Goal: Transaction & Acquisition: Purchase product/service

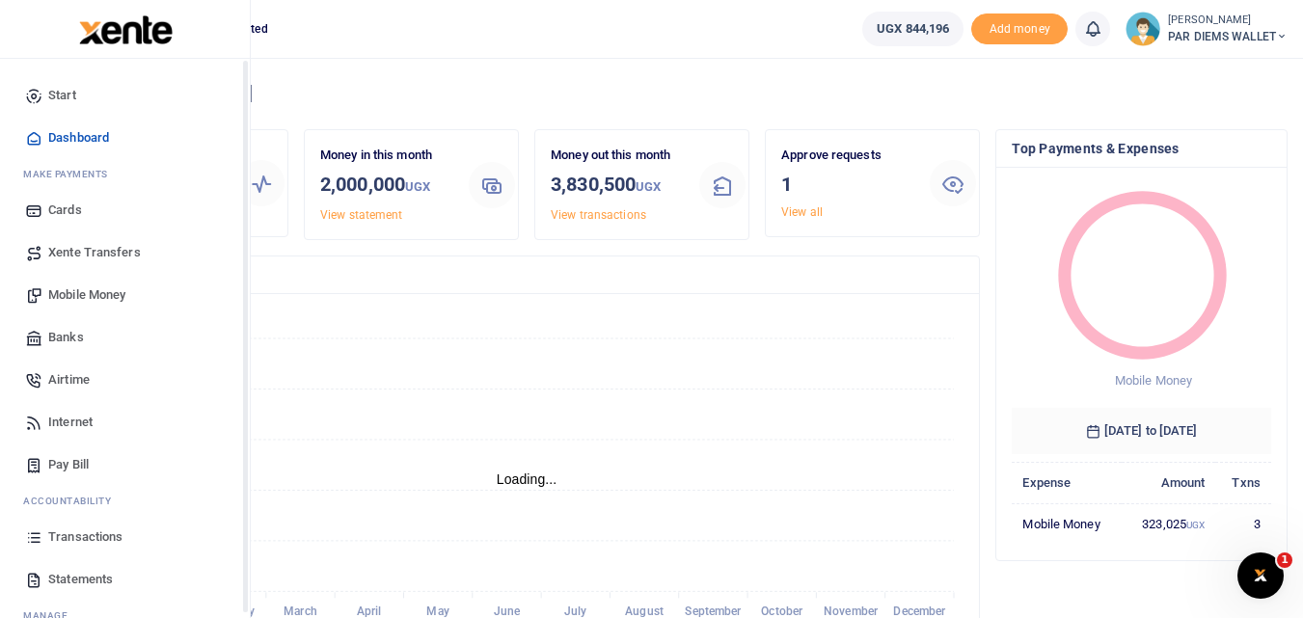
scroll to position [15, 15]
click at [40, 540] on icon at bounding box center [33, 536] width 17 height 17
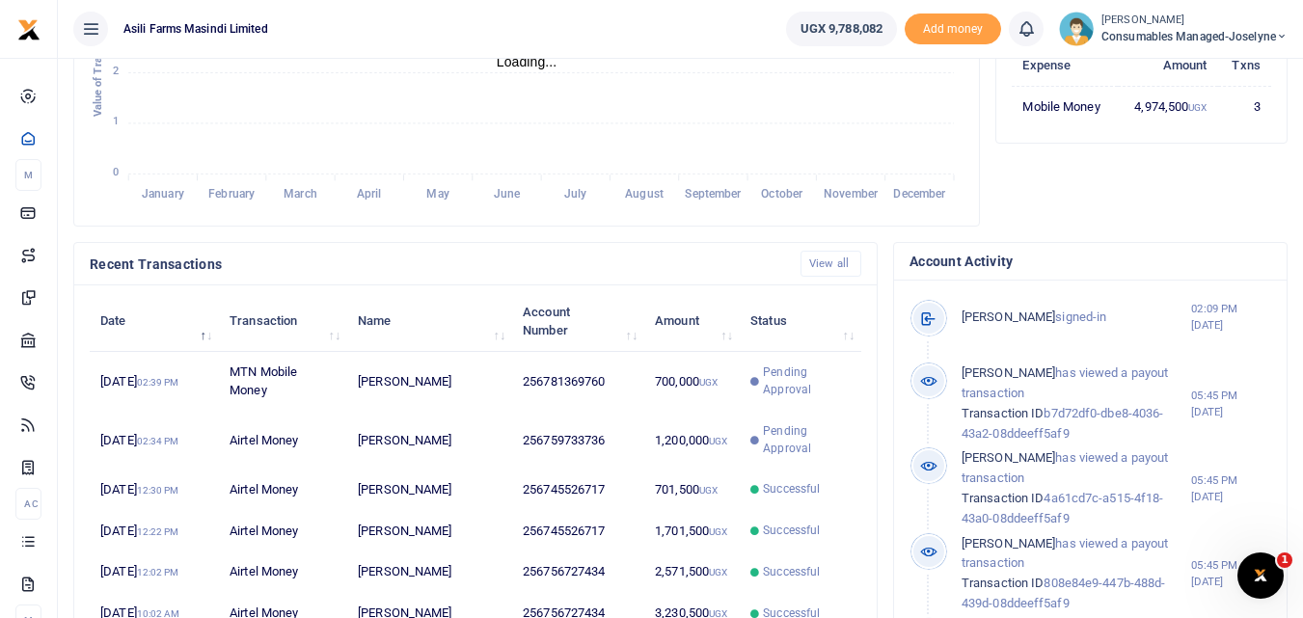
scroll to position [419, 0]
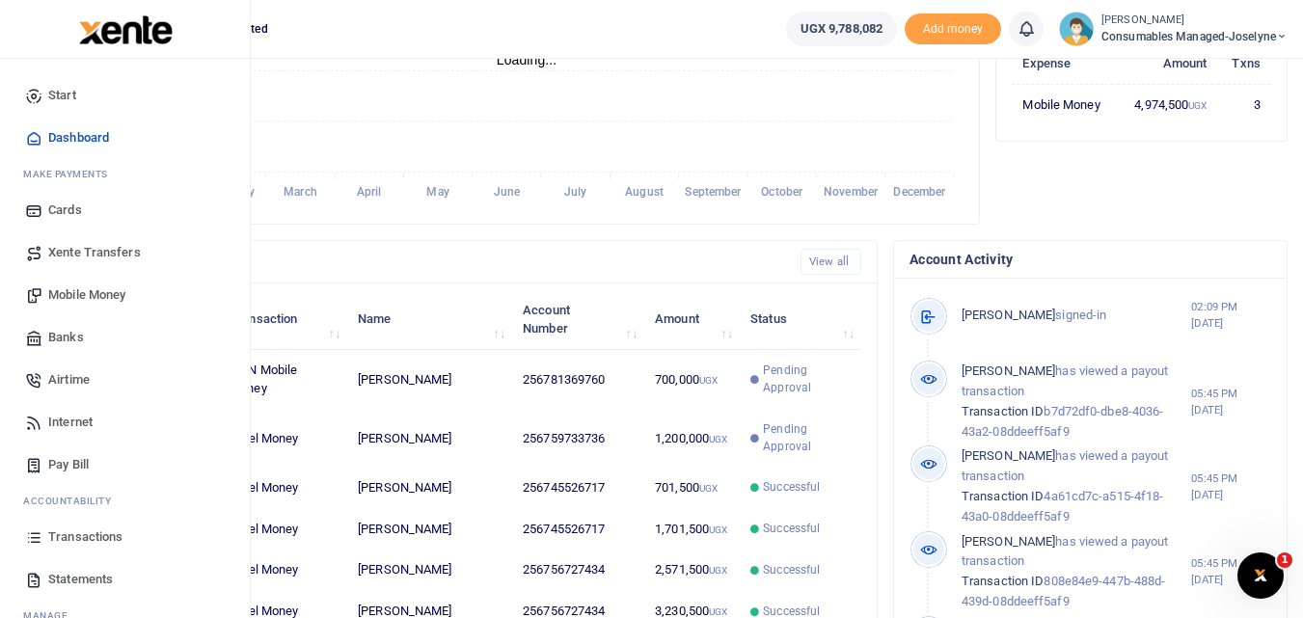
click at [32, 536] on icon at bounding box center [33, 536] width 17 height 17
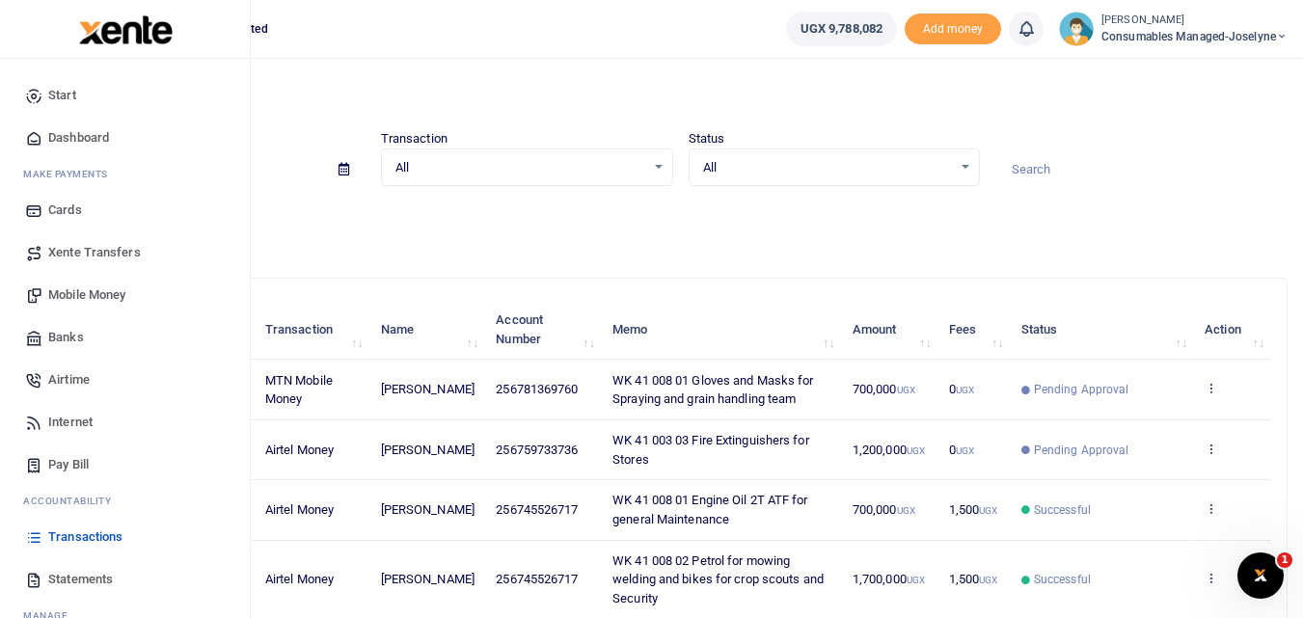
click at [90, 298] on span "Mobile Money" at bounding box center [86, 294] width 77 height 19
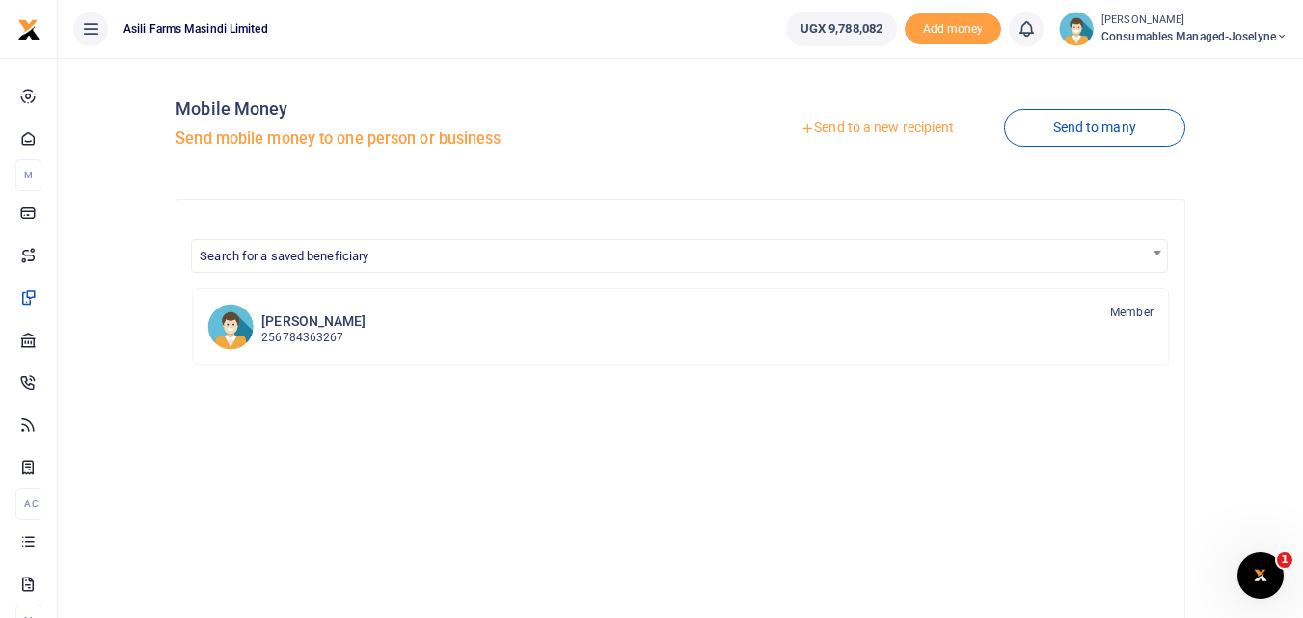
click at [873, 131] on link "Send to a new recipient" at bounding box center [877, 128] width 252 height 35
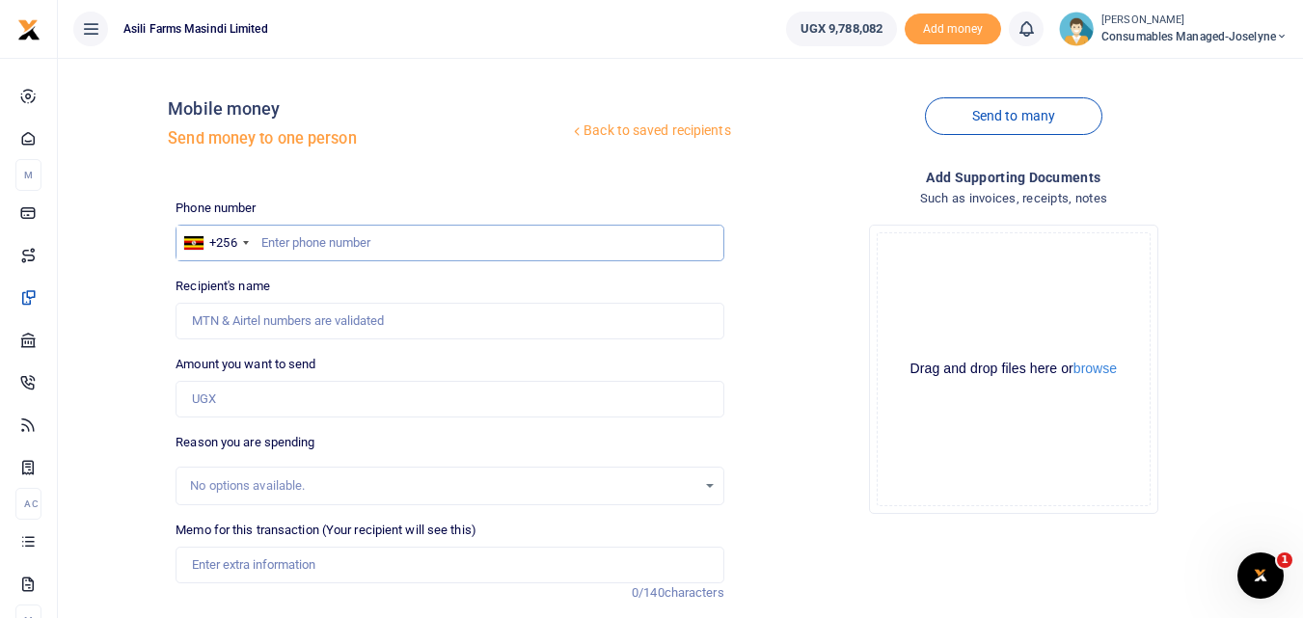
click at [276, 240] on input "text" at bounding box center [450, 243] width 548 height 37
type input "785197963"
type input "Ashiraf Ssekiranda"
type input "785197963"
click at [234, 394] on input "Amount you want to send" at bounding box center [450, 399] width 548 height 37
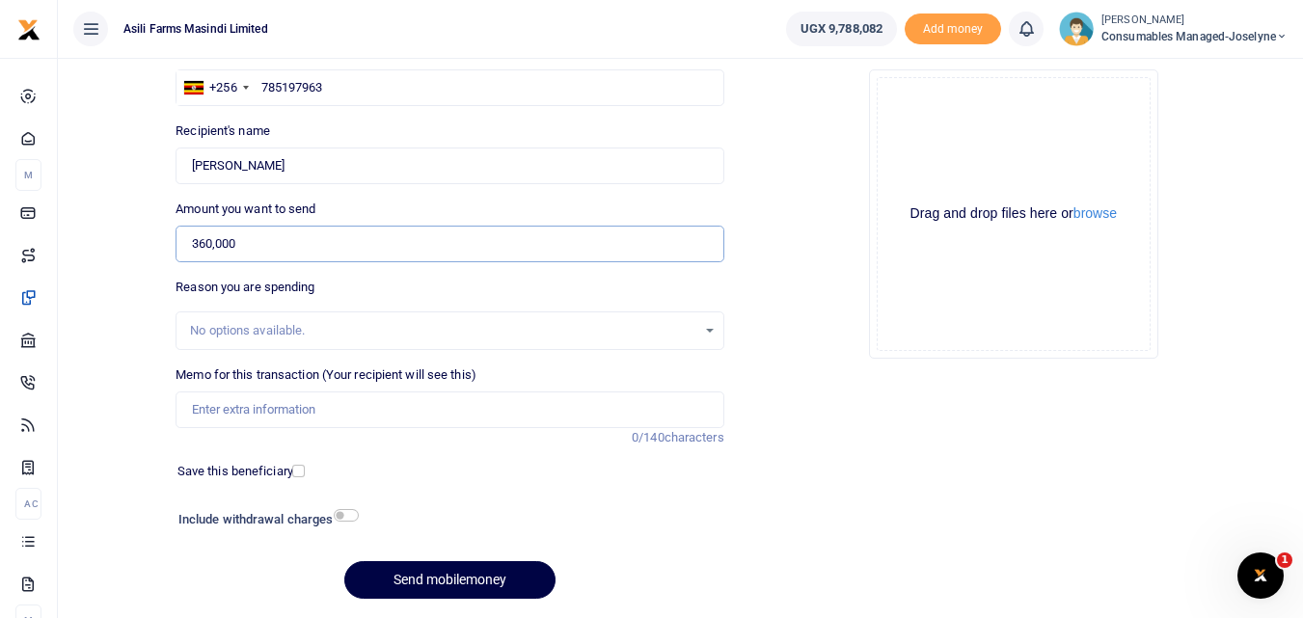
scroll to position [172, 0]
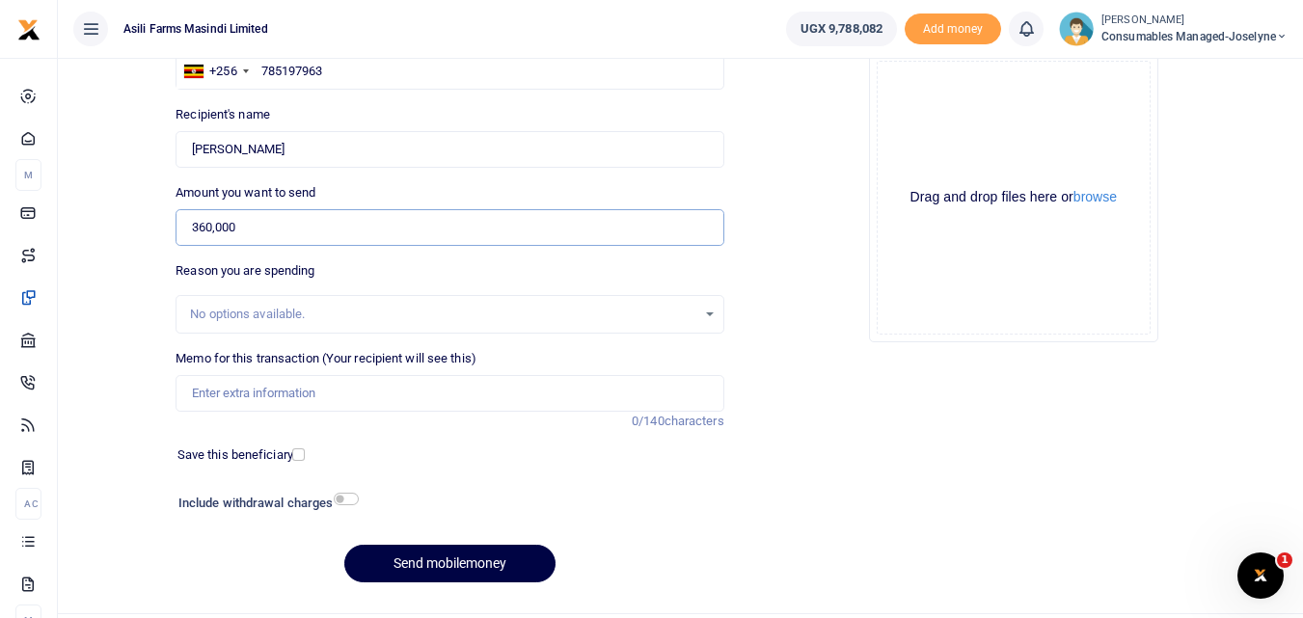
type input "360,000"
click at [243, 394] on input "Memo for this transaction (Your recipient will see this)" at bounding box center [450, 393] width 548 height 37
click at [190, 383] on input "Memo for this transaction (Your recipient will see this)" at bounding box center [450, 393] width 548 height 37
paste input "WK 41 /001 / 06"
click at [237, 395] on input "WK 41 /001 / 06 Oil seals for TRW" at bounding box center [450, 393] width 548 height 37
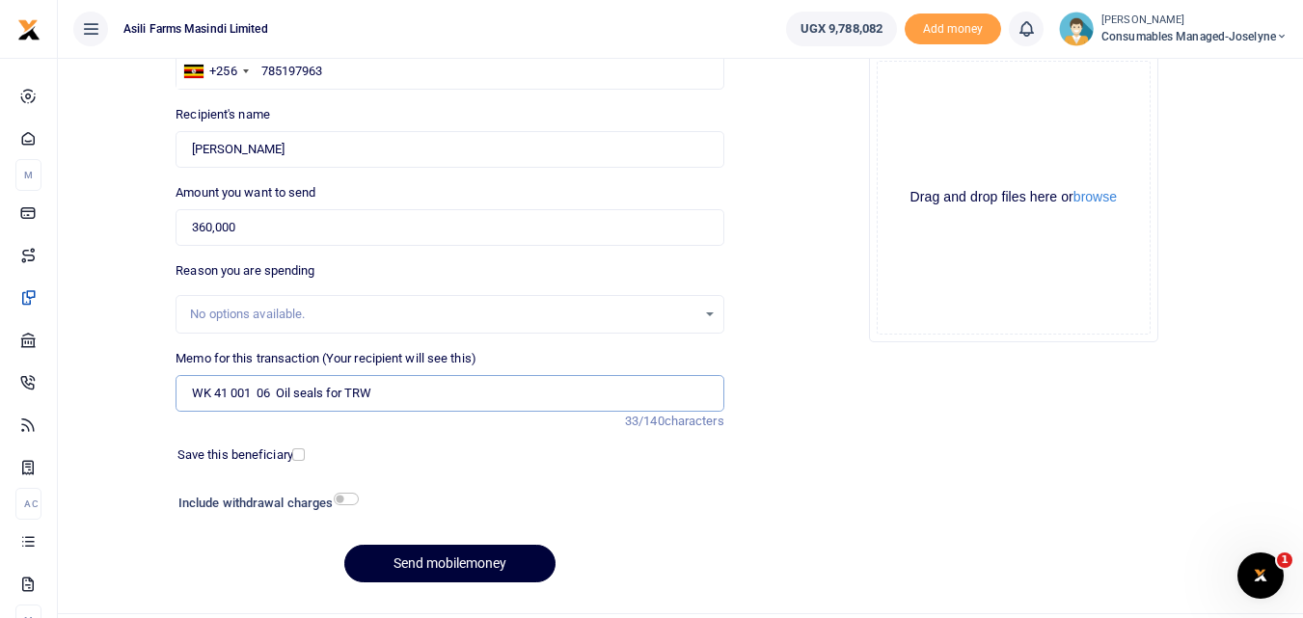
type input "WK 41 001 06 Oil seals for TRW"
click at [395, 560] on button "Send mobilemoney" at bounding box center [449, 564] width 211 height 38
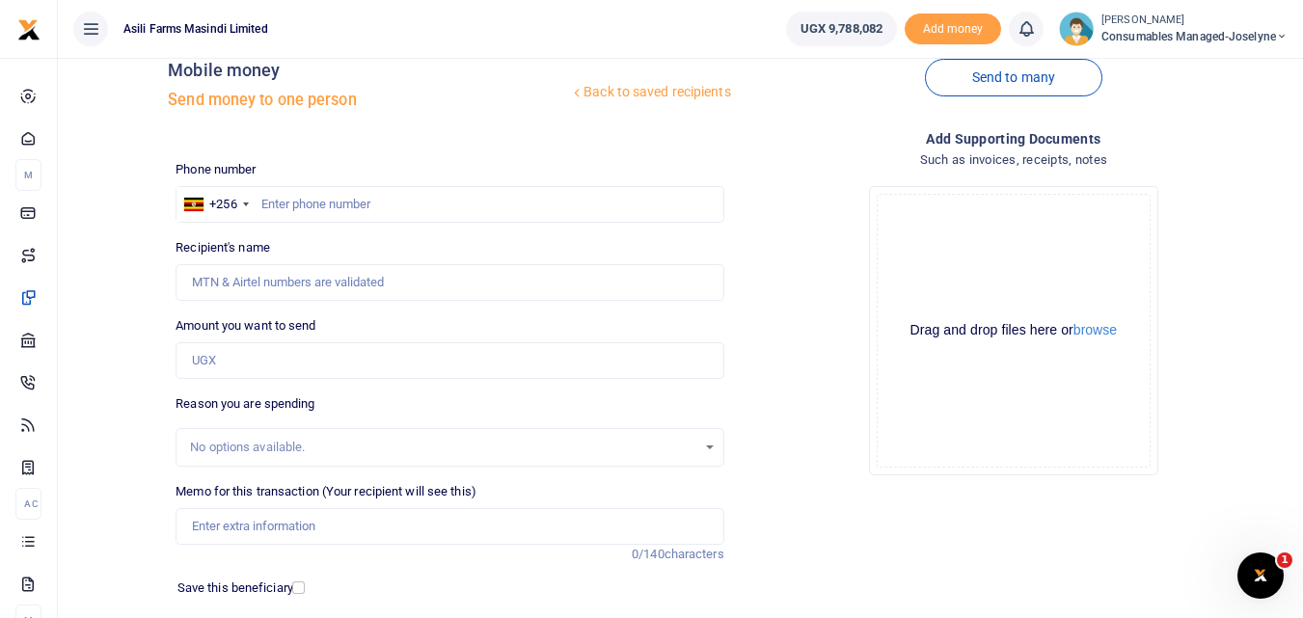
scroll to position [16, 0]
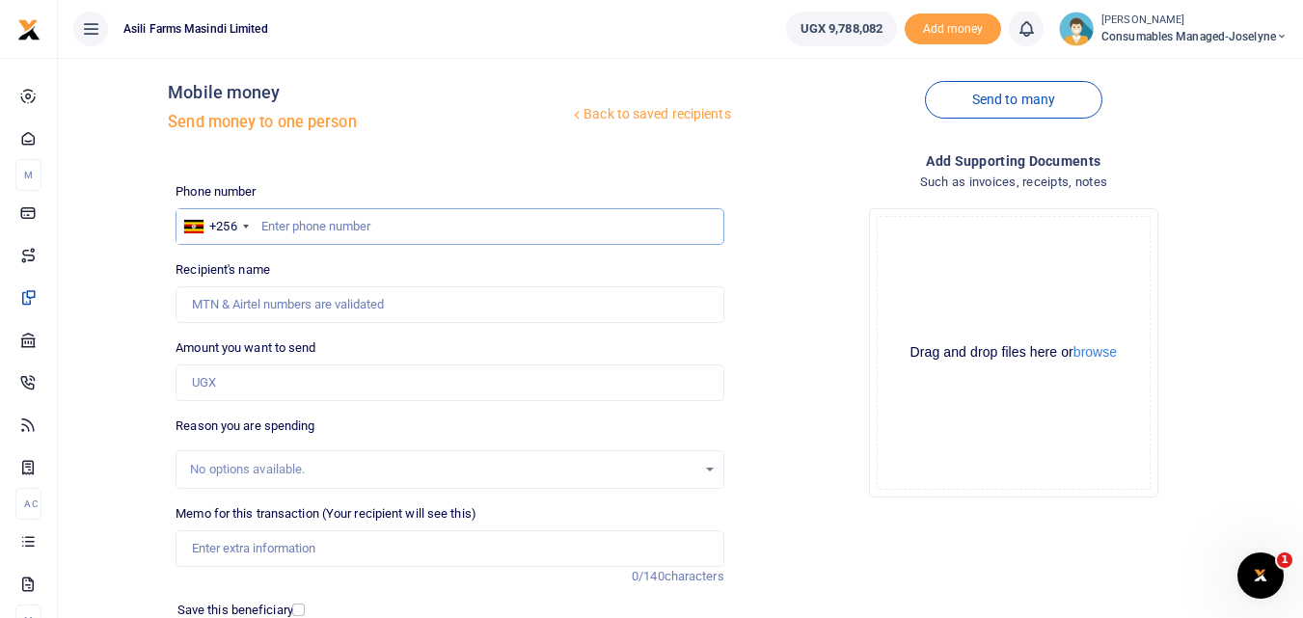
click at [301, 218] on input "text" at bounding box center [450, 226] width 548 height 37
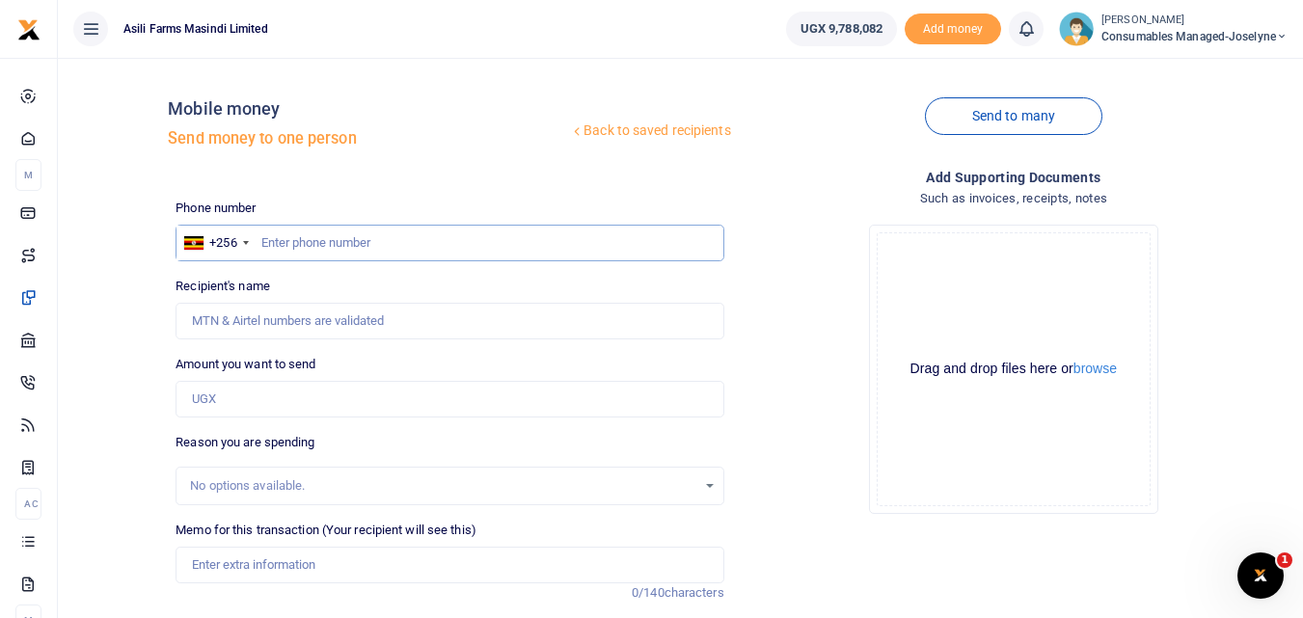
click at [320, 247] on input "text" at bounding box center [450, 243] width 548 height 37
type input "773022149"
type input "George Opio"
click at [351, 242] on input "773022149" at bounding box center [450, 243] width 548 height 37
type input "773022148"
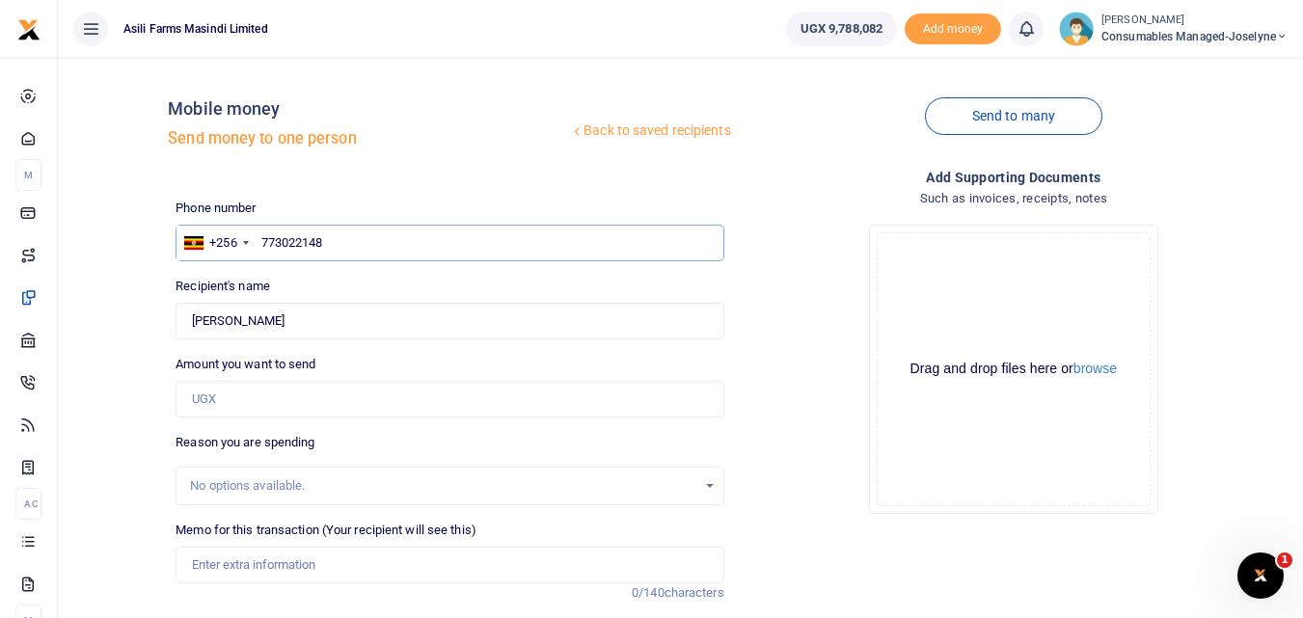
type input "[PERSON_NAME]"
type input "773022148"
click at [255, 401] on input "Amount you want to send" at bounding box center [450, 399] width 548 height 37
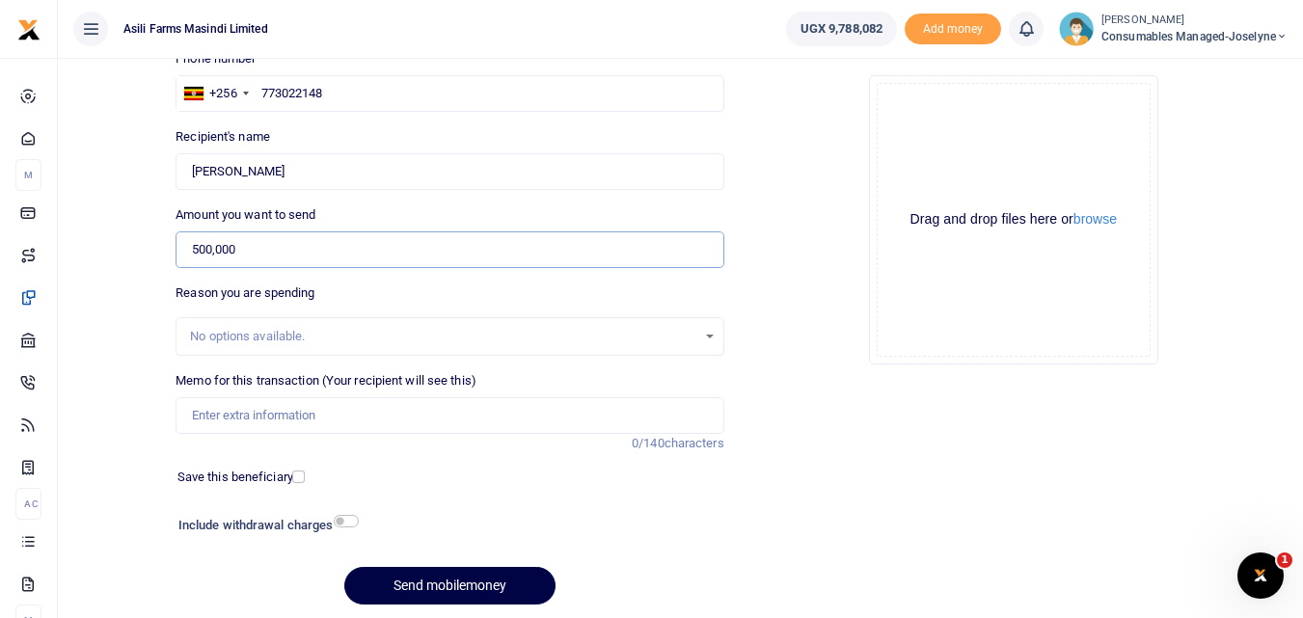
scroll to position [144, 0]
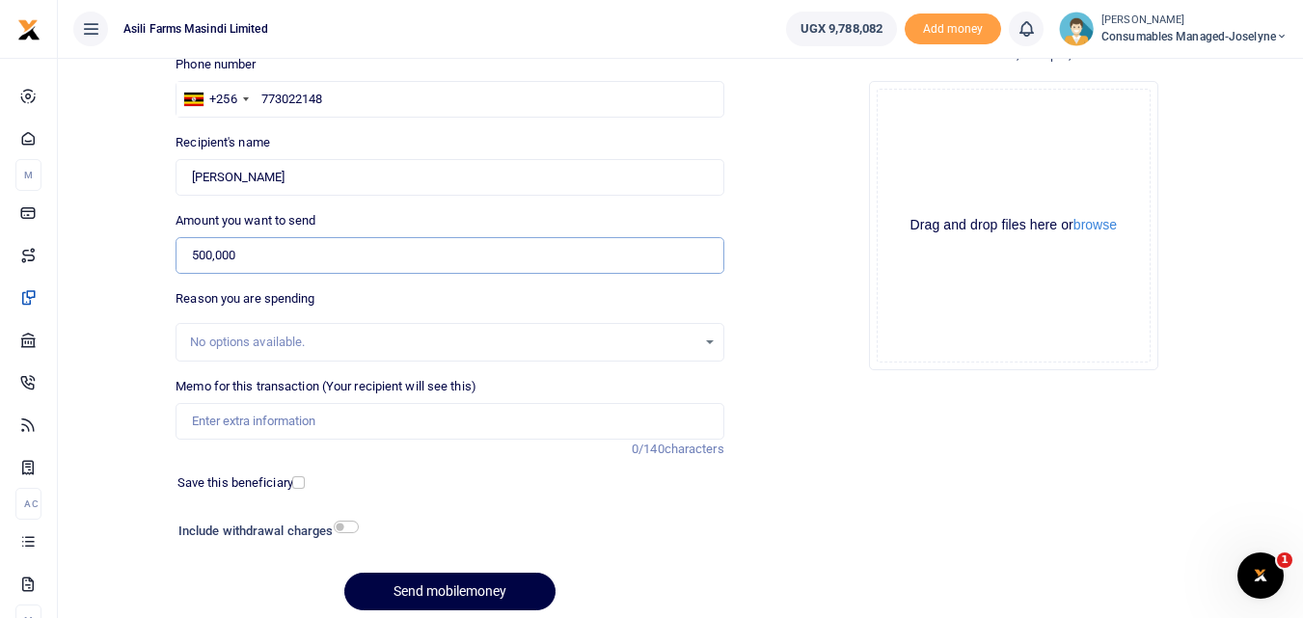
type input "500,000"
click at [232, 425] on input "Memo for this transaction (Your recipient will see this)" at bounding box center [450, 421] width 548 height 37
paste input "WK 41/004 / 03"
click at [263, 424] on input "WK 41/004 / 03 Murrum for Compound Workshop" at bounding box center [450, 421] width 548 height 37
type input "WK 41 004 03 Murrum for Compound Workshop"
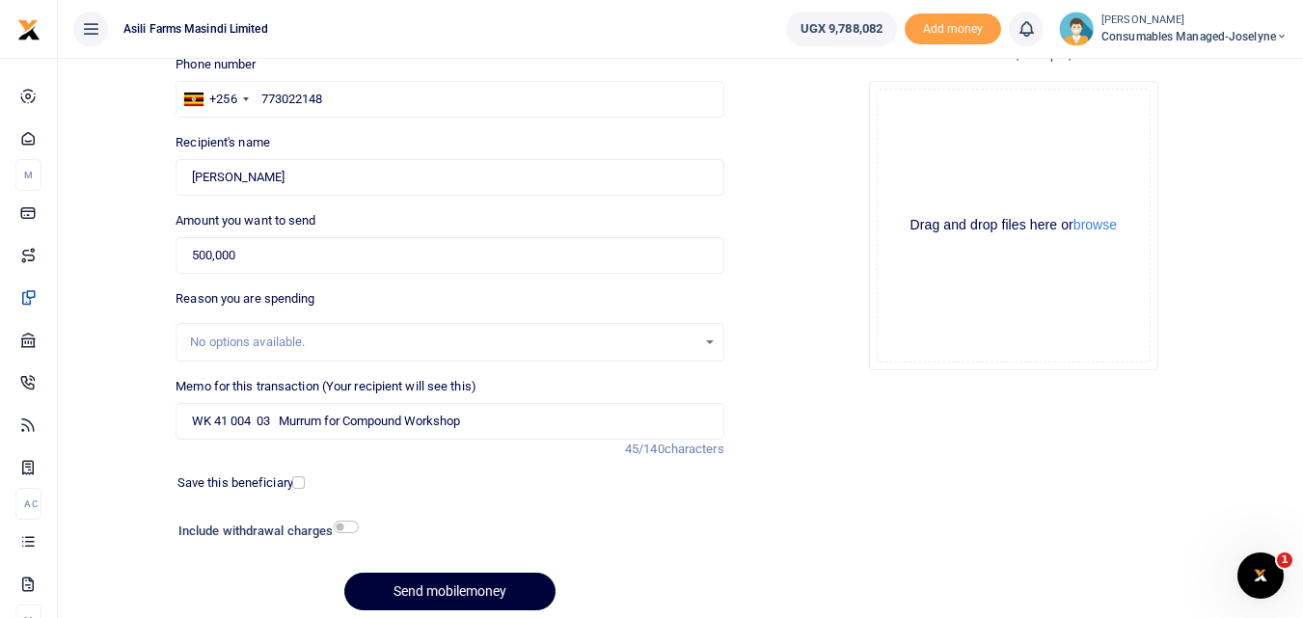
click at [491, 587] on button "Send mobilemoney" at bounding box center [449, 592] width 211 height 38
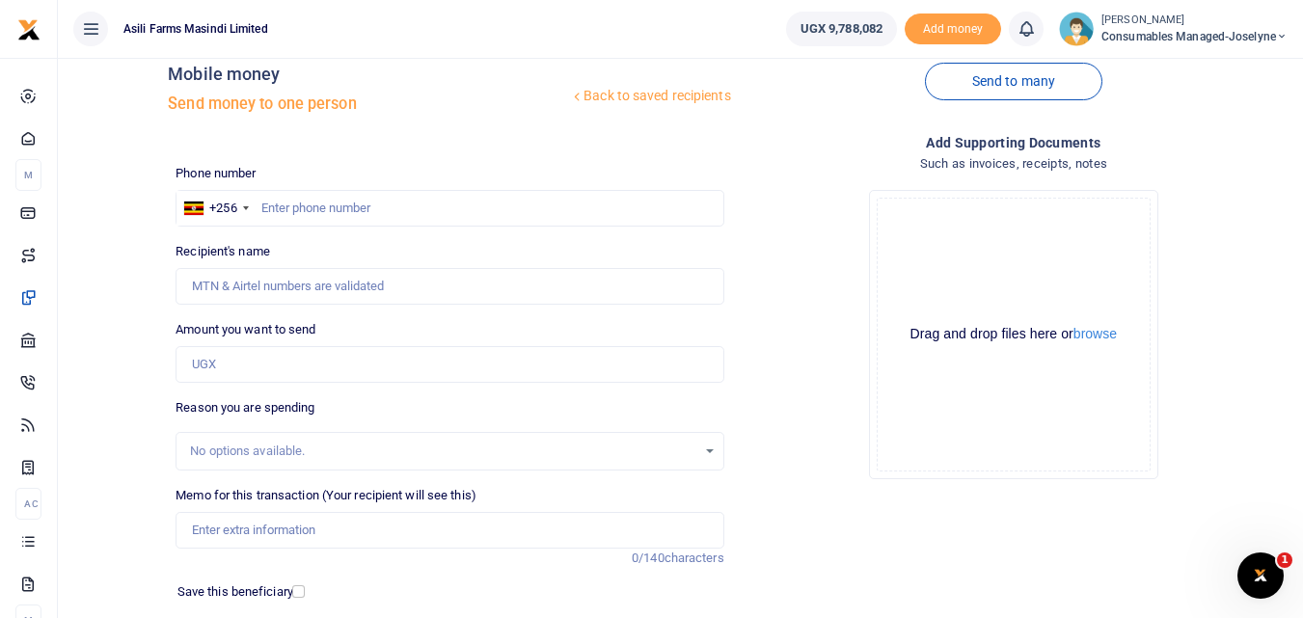
scroll to position [30, 0]
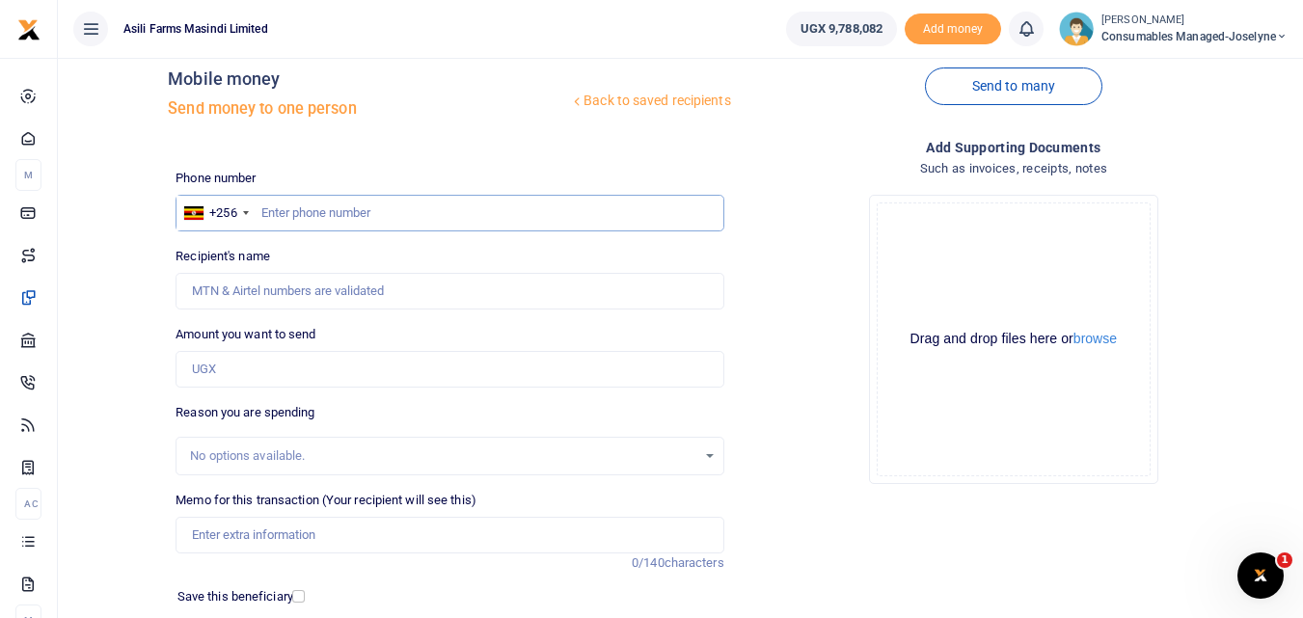
click at [365, 220] on input "text" at bounding box center [450, 213] width 548 height 37
type input "773022148"
type input "Odyek Charles Agene"
type input "773022148"
click at [256, 365] on input "Amount you want to send" at bounding box center [450, 369] width 548 height 37
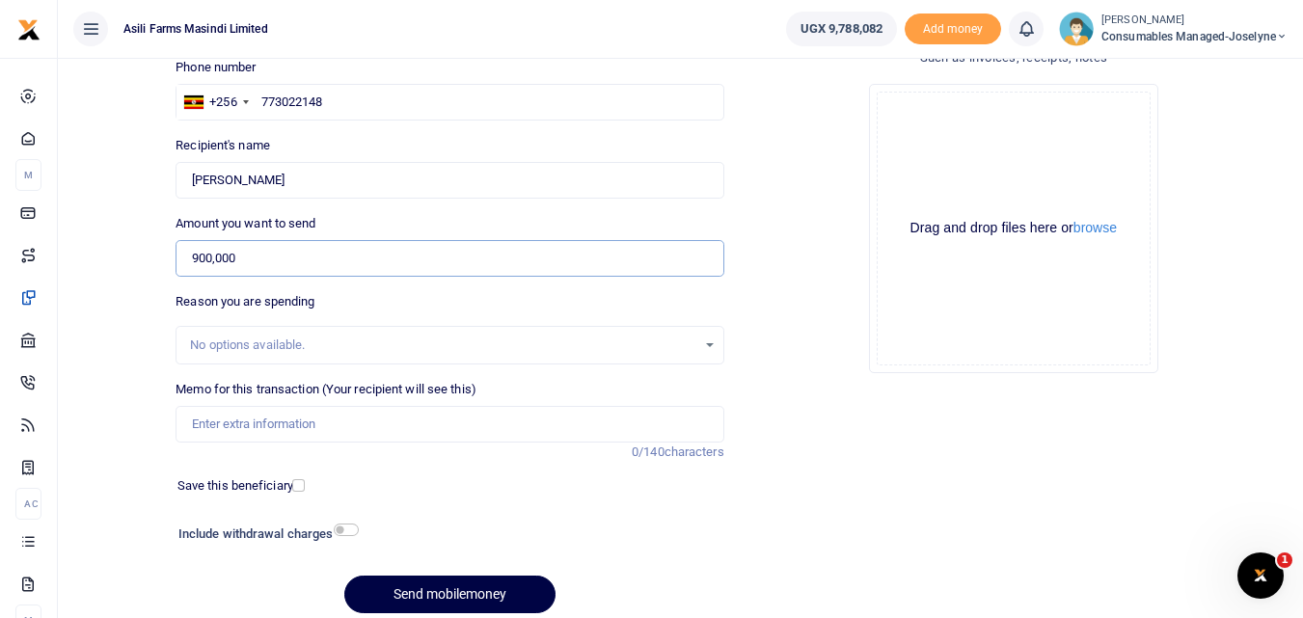
scroll to position [217, 0]
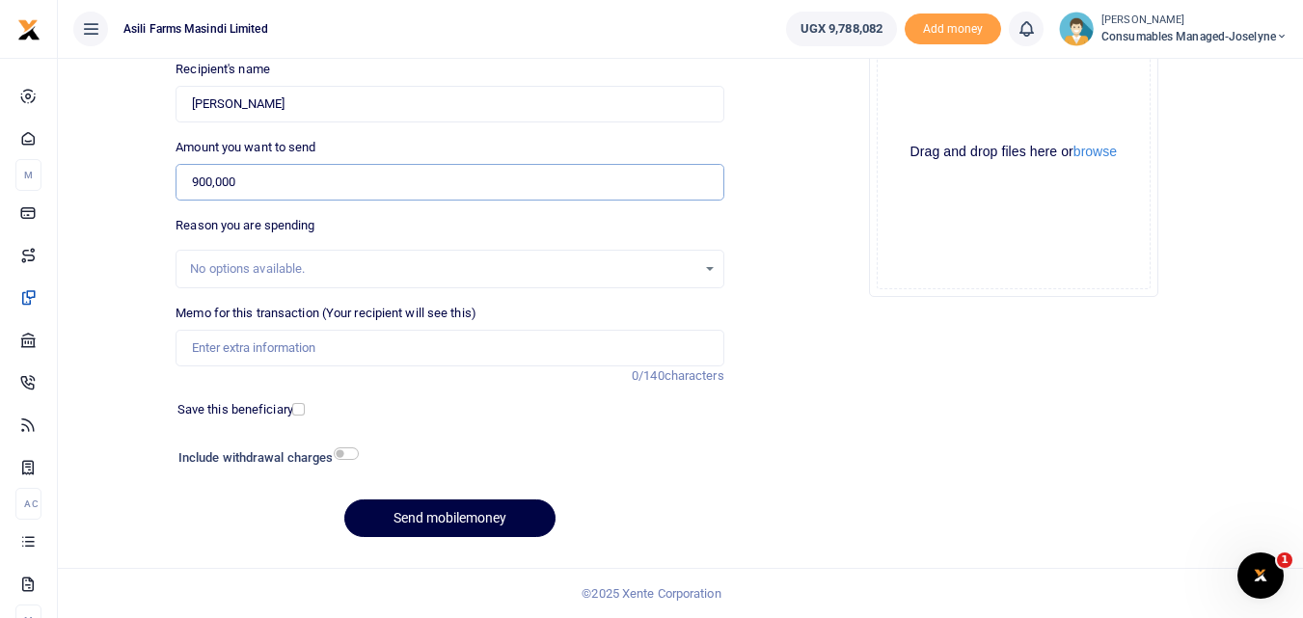
type input "900,000"
click at [274, 352] on input "Memo for this transaction (Your recipient will see this)" at bounding box center [450, 348] width 548 height 37
click at [203, 346] on input "Memo for this transaction (Your recipient will see this)" at bounding box center [450, 348] width 548 height 37
paste input "WK 41/004 / 02"
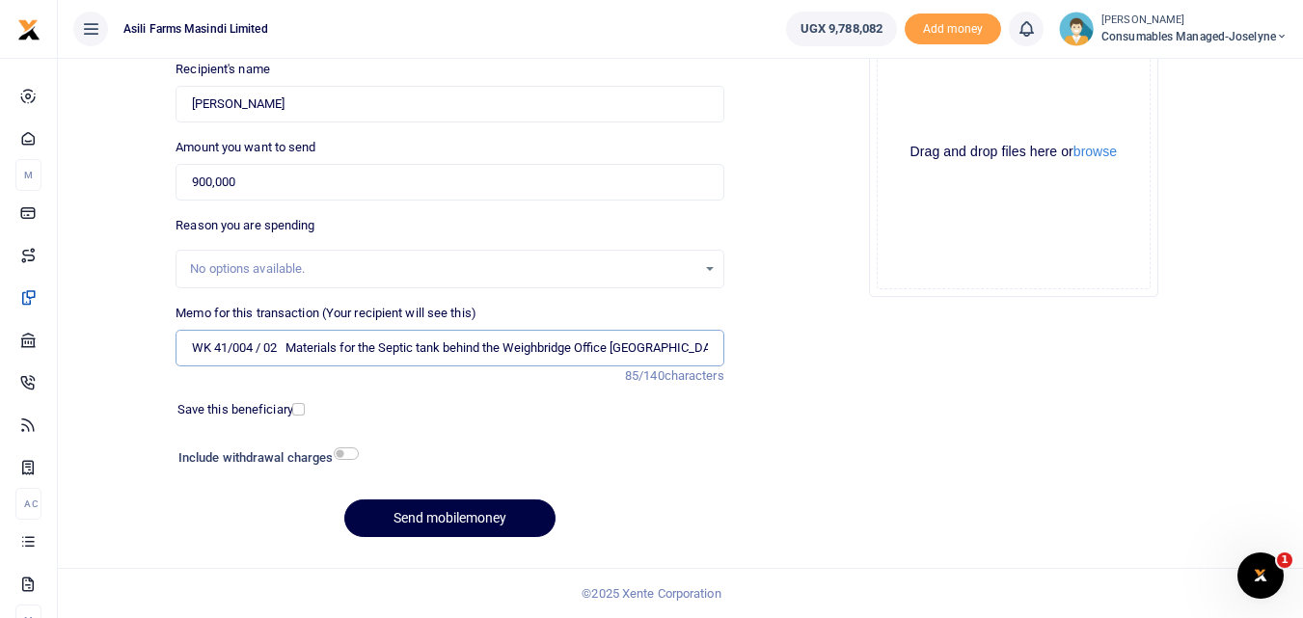
click at [261, 349] on input "WK 41/004 / 02 Materials for the Septic tank behind the Weighbridge Office Kigu…" at bounding box center [450, 348] width 548 height 37
type input "WK 41 004 02 Materials for the Septic tank behind the Weighbridge Office Kigumba"
click at [409, 509] on button "Send mobilemoney" at bounding box center [449, 519] width 211 height 38
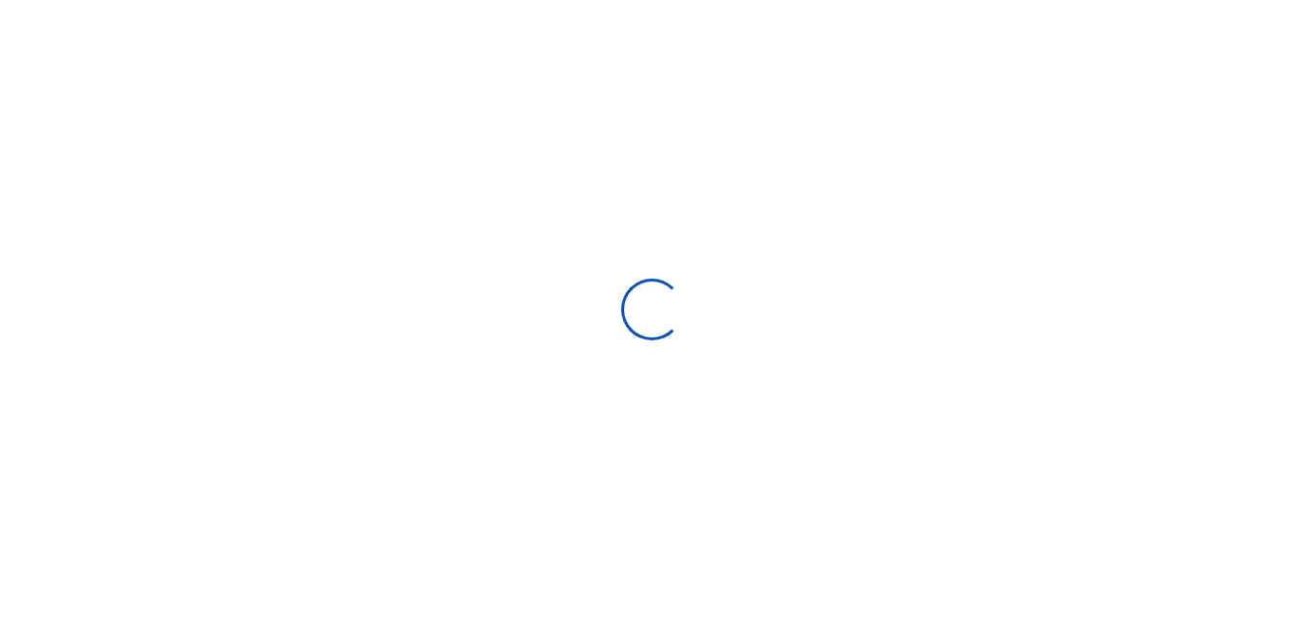
select select
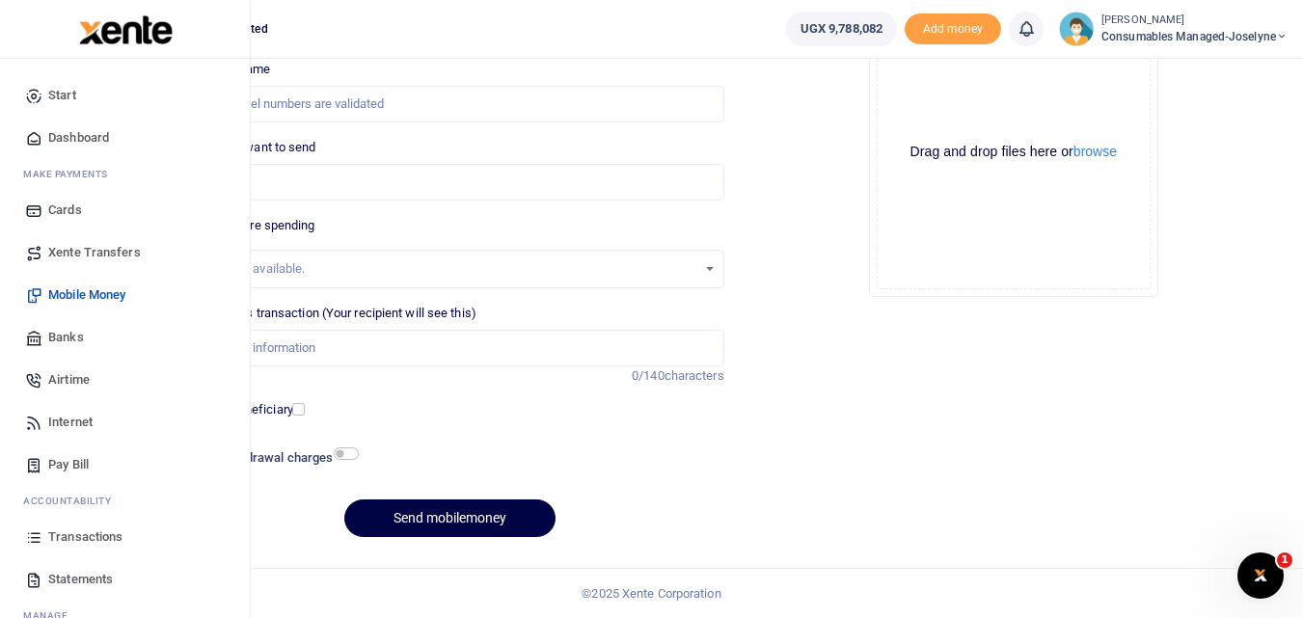
click at [27, 538] on icon at bounding box center [33, 536] width 17 height 17
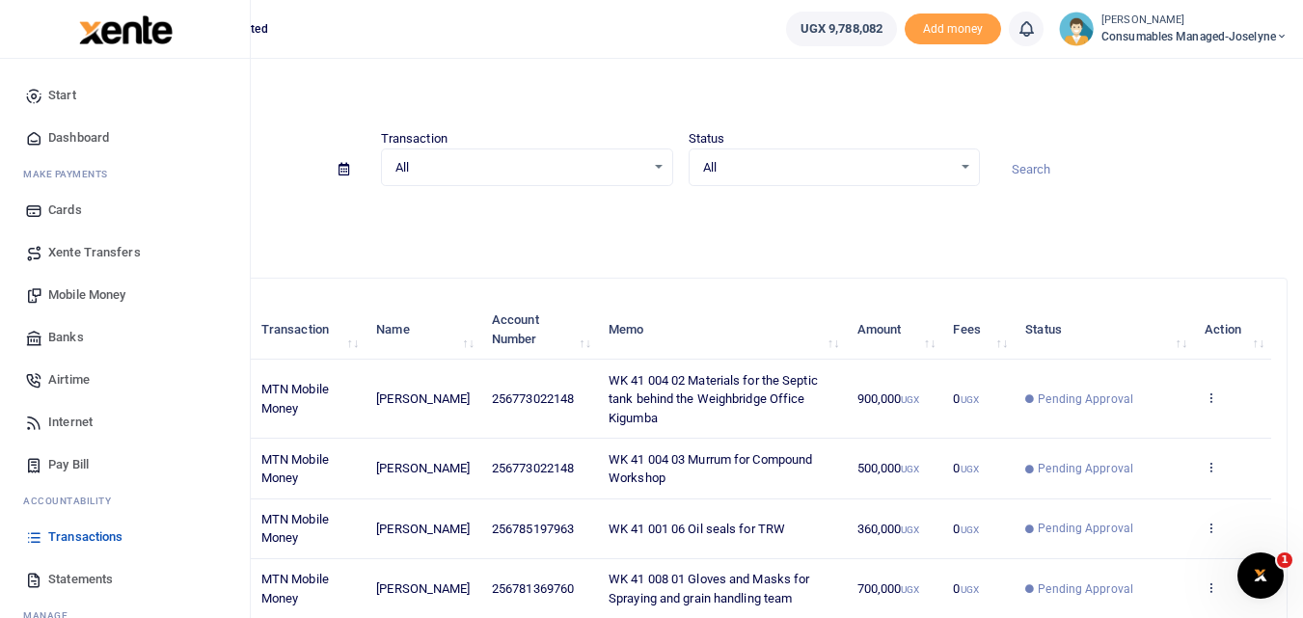
click at [81, 284] on link "Mobile Money" at bounding box center [124, 295] width 219 height 42
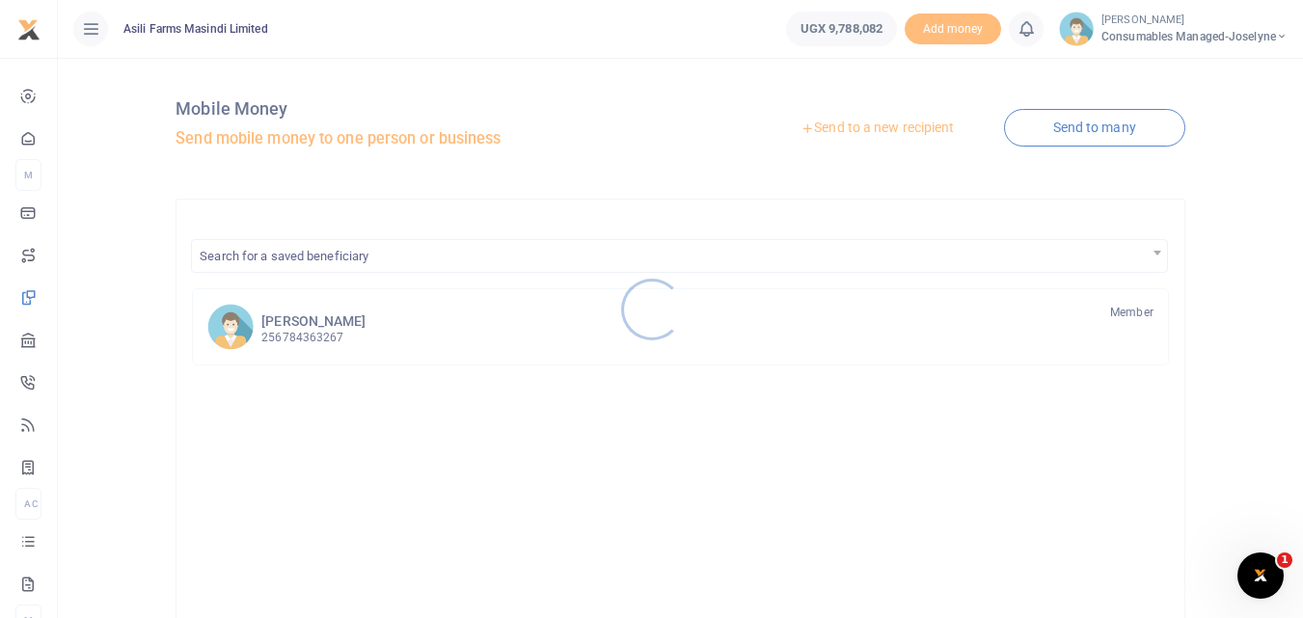
click at [853, 120] on div at bounding box center [651, 309] width 1303 height 618
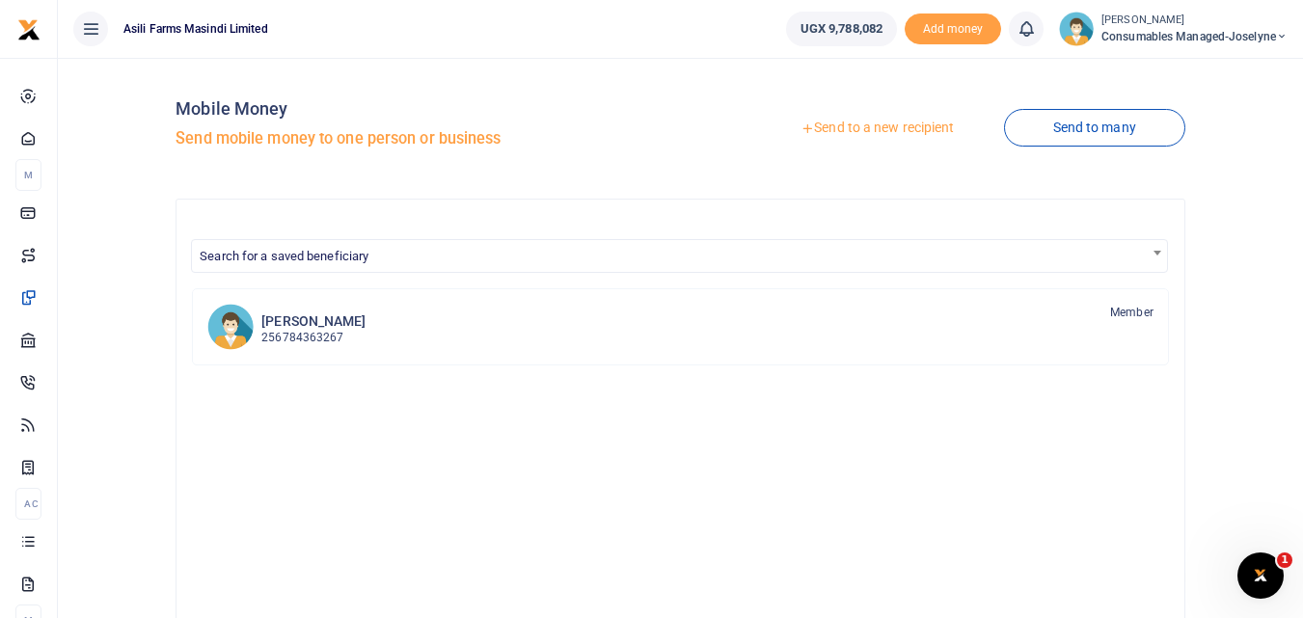
click at [853, 120] on link "Send to a new recipient" at bounding box center [877, 128] width 252 height 35
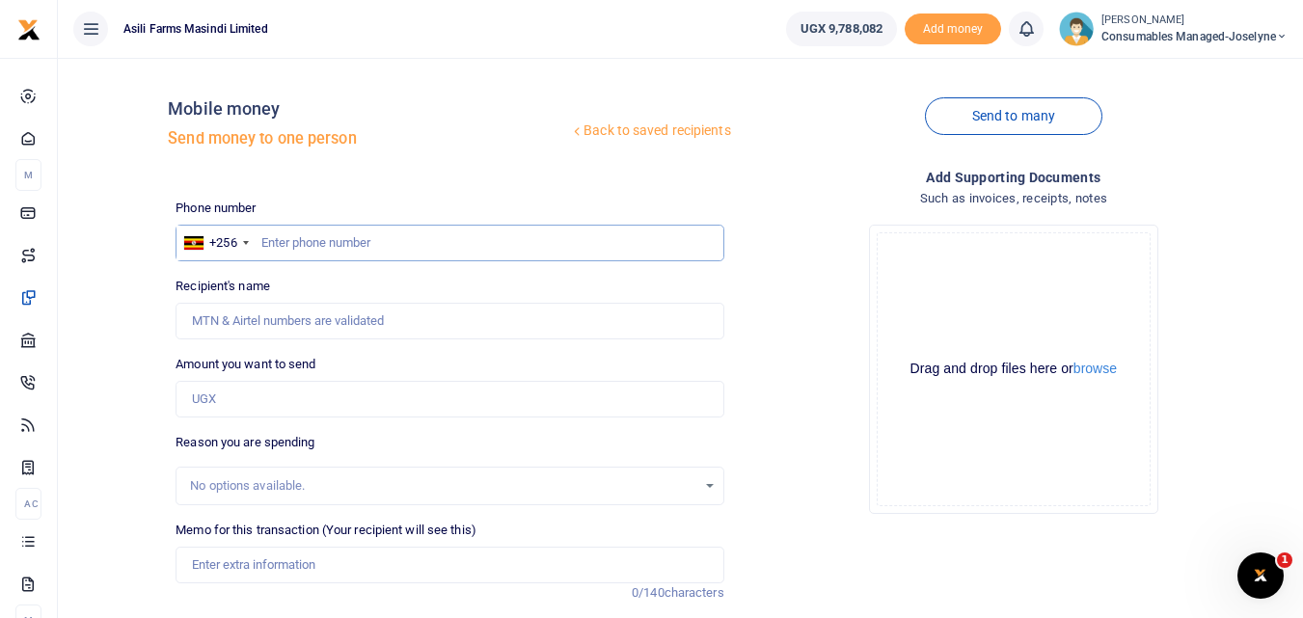
click at [311, 236] on input "text" at bounding box center [450, 243] width 548 height 37
type input "759733736"
click at [241, 389] on input "Amount you want to send" at bounding box center [450, 399] width 548 height 37
type input "[PERSON_NAME]"
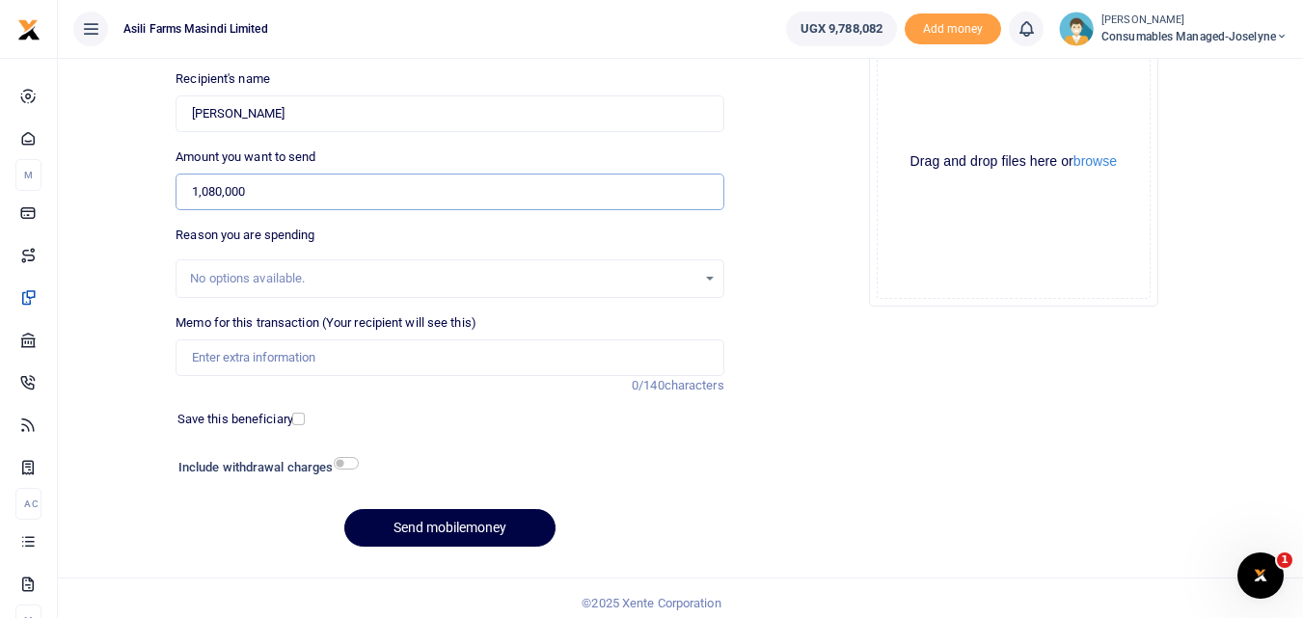
scroll to position [211, 0]
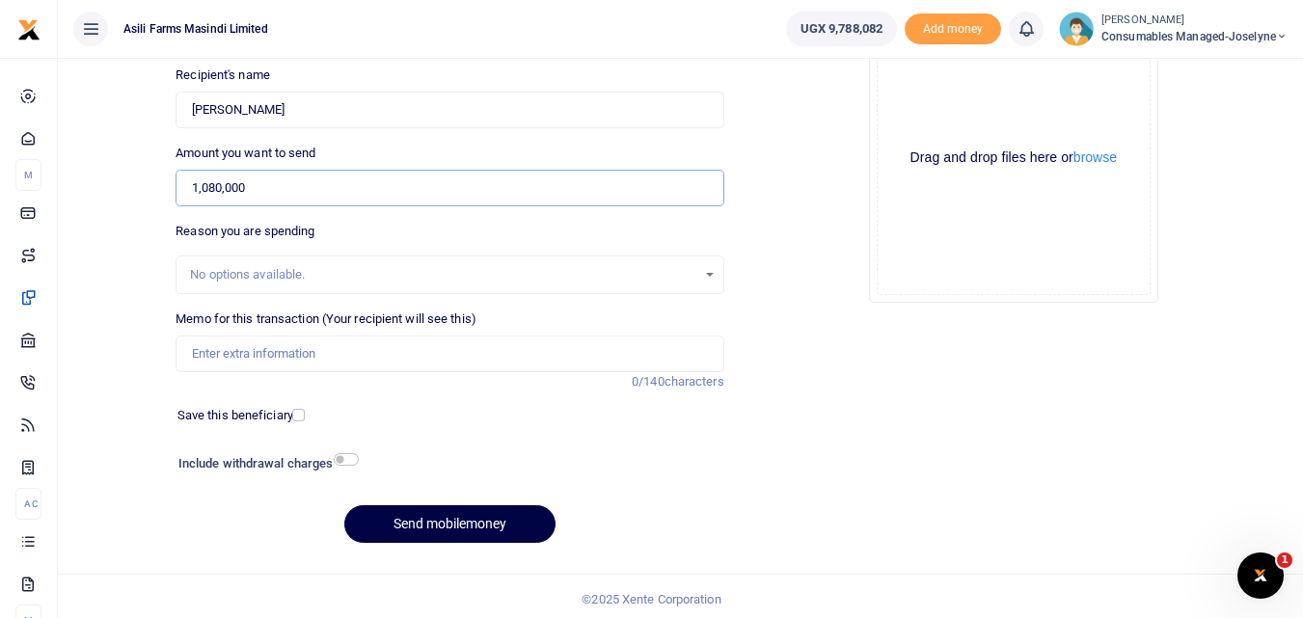
type input "1,080,000"
click at [252, 349] on input "Memo for this transaction (Your recipient will see this)" at bounding box center [450, 354] width 548 height 37
paste input "WK 41 /001 / 05"
click at [265, 356] on input "WK 41 /001 / 05 Bearings for TRW Harrow" at bounding box center [450, 354] width 548 height 37
type input "WK 41 001 05 Bearings for TRW Harrow"
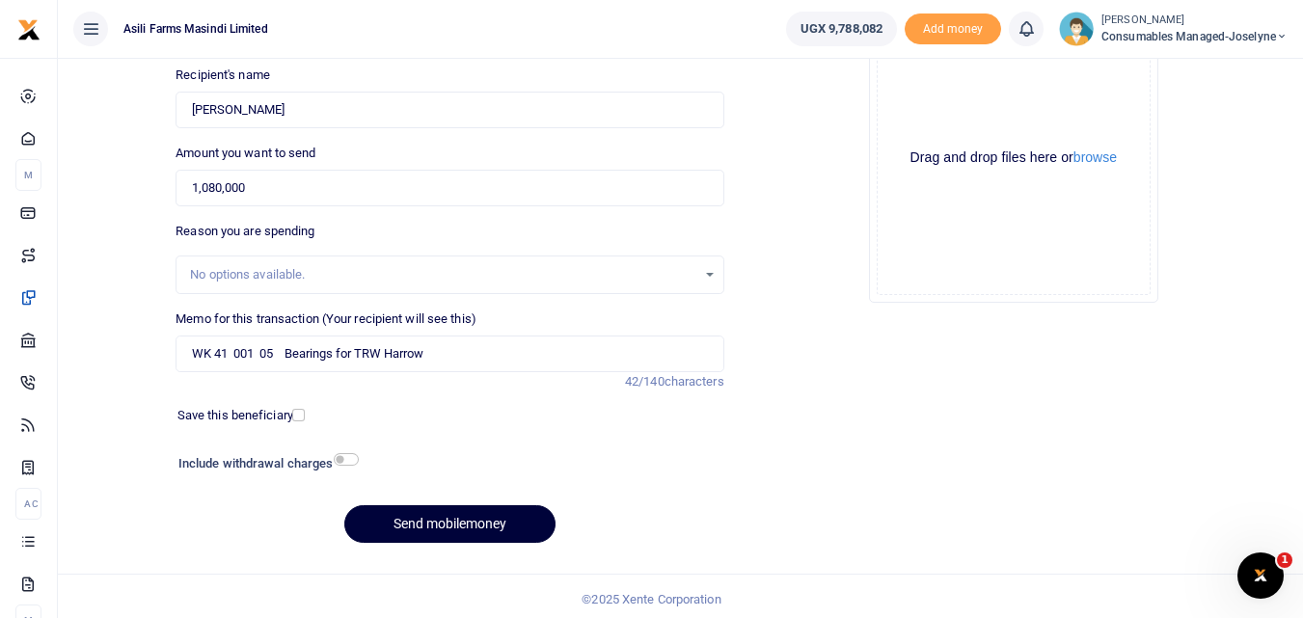
click at [427, 523] on button "Send mobilemoney" at bounding box center [449, 524] width 211 height 38
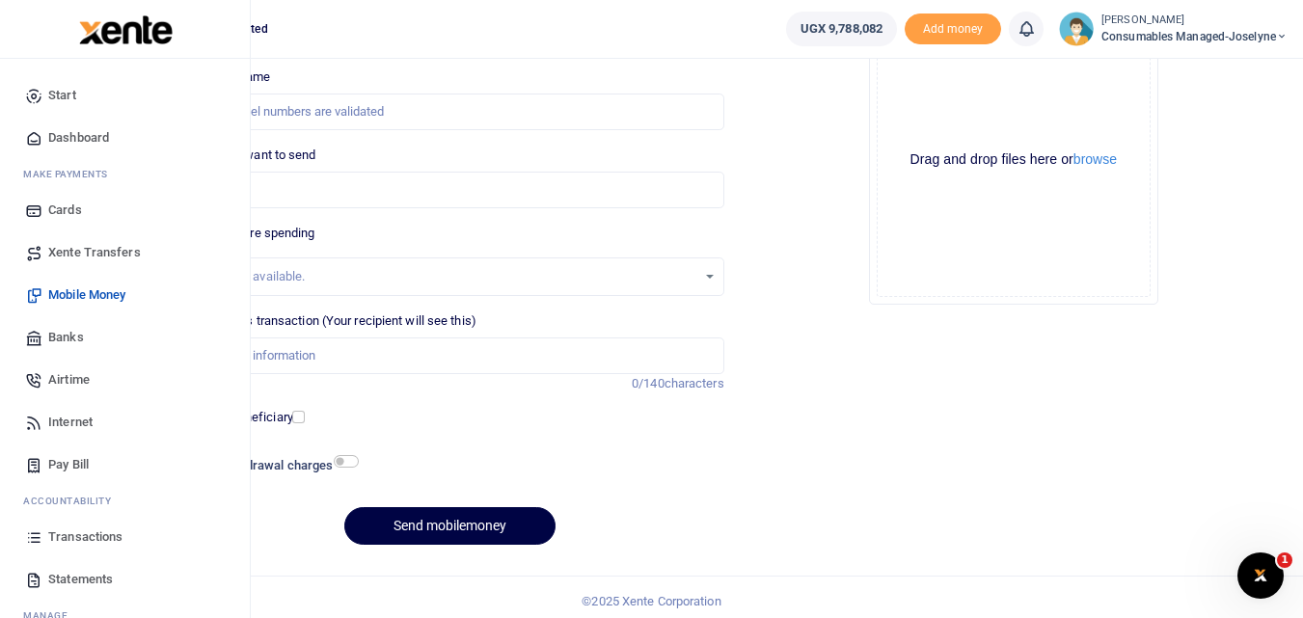
click at [32, 543] on icon at bounding box center [33, 536] width 17 height 17
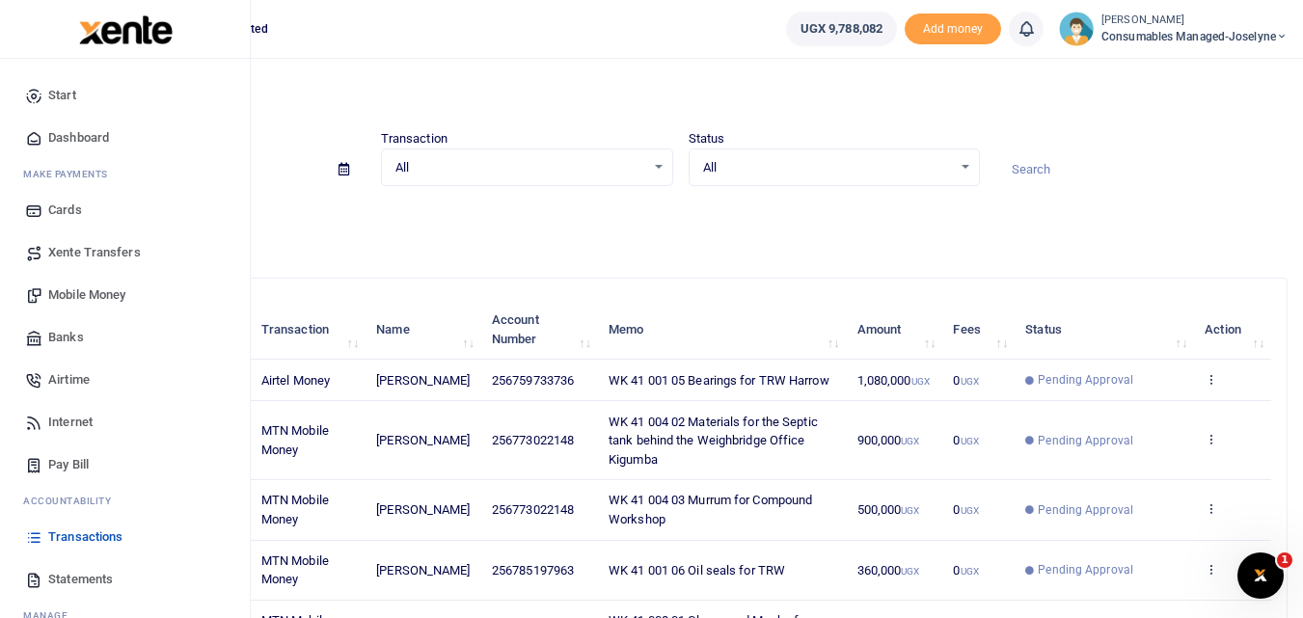
click at [81, 299] on span "Mobile Money" at bounding box center [86, 294] width 77 height 19
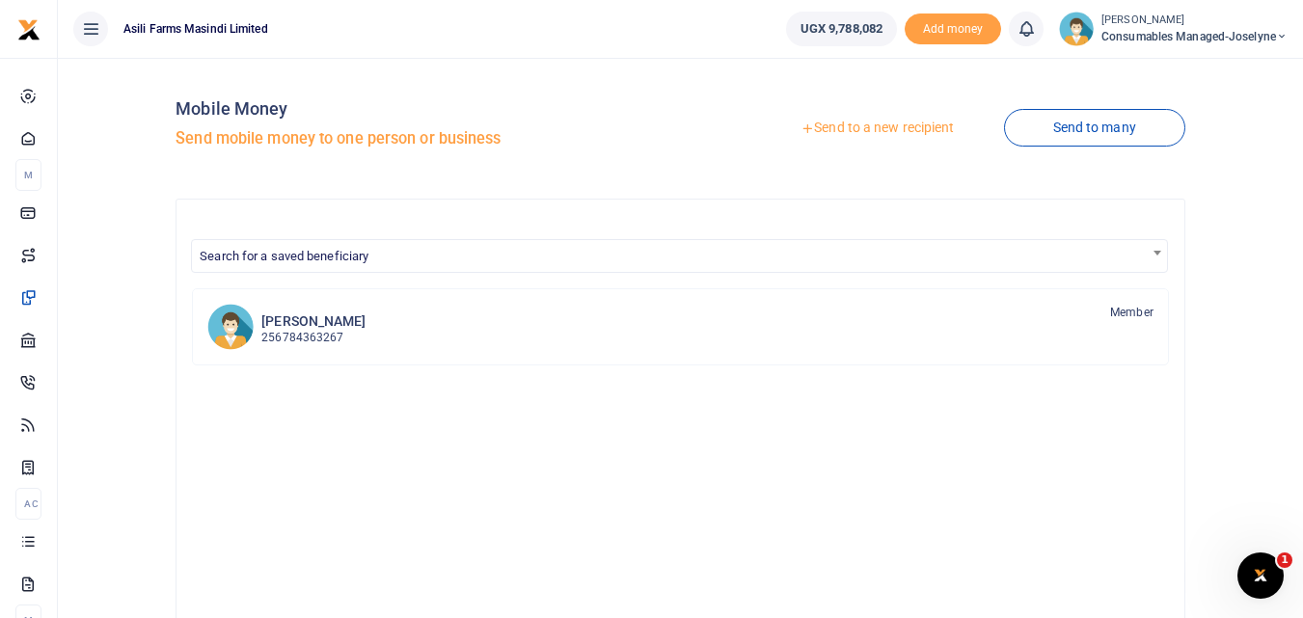
click at [851, 120] on link "Send to a new recipient" at bounding box center [877, 128] width 252 height 35
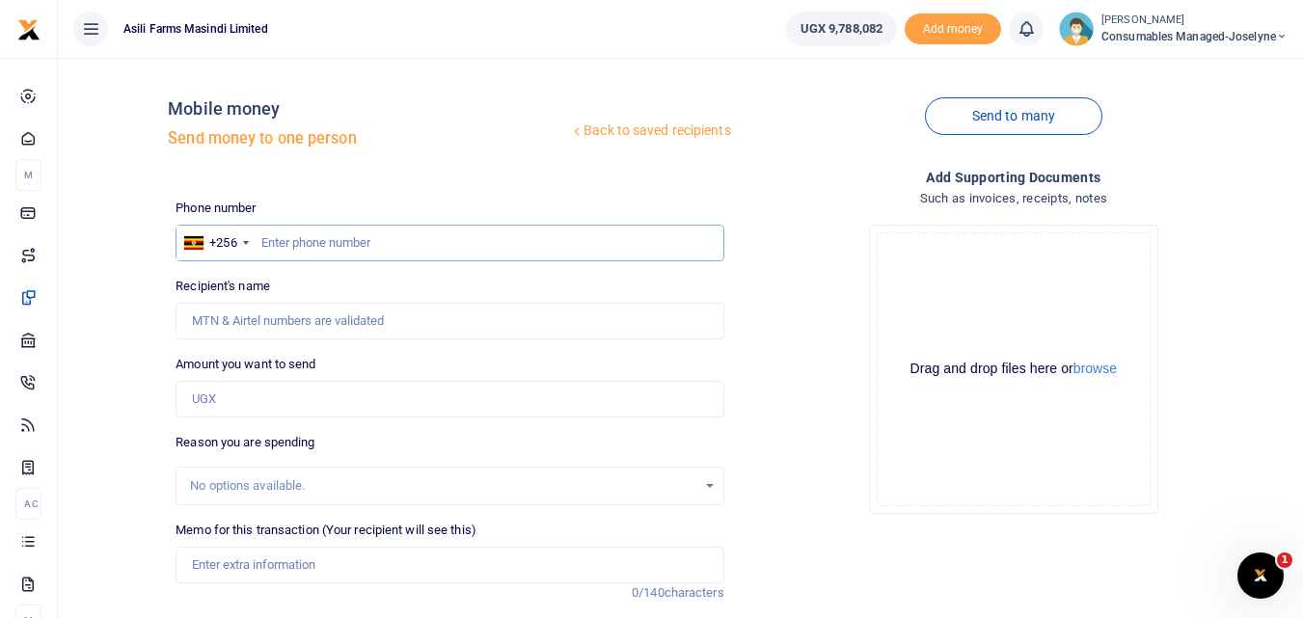
click at [339, 234] on input "text" at bounding box center [450, 243] width 548 height 37
click at [219, 384] on input "Amount you want to send" at bounding box center [450, 399] width 548 height 37
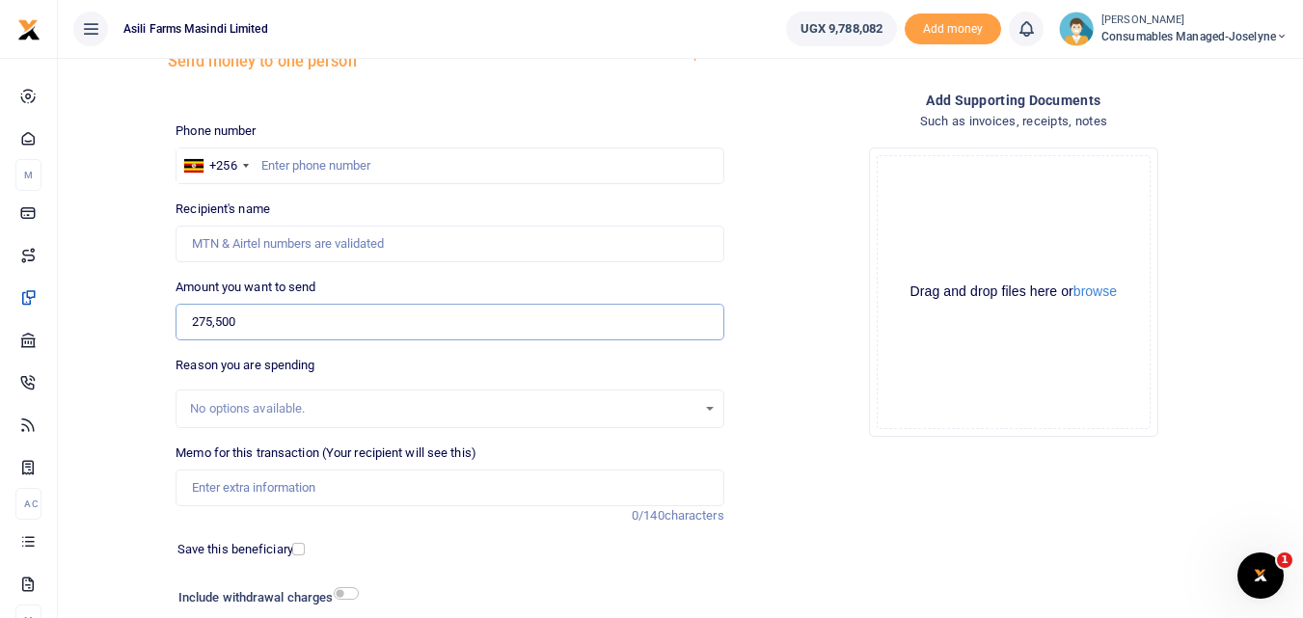
scroll to position [76, 0]
type input "275,500"
click at [459, 169] on input "text" at bounding box center [450, 167] width 548 height 37
click at [273, 162] on input "text" at bounding box center [450, 167] width 548 height 37
type input "785737592"
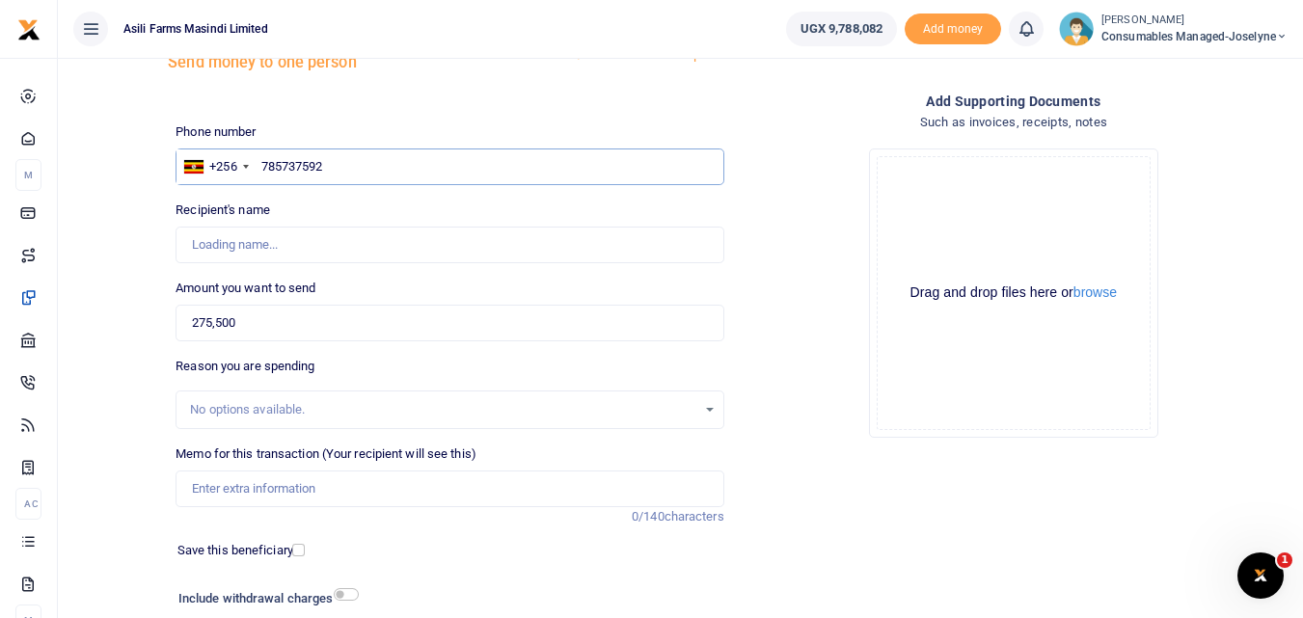
type input "[PERSON_NAME]"
type input "785737592"
click at [284, 324] on input "275,500" at bounding box center [450, 323] width 548 height 37
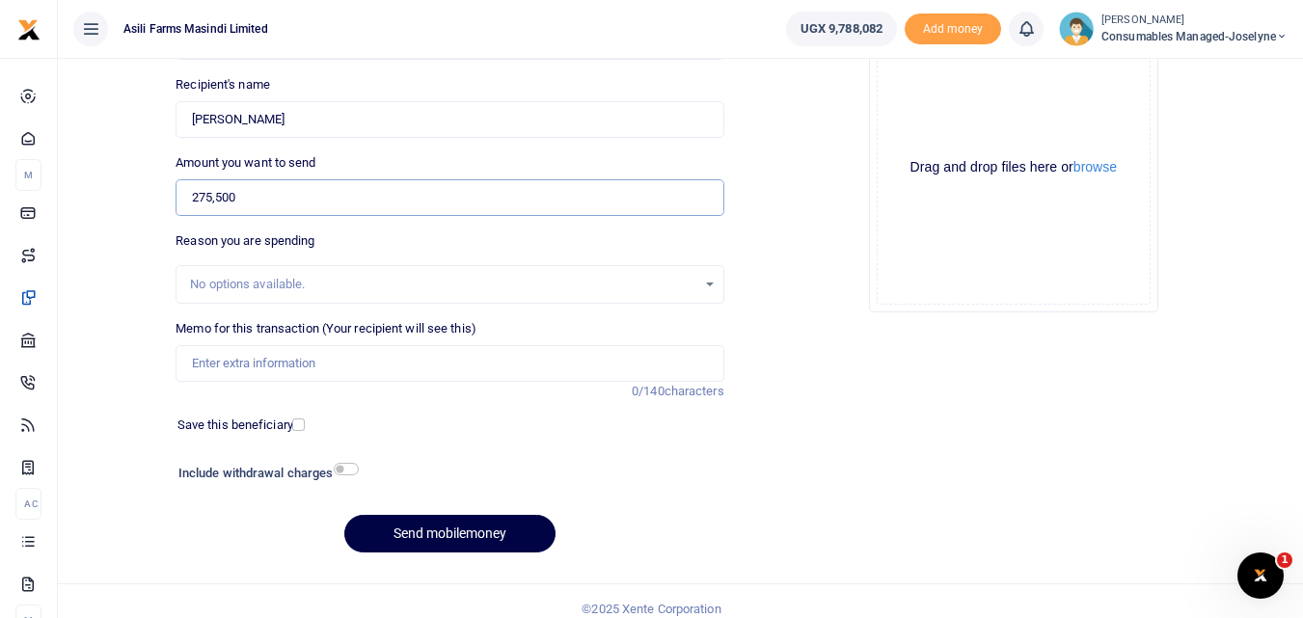
scroll to position [217, 0]
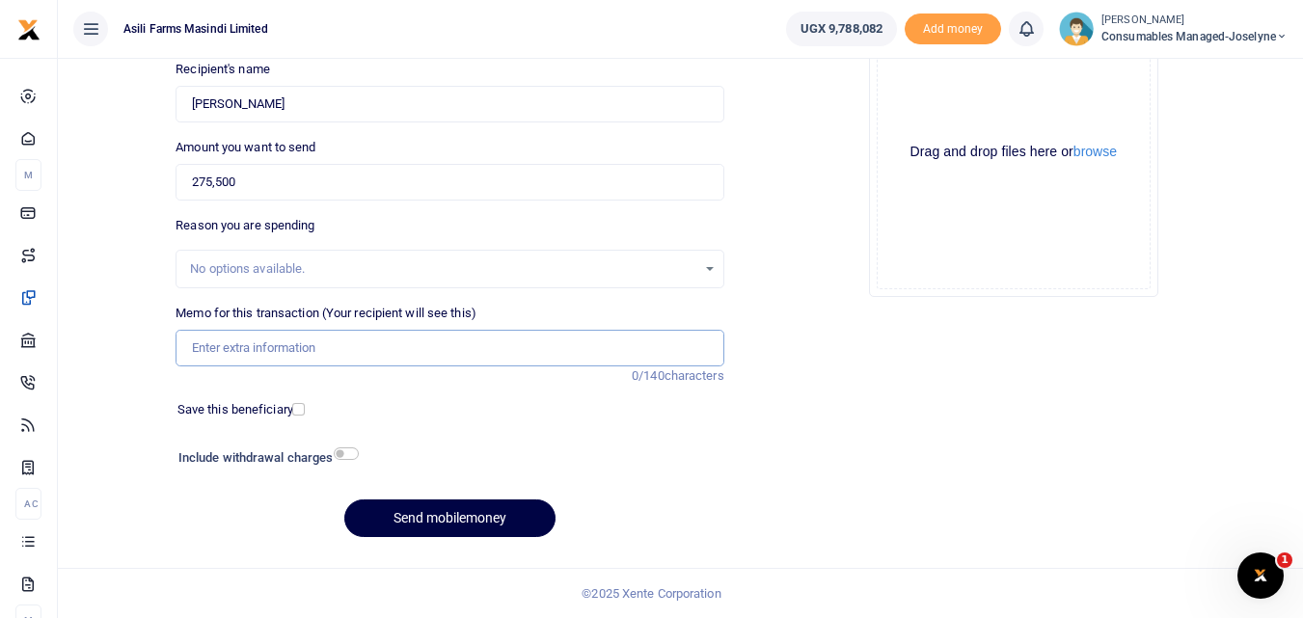
click at [279, 347] on input "Memo for this transaction (Your recipient will see this)" at bounding box center [450, 348] width 548 height 37
click at [188, 346] on input "Memo for this transaction (Your recipient will see this)" at bounding box center [450, 348] width 548 height 37
paste input "WK 41 /001 / 41"
click at [315, 357] on input "WK 41 /001 / 41" at bounding box center [450, 348] width 548 height 37
click at [971, 467] on div "Add supporting Documents Such as invoices, receipts, notes Drop your files here…" at bounding box center [1013, 252] width 563 height 604
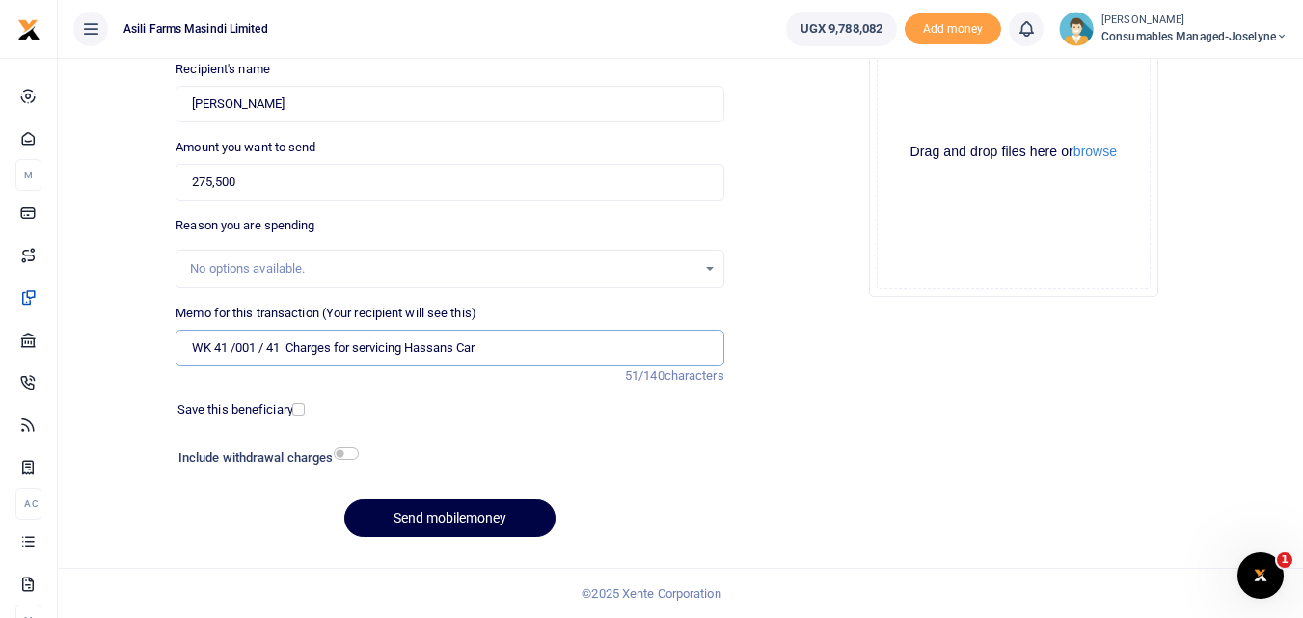
click at [264, 354] on input "WK 41 /001 / 41 Charges for servicing Hassans Car" at bounding box center [450, 348] width 548 height 37
click at [236, 352] on input "WK 41 /001 41 Charges for servicing Hassans Car" at bounding box center [450, 348] width 548 height 37
click at [496, 351] on input "WK 41 001 41 Charges for servicing Hassans Car" at bounding box center [450, 348] width 548 height 37
type input "WK 41 001 41 Charges for servicing Hassans Car UBK 773K"
click at [423, 524] on button "Send mobilemoney" at bounding box center [449, 519] width 211 height 38
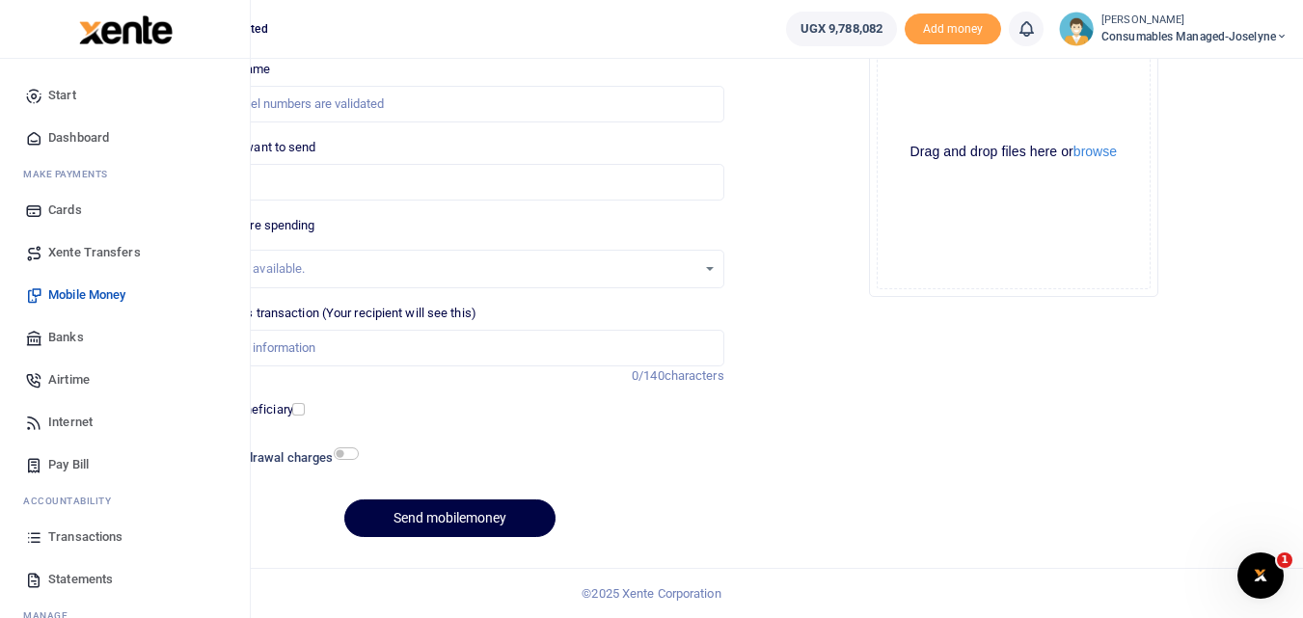
click at [30, 539] on icon at bounding box center [33, 536] width 17 height 17
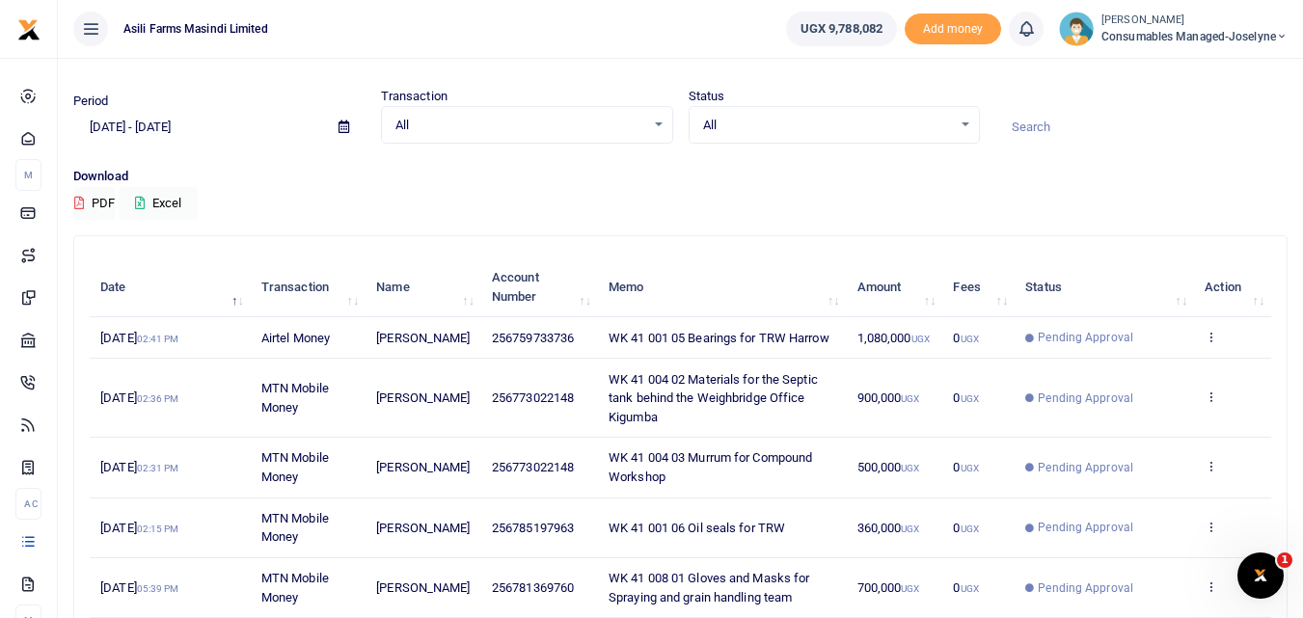
scroll to position [46, 0]
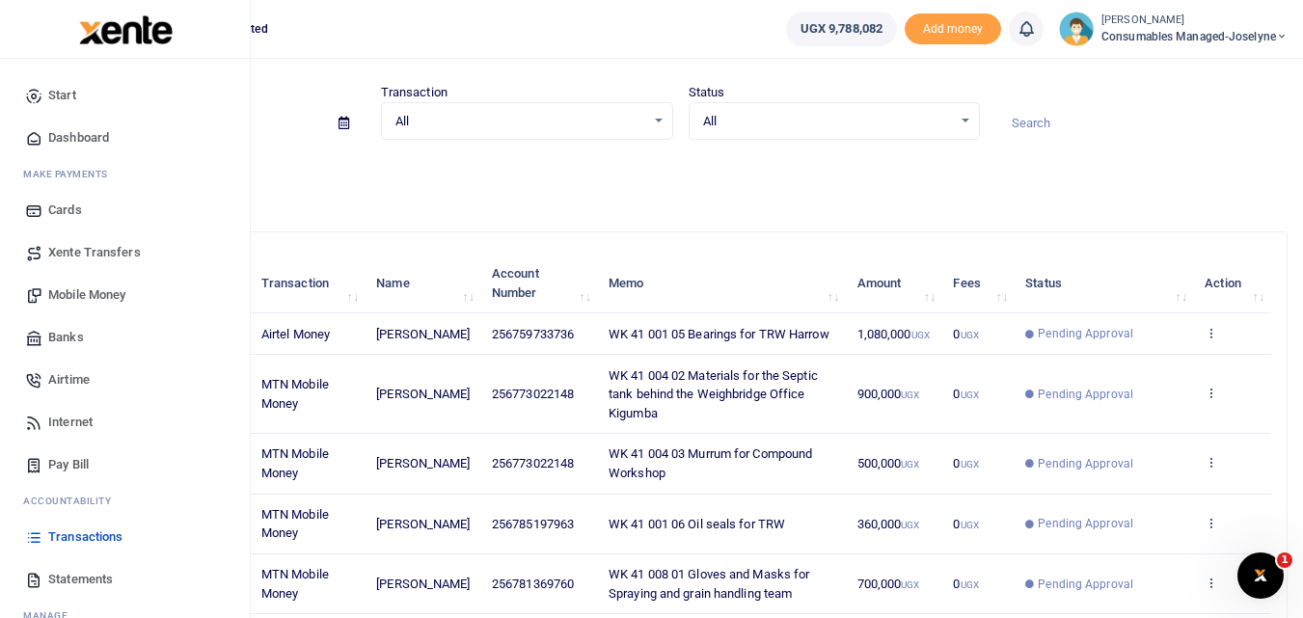
click at [99, 292] on span "Mobile Money" at bounding box center [86, 294] width 77 height 19
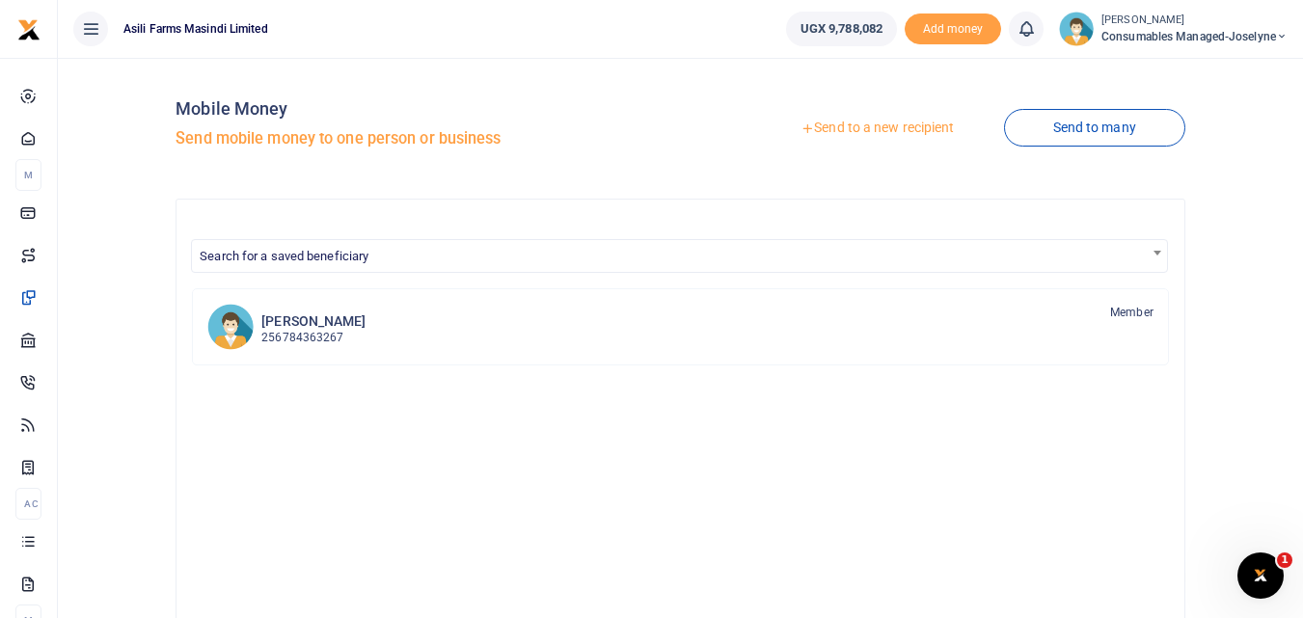
click at [874, 123] on link "Send to a new recipient" at bounding box center [877, 128] width 252 height 35
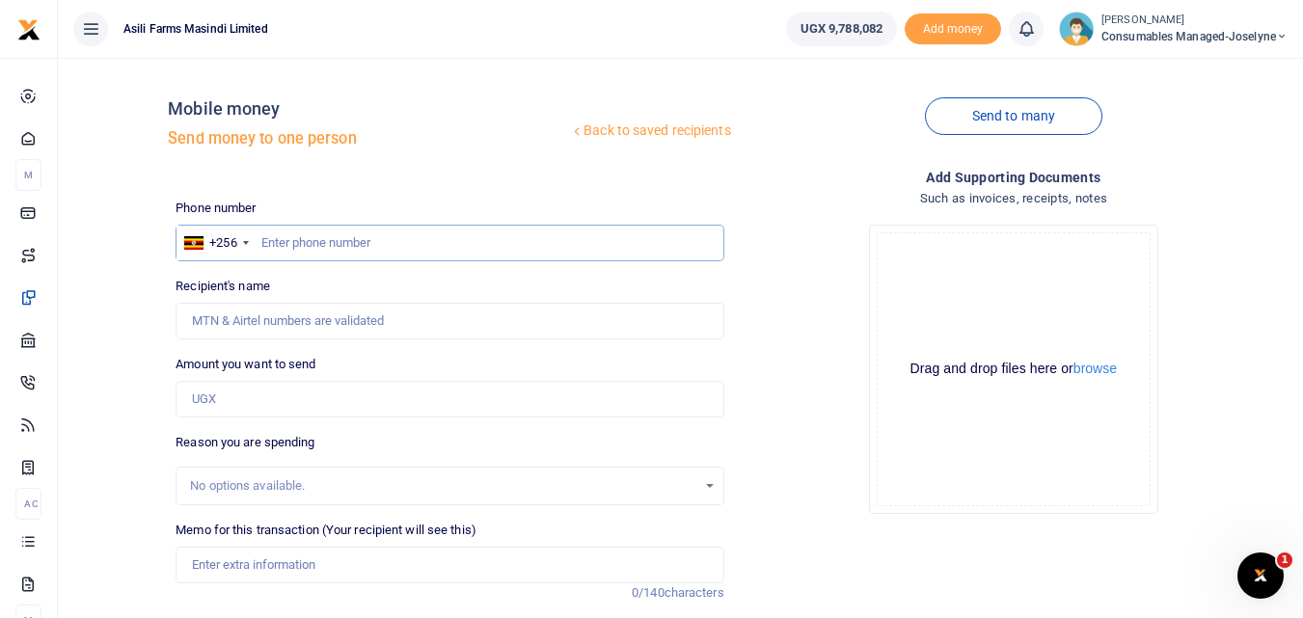
click at [311, 237] on input "text" at bounding box center [450, 243] width 548 height 37
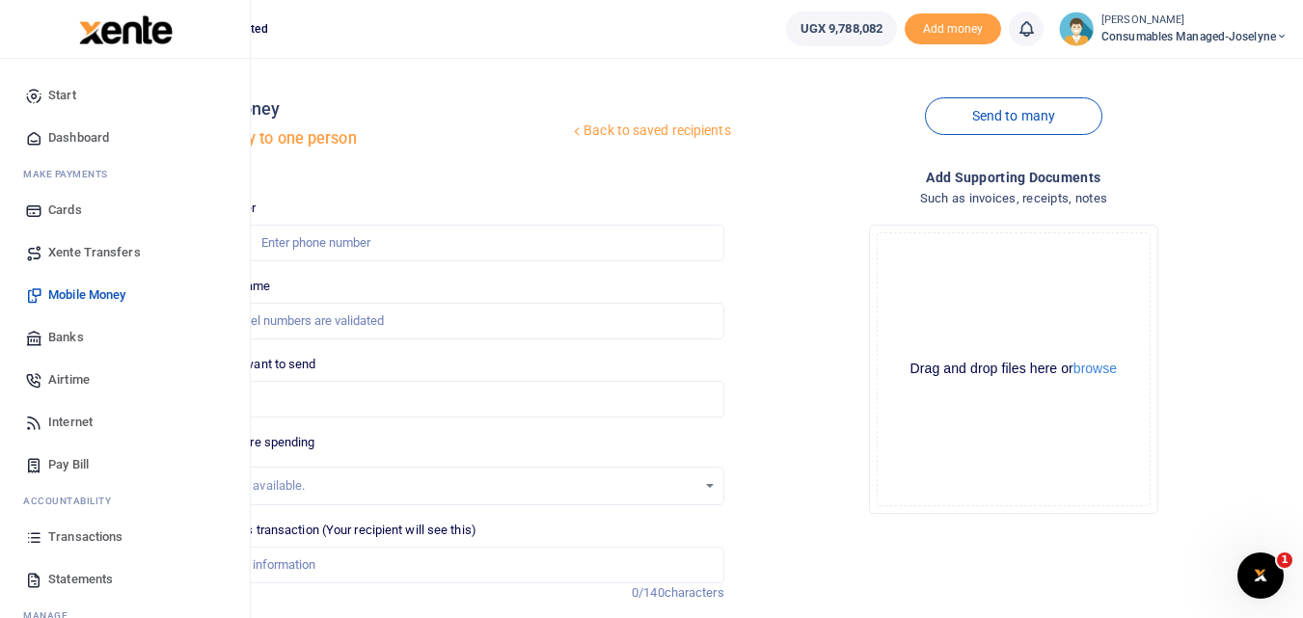
click at [34, 530] on icon at bounding box center [33, 536] width 17 height 17
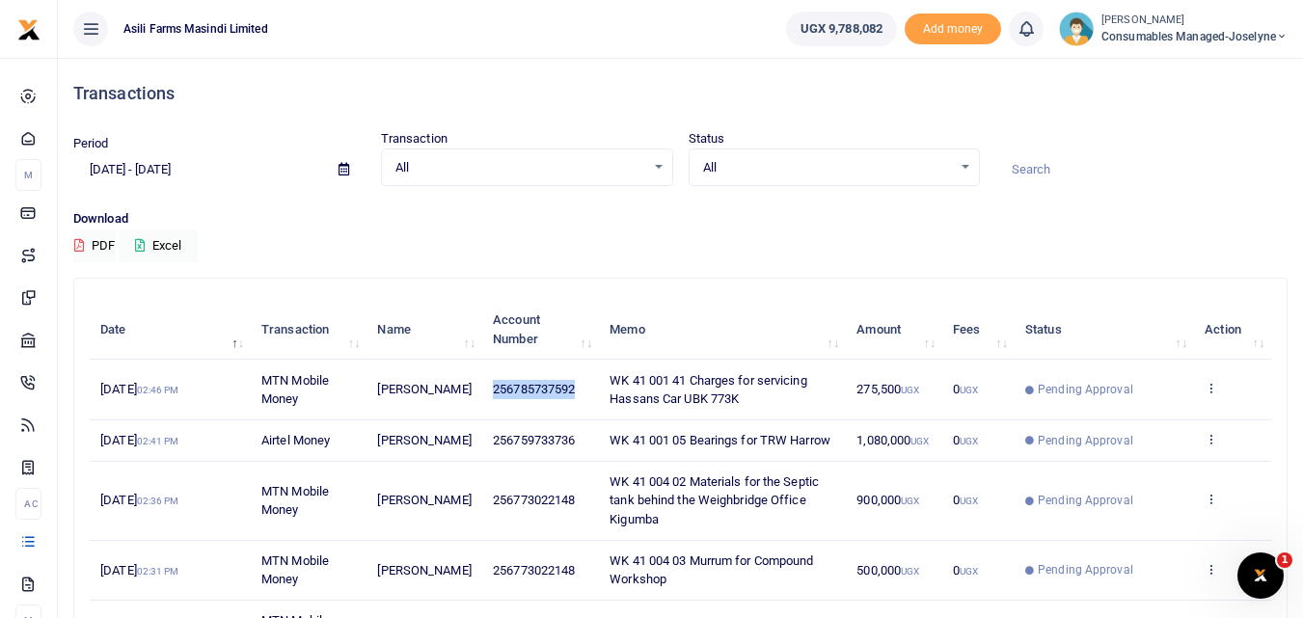
drag, startPoint x: 576, startPoint y: 387, endPoint x: 473, endPoint y: 386, distance: 102.2
click at [482, 386] on td "256785737592" at bounding box center [540, 390] width 117 height 60
copy span "256785737592"
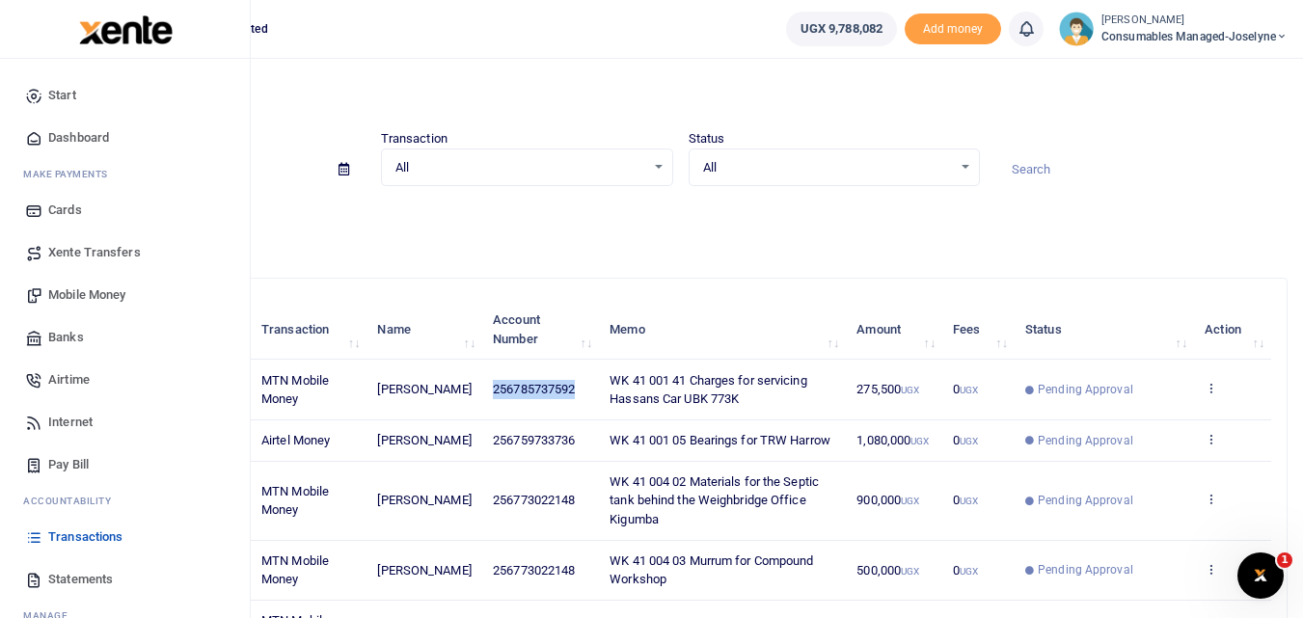
click at [85, 292] on span "Mobile Money" at bounding box center [86, 294] width 77 height 19
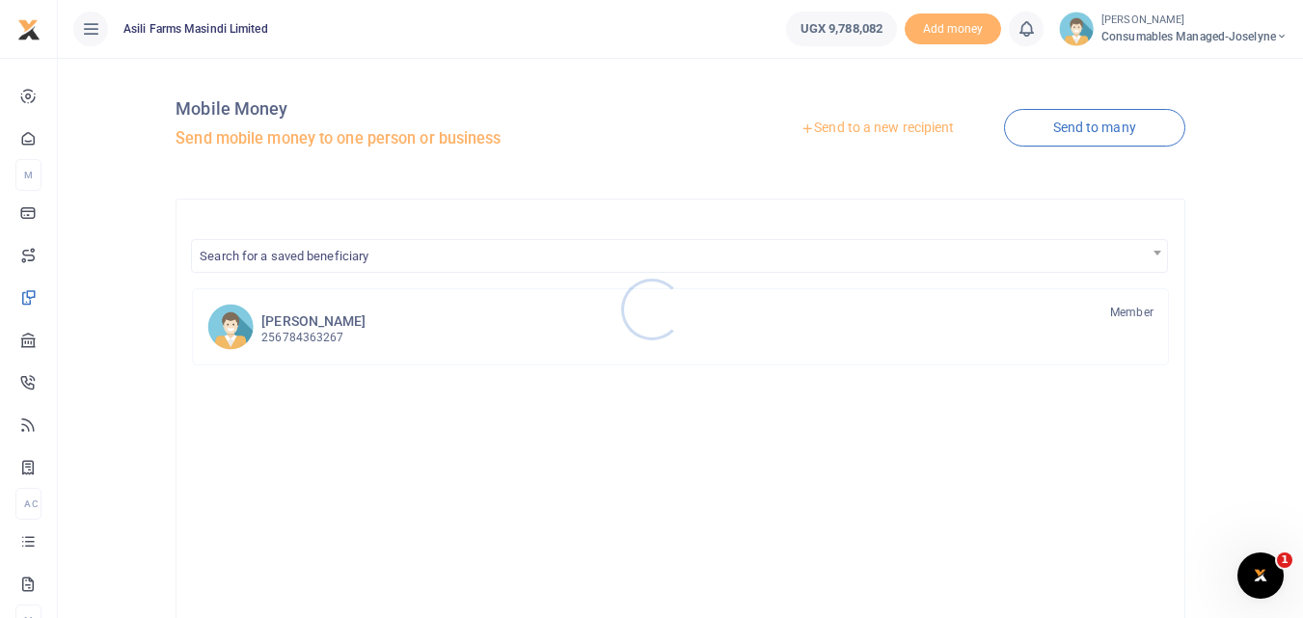
click at [856, 118] on div at bounding box center [651, 309] width 1303 height 618
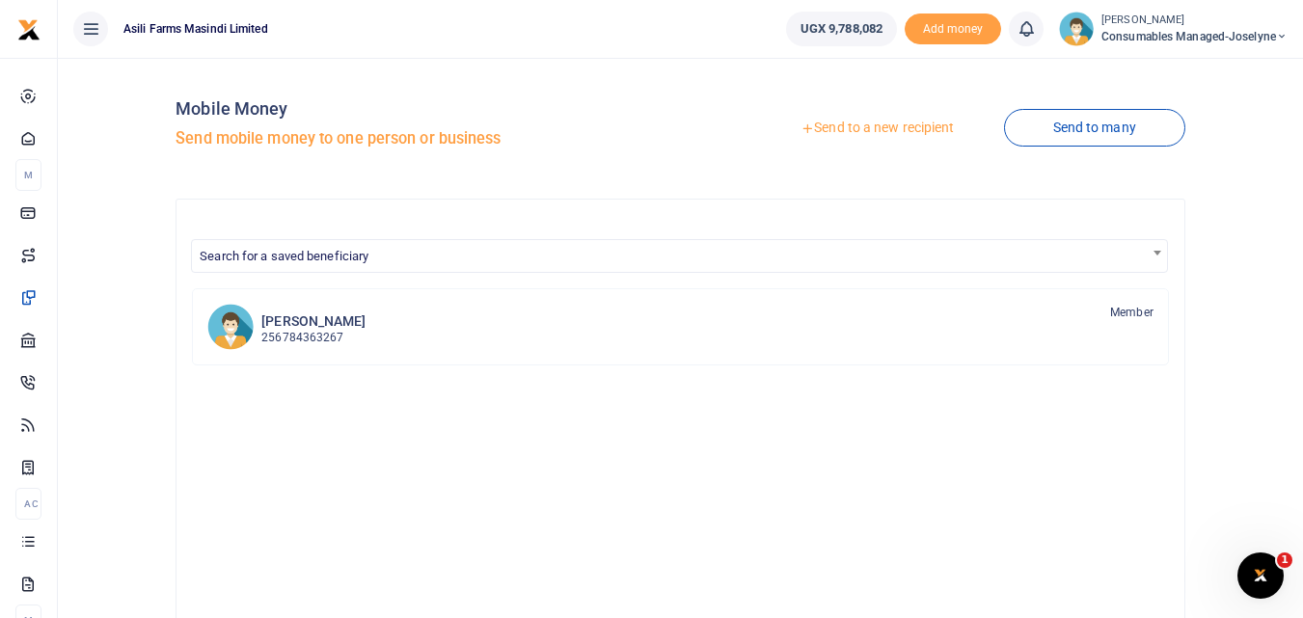
click at [858, 128] on link "Send to a new recipient" at bounding box center [877, 128] width 252 height 35
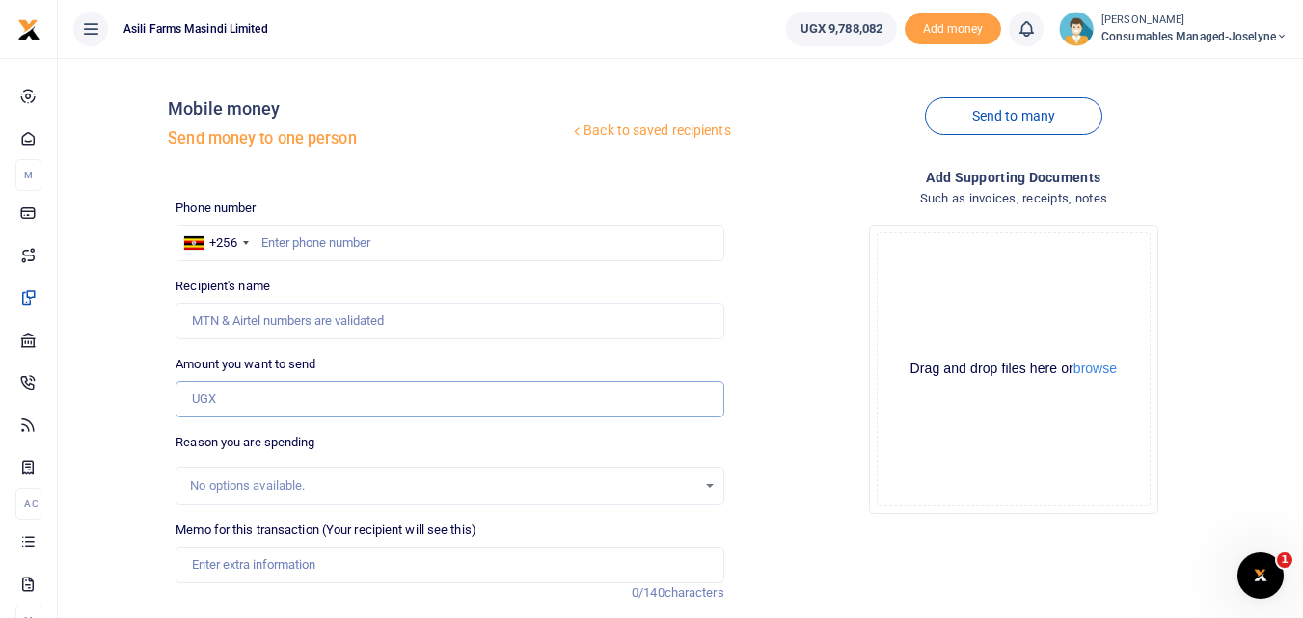
paste input "256785737592"
type input "256785737592"
click at [316, 235] on input "text" at bounding box center [450, 243] width 548 height 37
type input "785737592"
type input "[PERSON_NAME]"
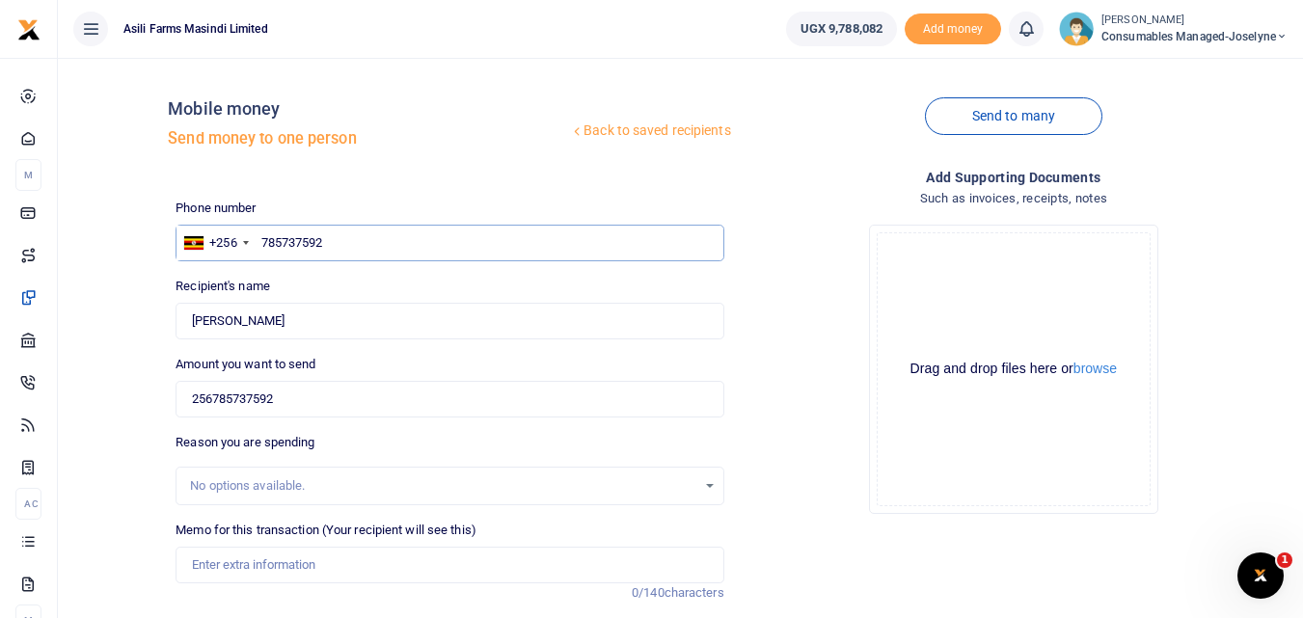
type input "785737592"
click at [321, 389] on input "256785737592" at bounding box center [450, 399] width 548 height 37
type input "2"
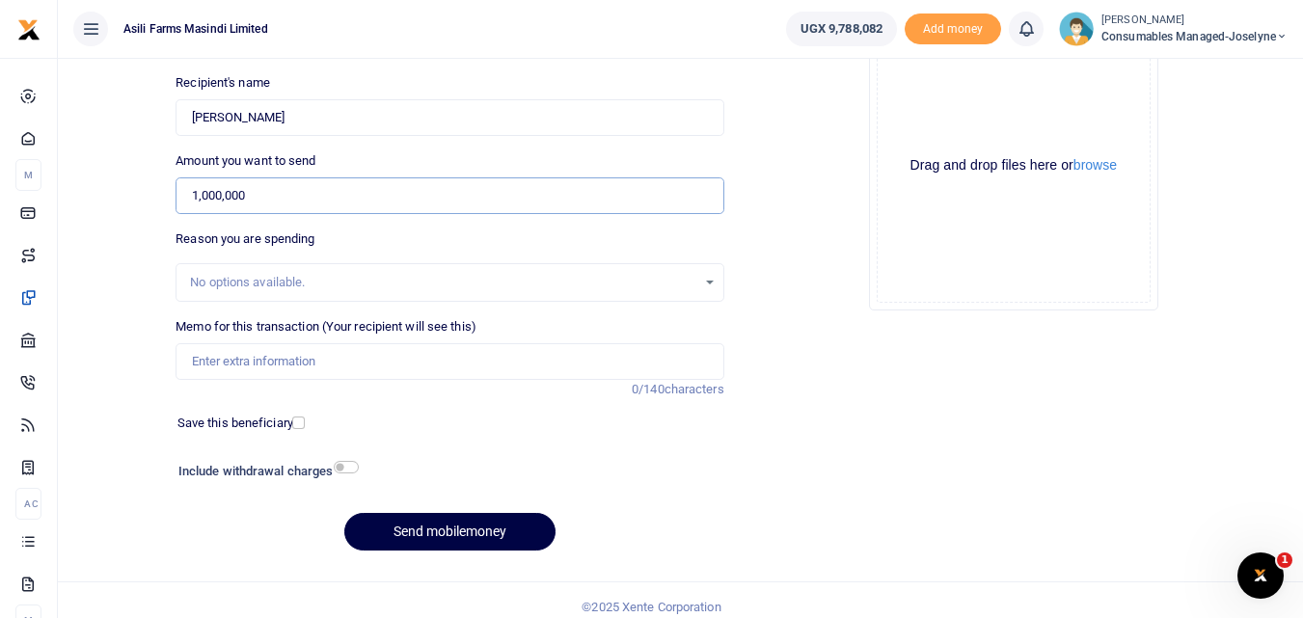
scroll to position [217, 0]
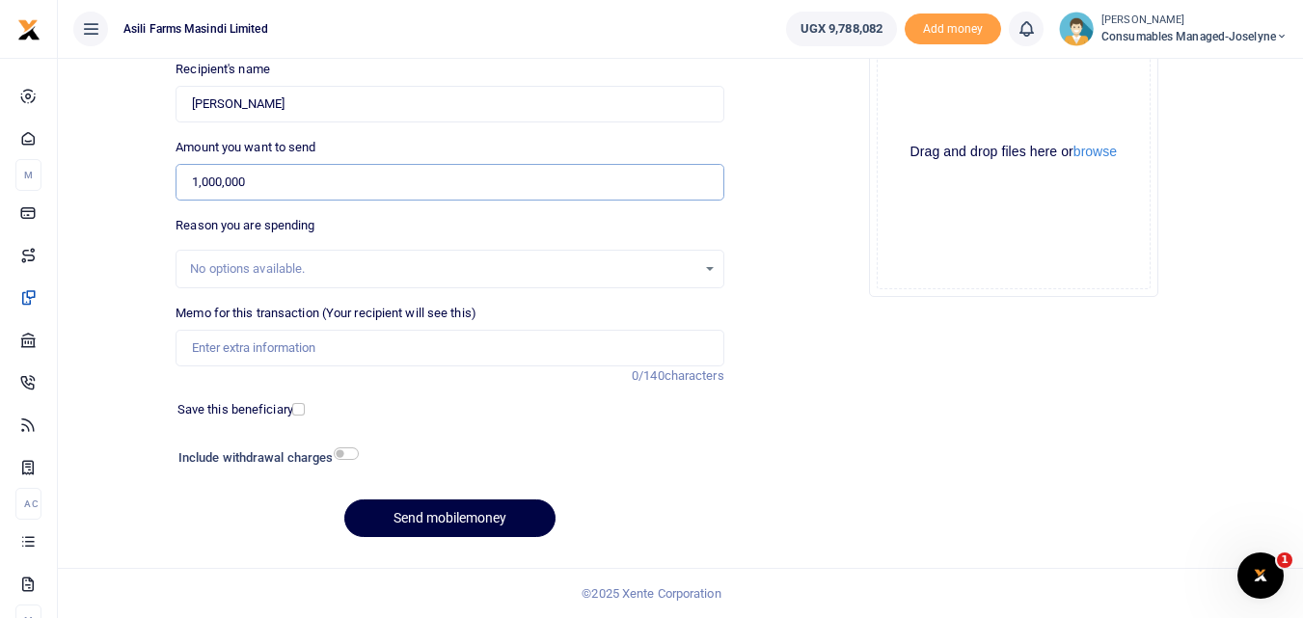
type input "1,000,000"
click at [294, 342] on input "Memo for this transaction (Your recipient will see this)" at bounding box center [450, 348] width 548 height 37
click at [219, 347] on input "Memo for this transaction (Your recipient will see this)" at bounding box center [450, 348] width 548 height 37
paste input "WK 41 /008 / 02"
click at [576, 352] on input "WK 41 /008 / 02 Petrol for spraying welding and bikes for security" at bounding box center [450, 348] width 548 height 37
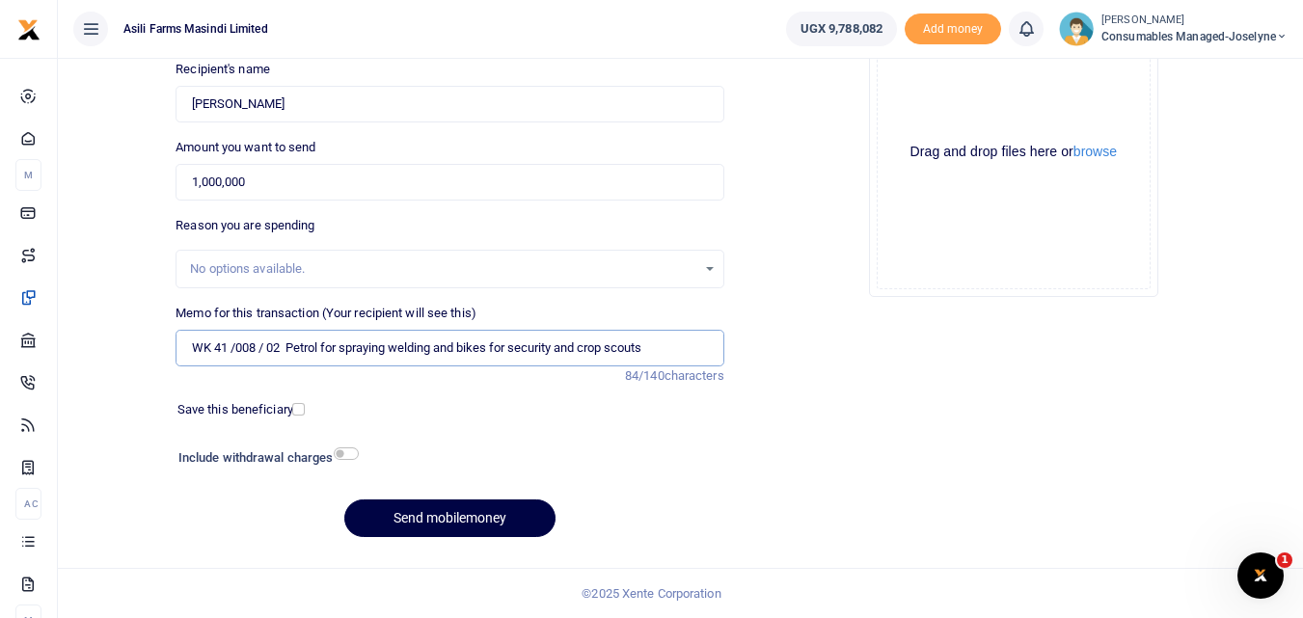
click at [267, 351] on input "WK 41 /008 / 02 Petrol for spraying welding and bikes for security and crop sco…" at bounding box center [450, 348] width 548 height 37
type input "WK 41 008 02 Petrol for spraying welding and bikes for security and crop scouts"
click at [430, 502] on button "Send mobilemoney" at bounding box center [449, 519] width 211 height 38
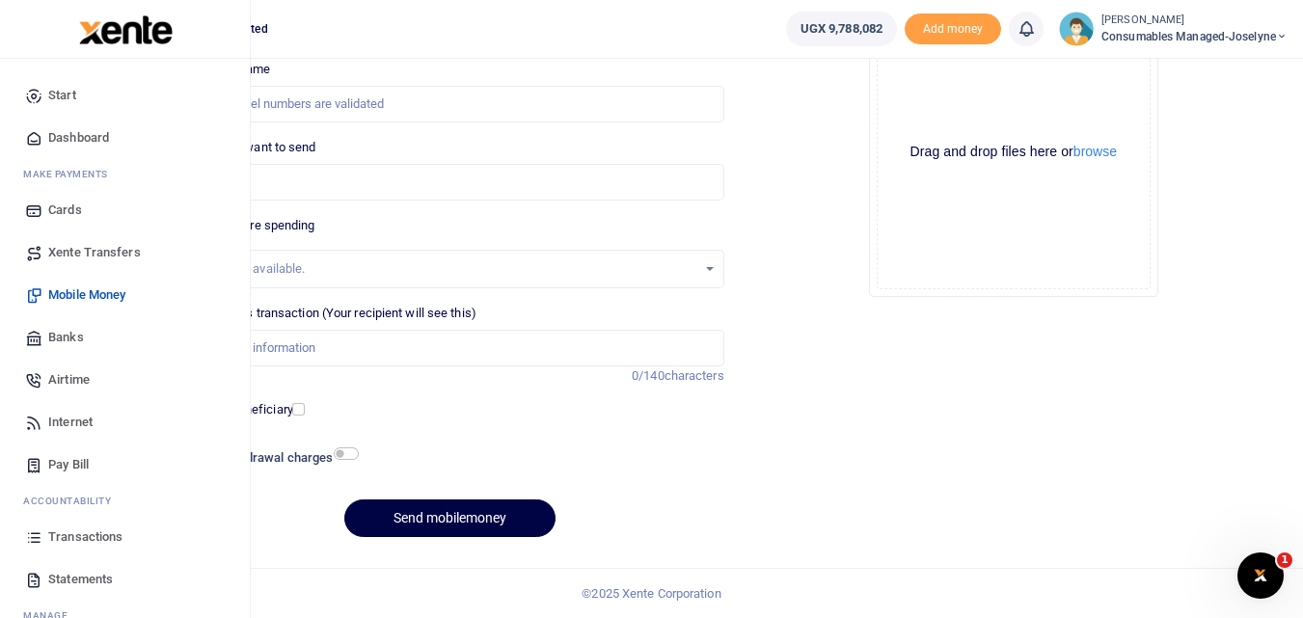
click at [32, 551] on link "Transactions" at bounding box center [124, 537] width 219 height 42
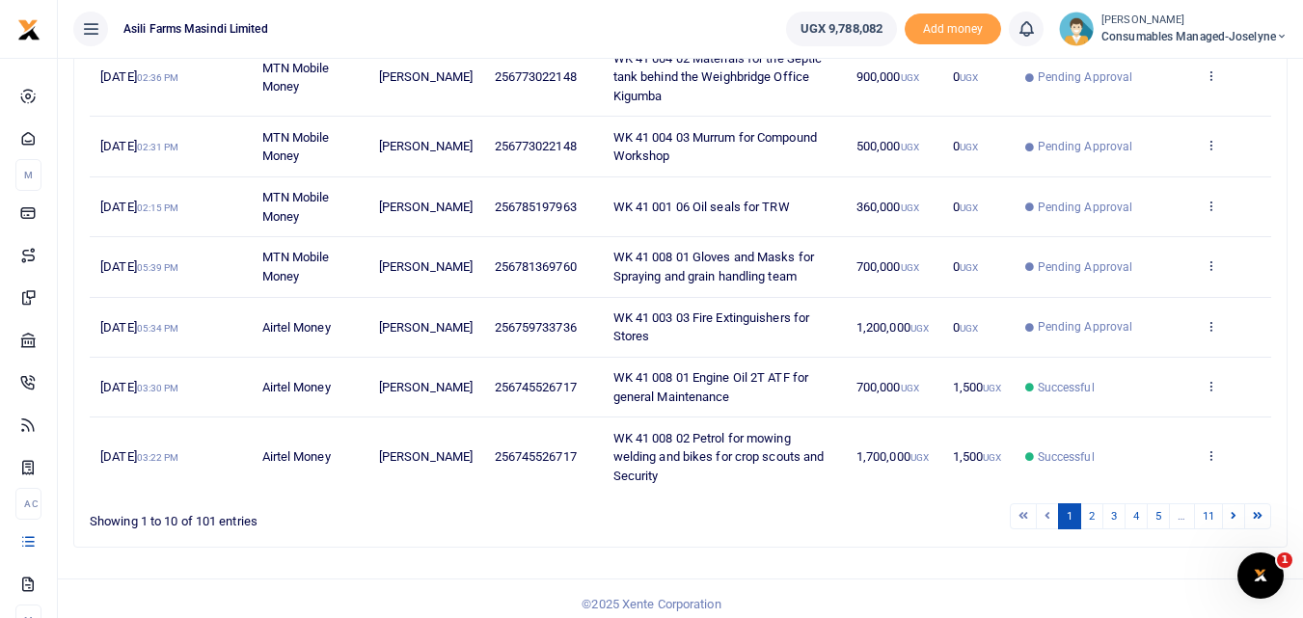
scroll to position [510, 0]
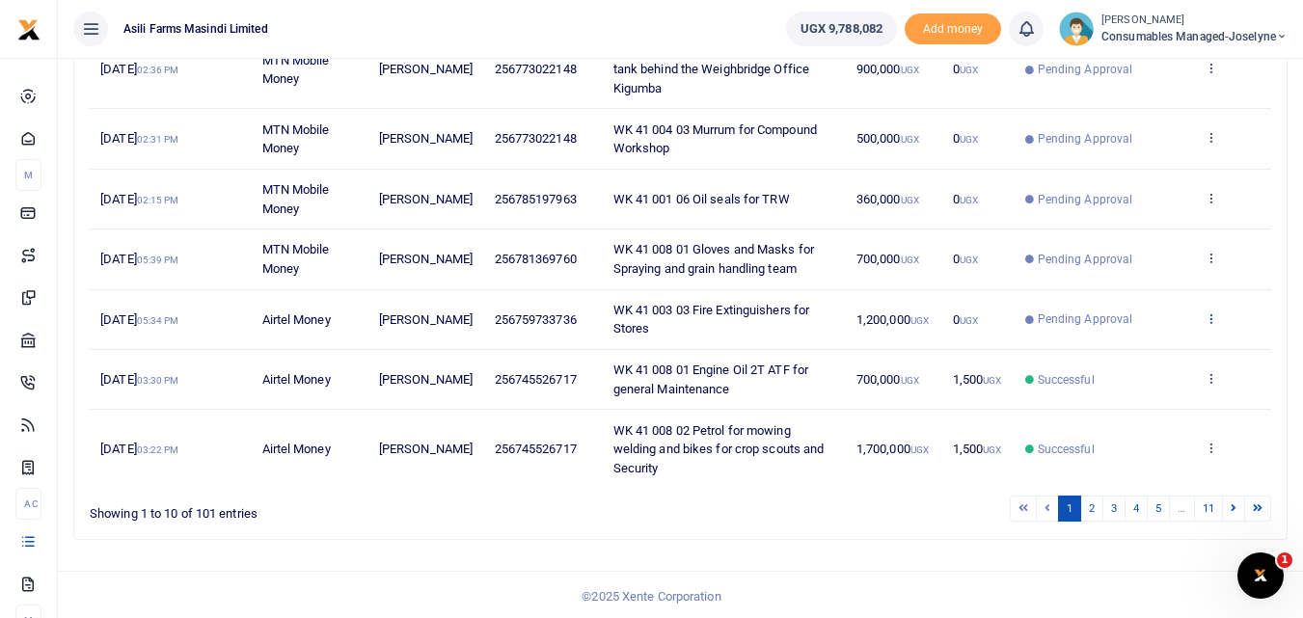
click at [1215, 325] on icon at bounding box center [1210, 318] width 13 height 14
click at [1132, 388] on link "View details" at bounding box center [1140, 387] width 152 height 27
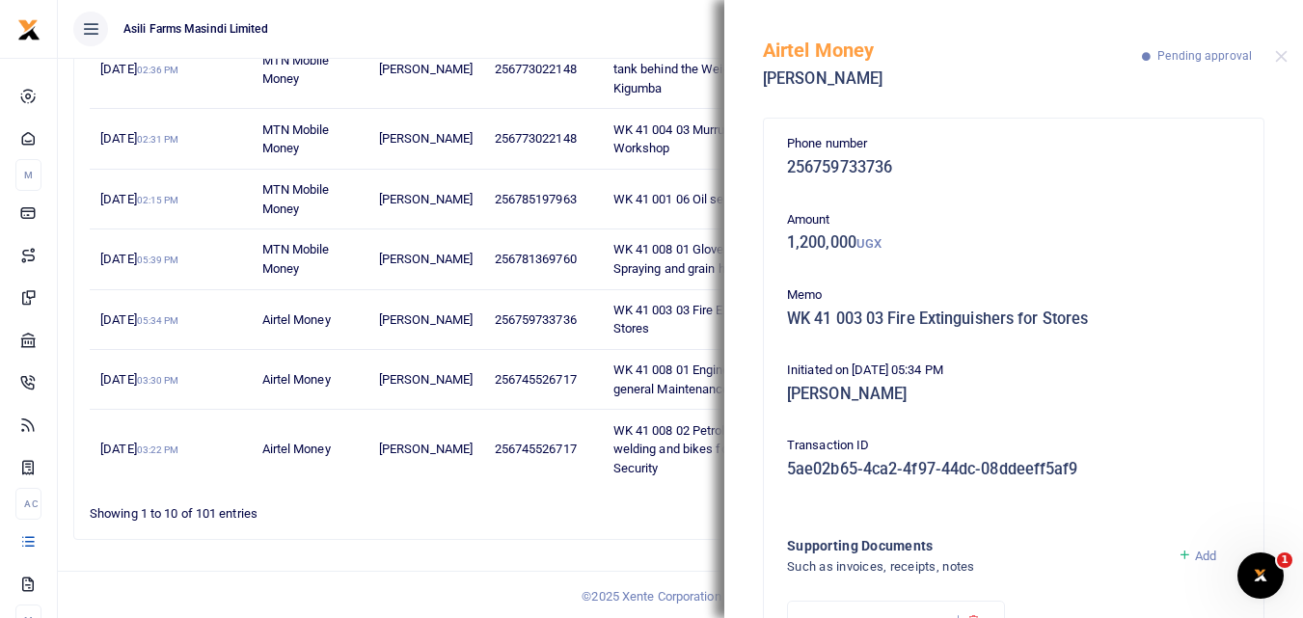
scroll to position [198, 0]
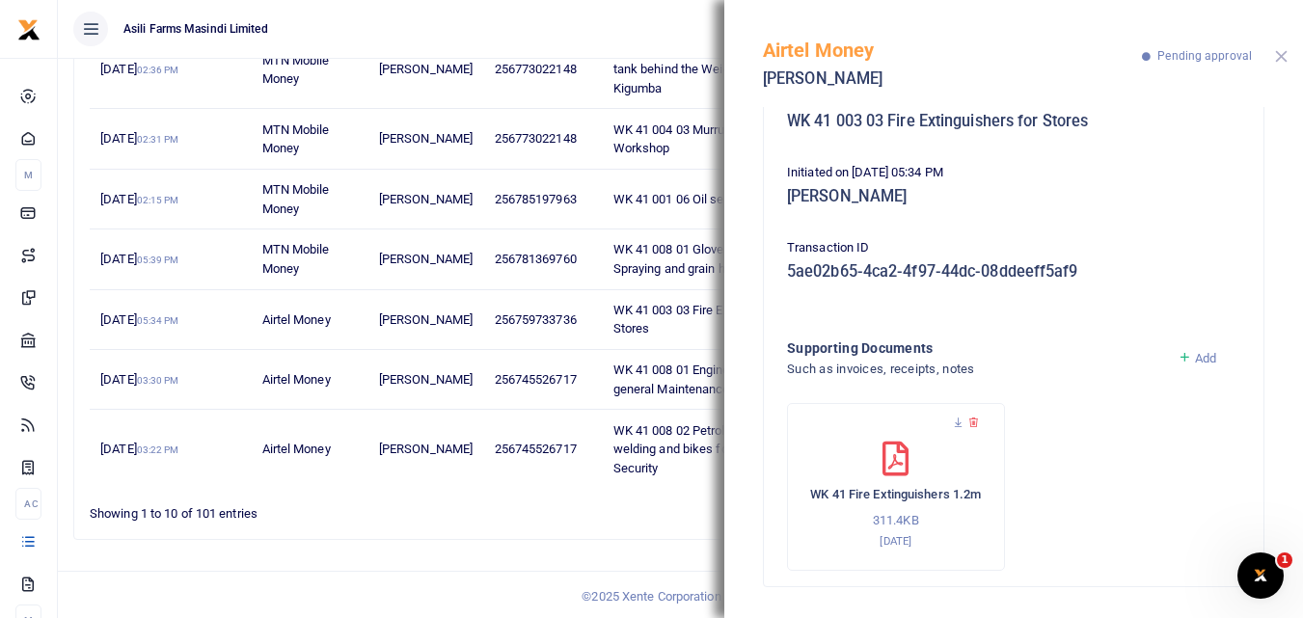
click at [1286, 61] on button "Close" at bounding box center [1281, 56] width 13 height 13
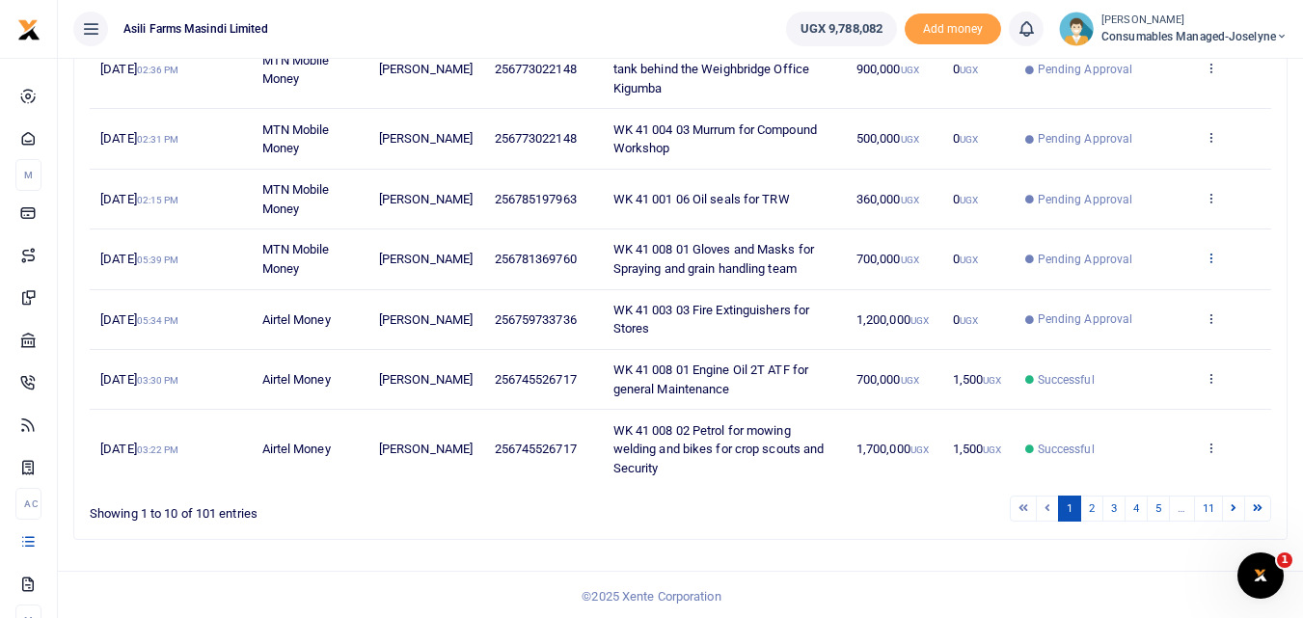
click at [1213, 264] on icon at bounding box center [1210, 258] width 13 height 14
click at [1146, 324] on link "View details" at bounding box center [1140, 327] width 152 height 27
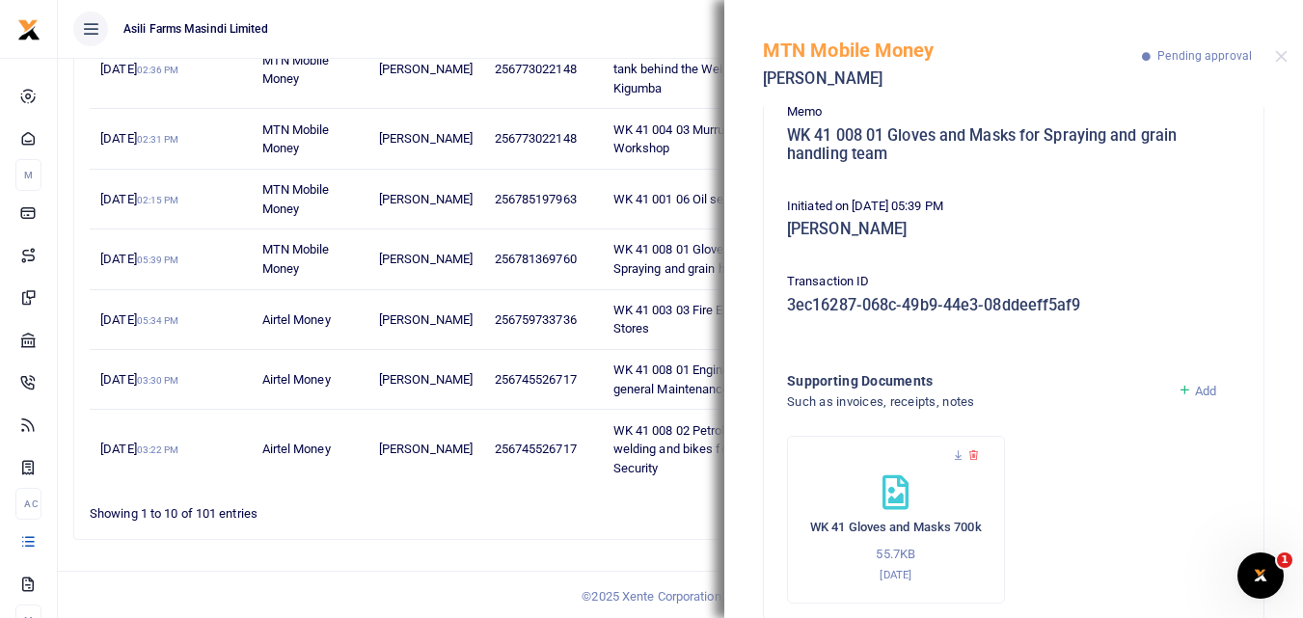
scroll to position [0, 0]
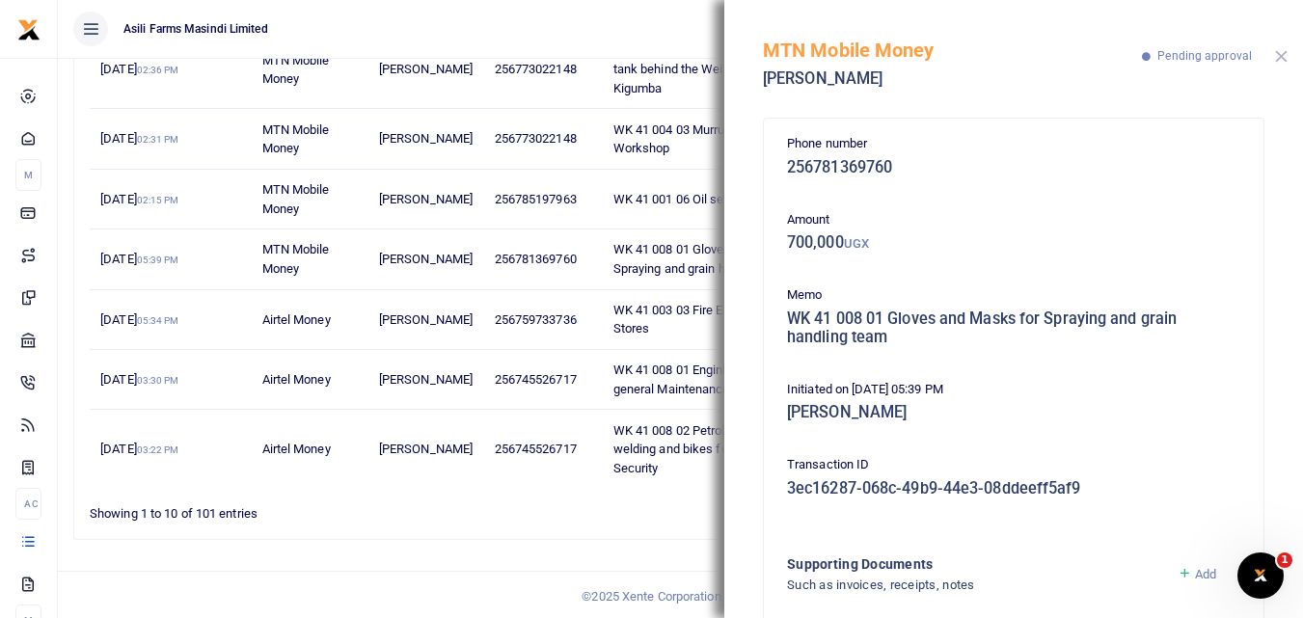
click at [1282, 59] on button "Close" at bounding box center [1281, 56] width 13 height 13
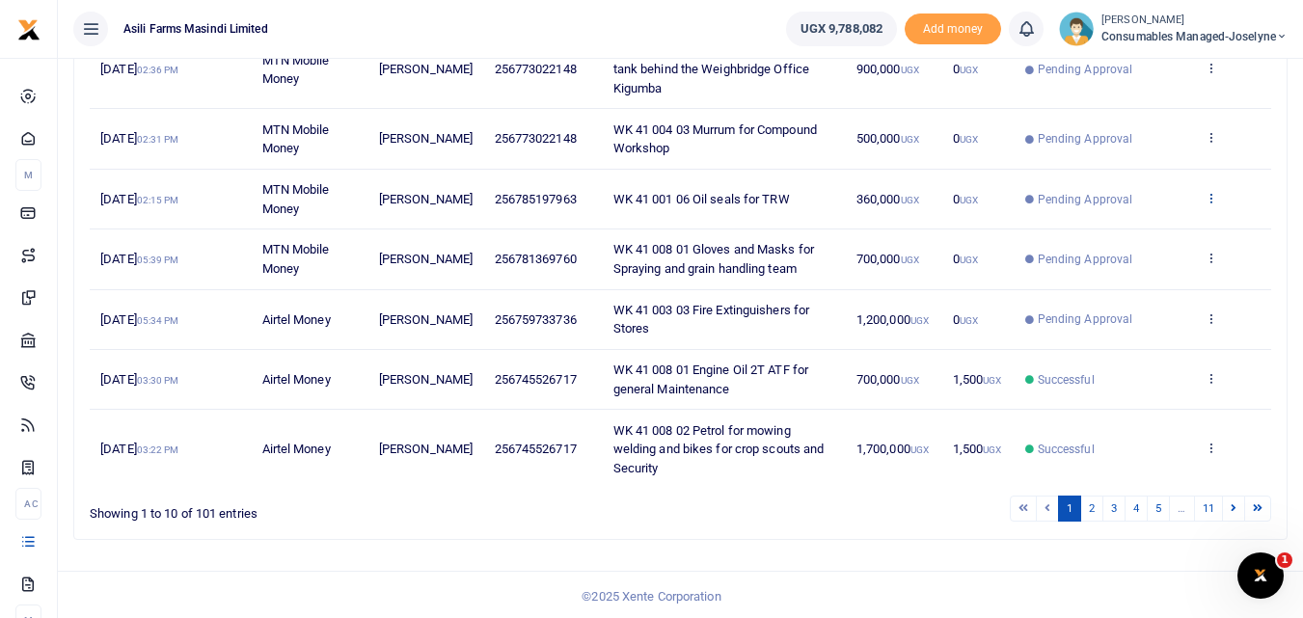
click at [1211, 204] on icon at bounding box center [1210, 198] width 13 height 14
click at [1121, 269] on link "View details" at bounding box center [1140, 268] width 152 height 27
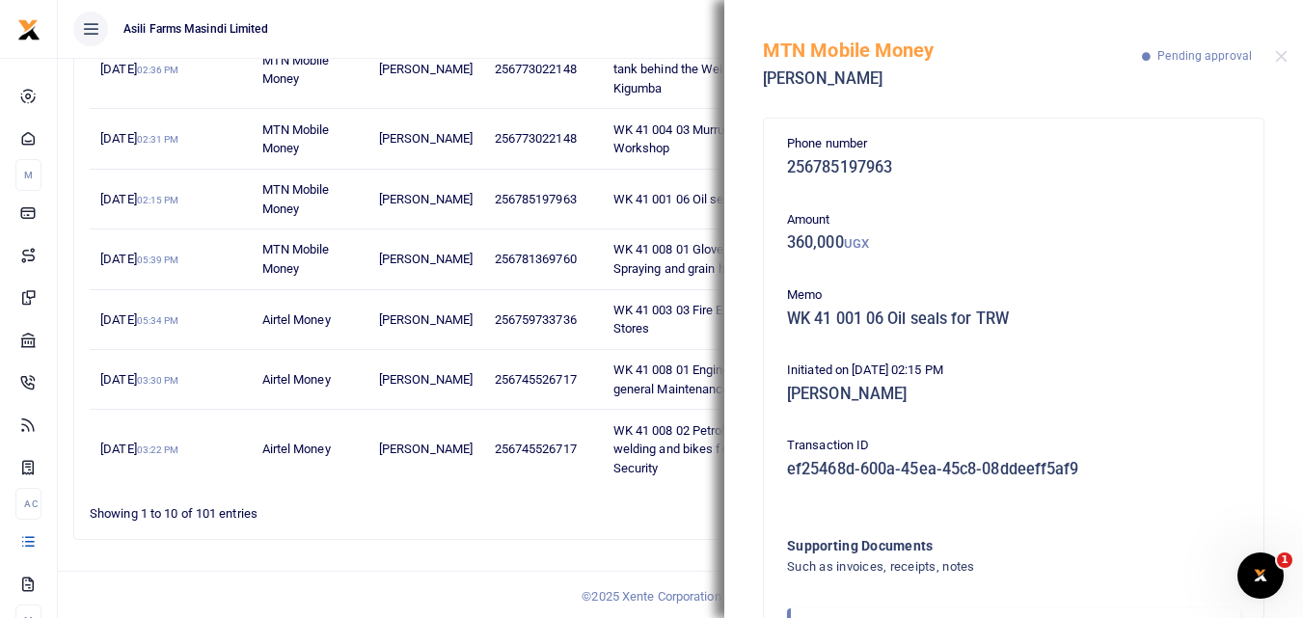
scroll to position [115, 0]
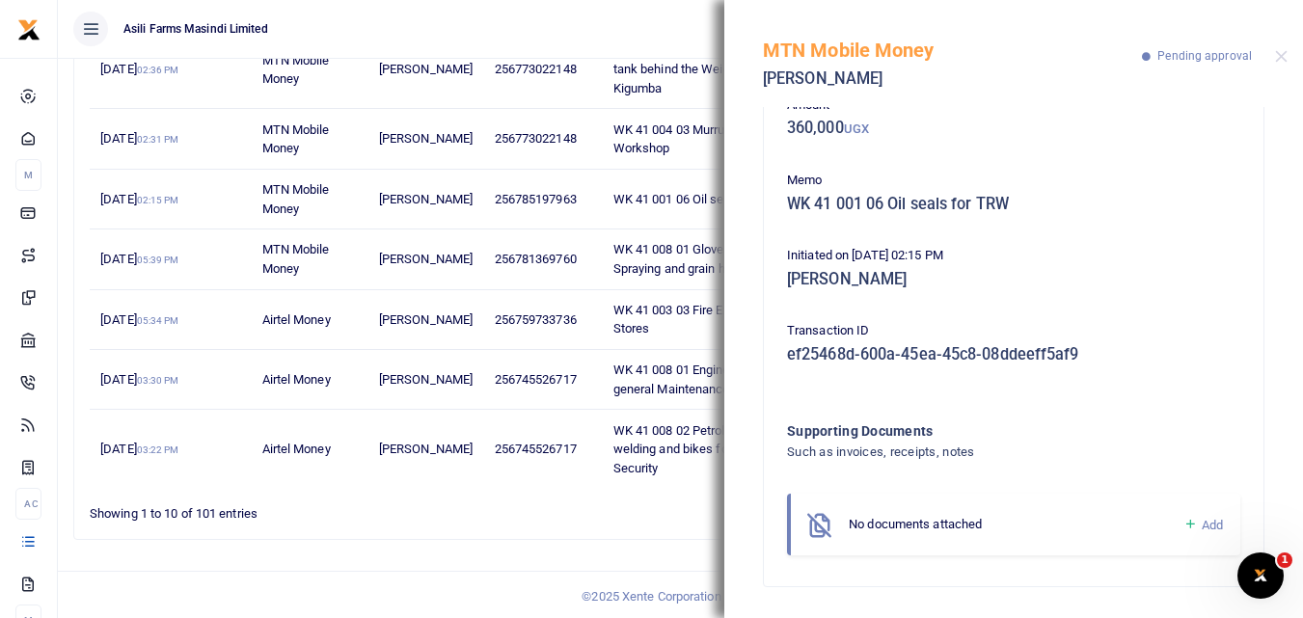
click at [1183, 523] on icon at bounding box center [1190, 524] width 14 height 17
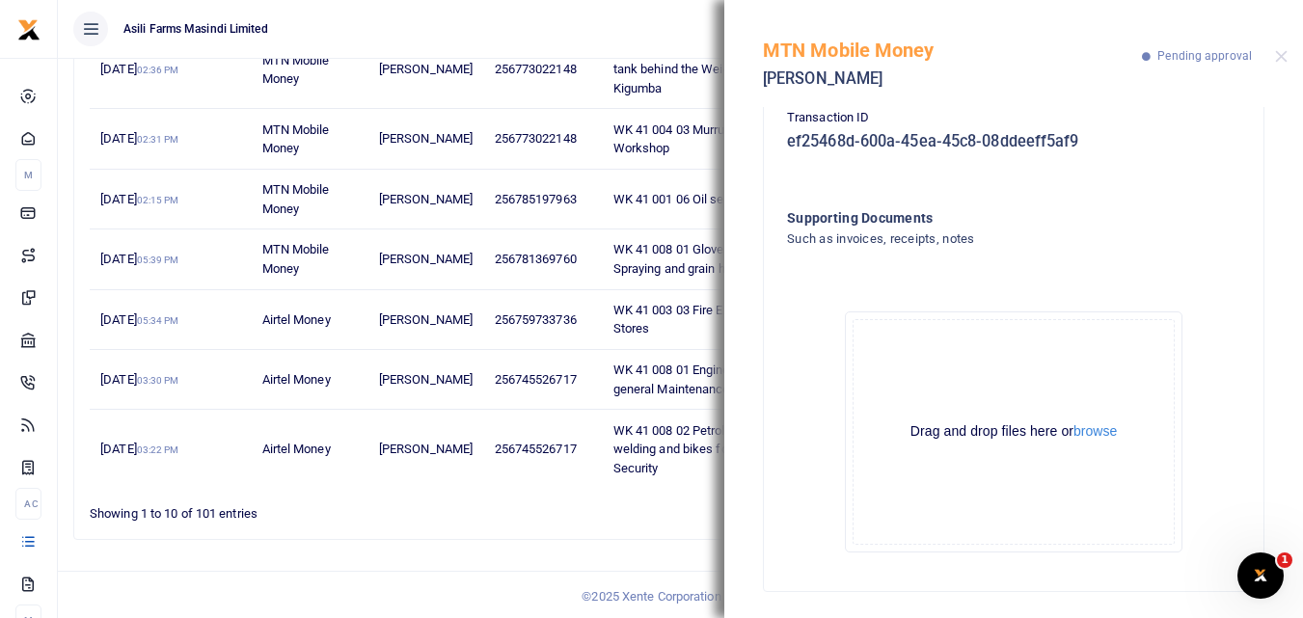
scroll to position [333, 0]
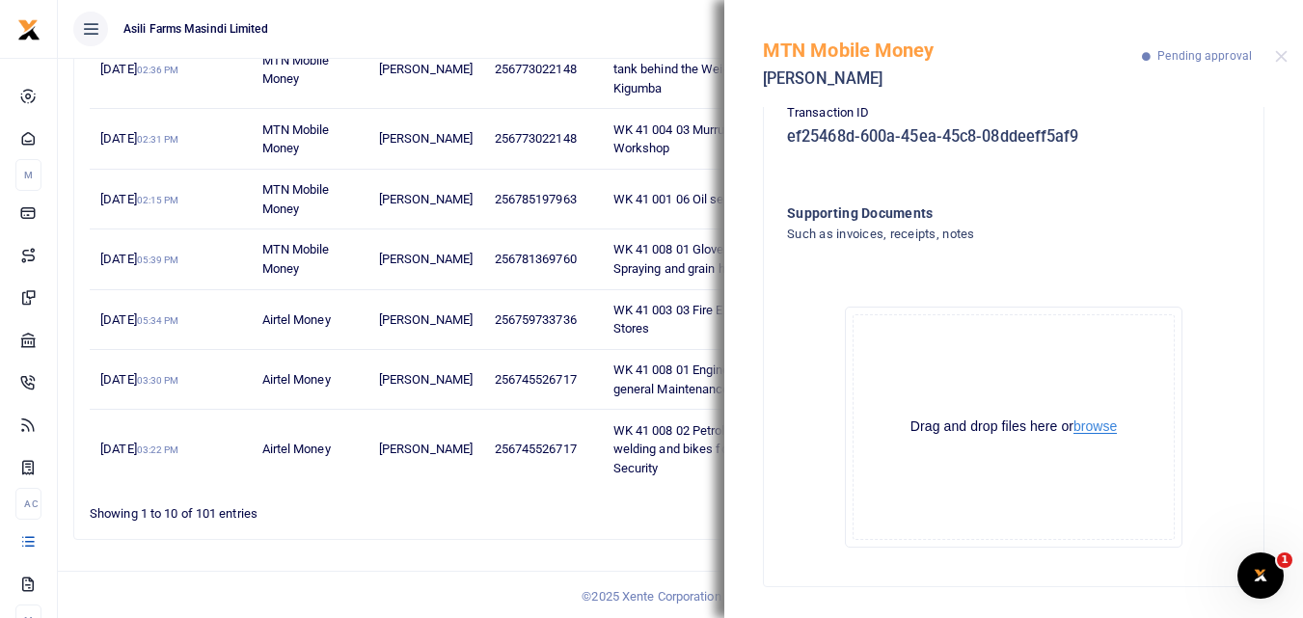
click at [1099, 426] on button "browse" at bounding box center [1094, 426] width 43 height 14
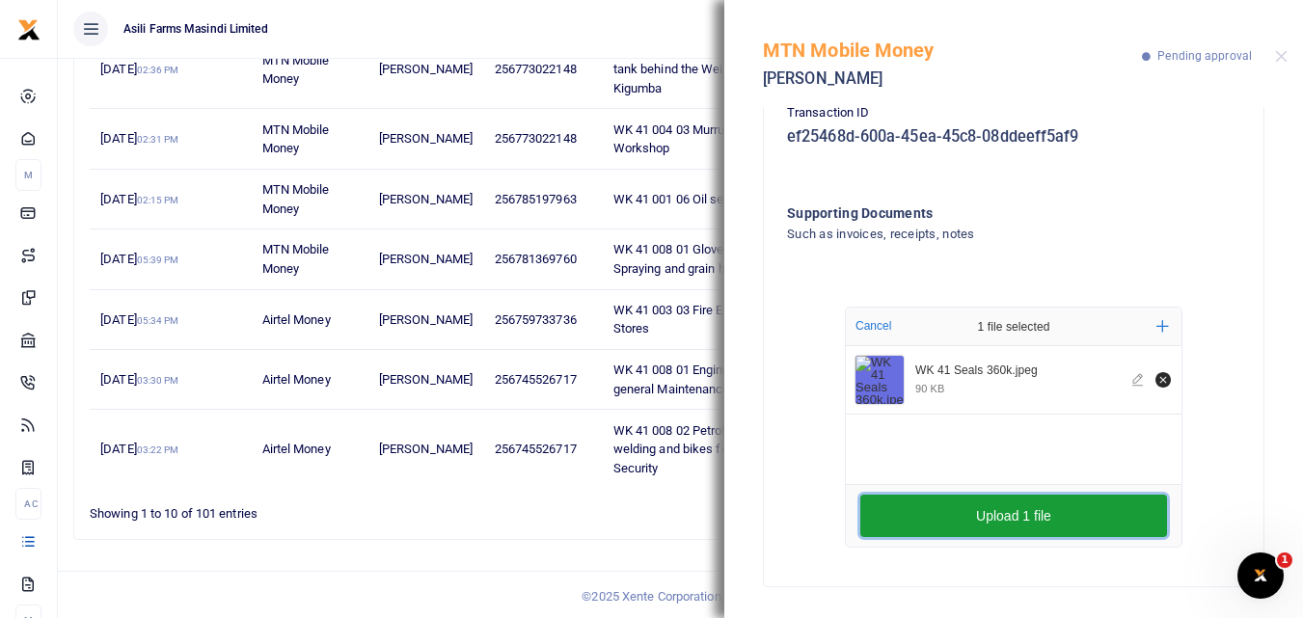
click at [1011, 500] on button "Upload 1 file" at bounding box center [1013, 516] width 307 height 42
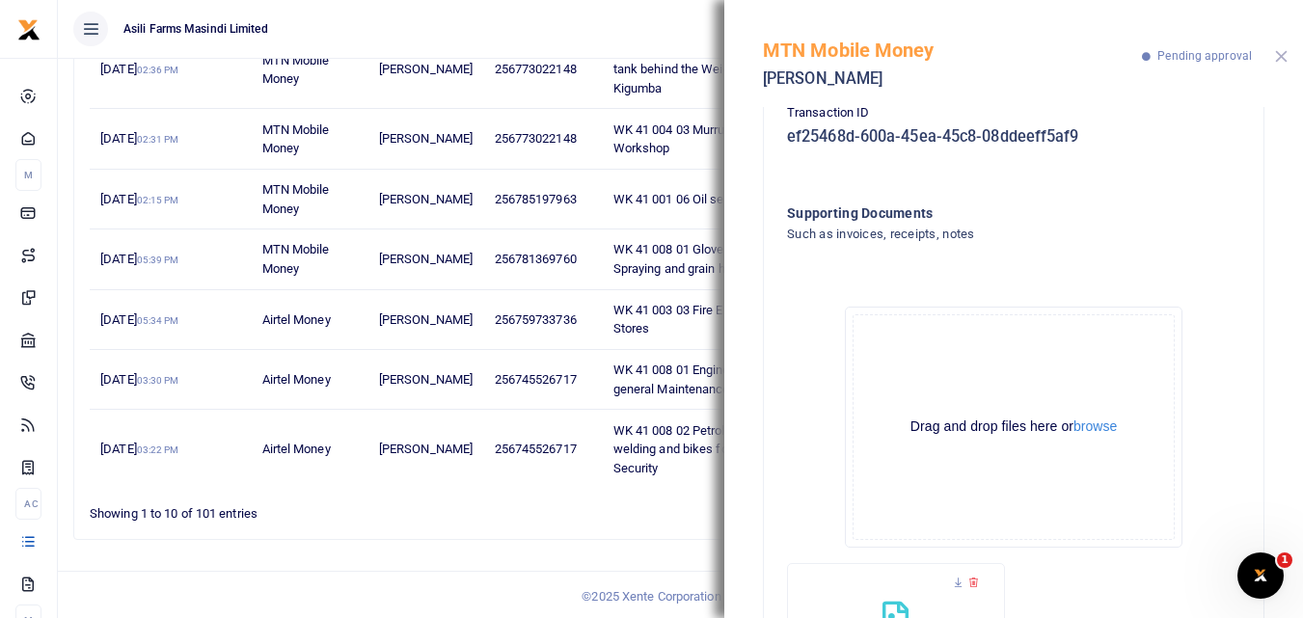
click at [1282, 60] on button "Close" at bounding box center [1281, 56] width 13 height 13
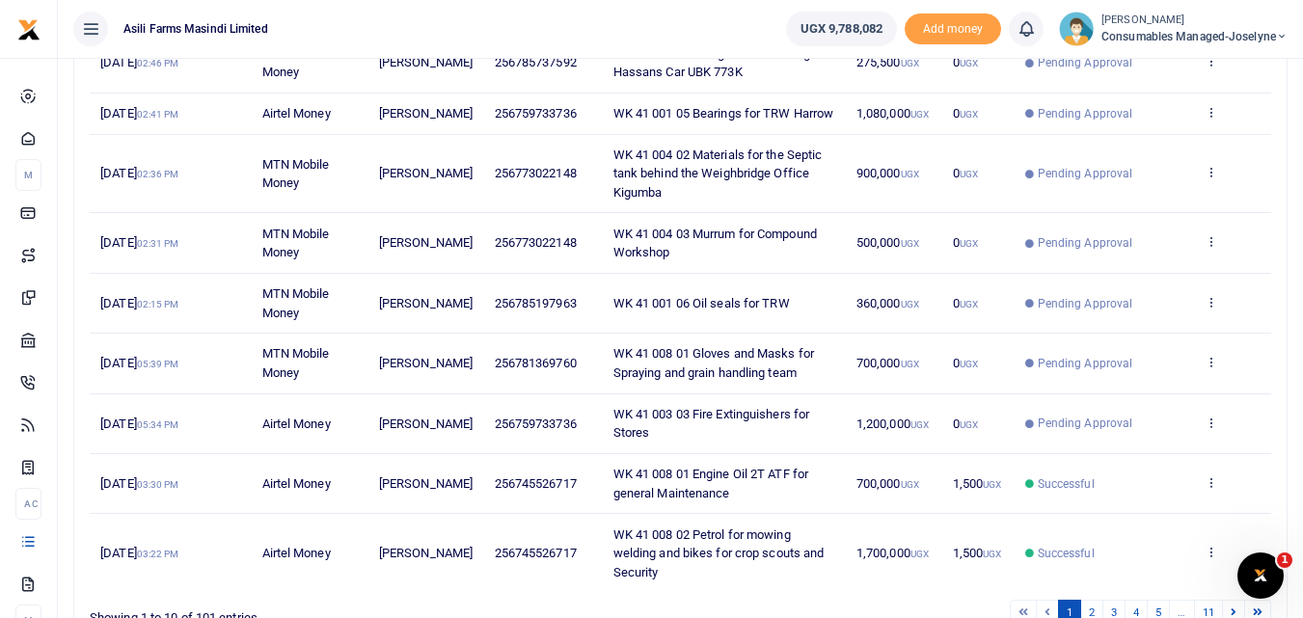
scroll to position [404, 0]
click at [1211, 250] on icon at bounding box center [1210, 243] width 13 height 14
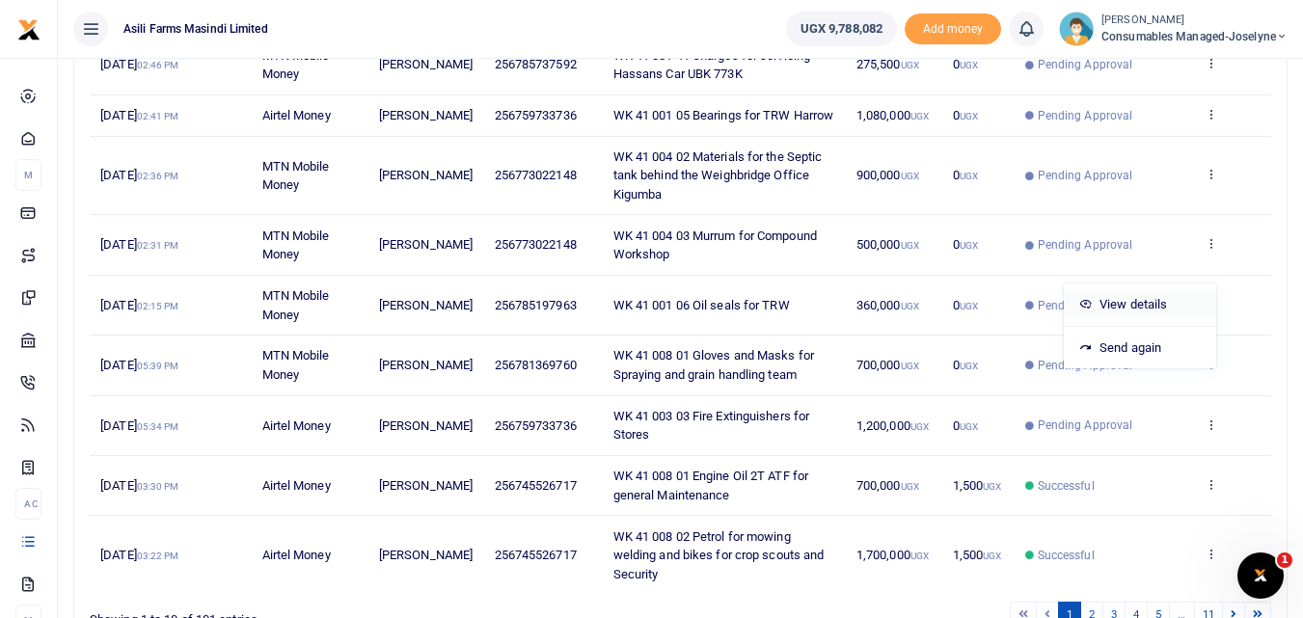
click at [1133, 315] on link "View details" at bounding box center [1140, 304] width 152 height 27
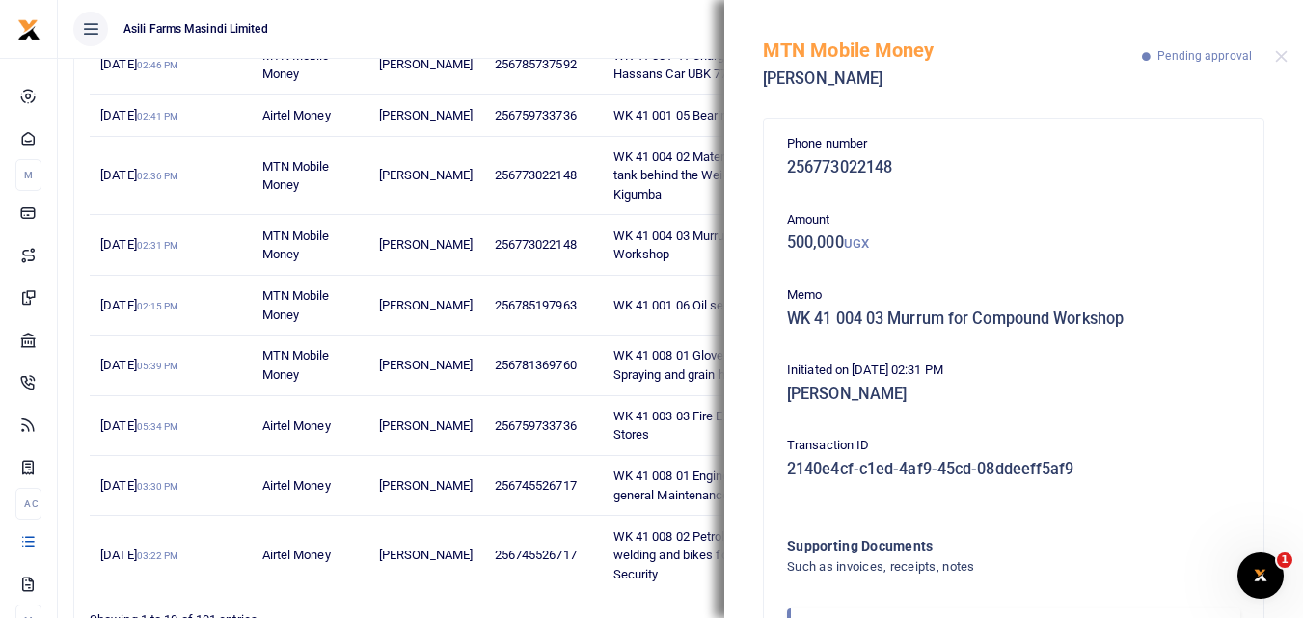
scroll to position [115, 0]
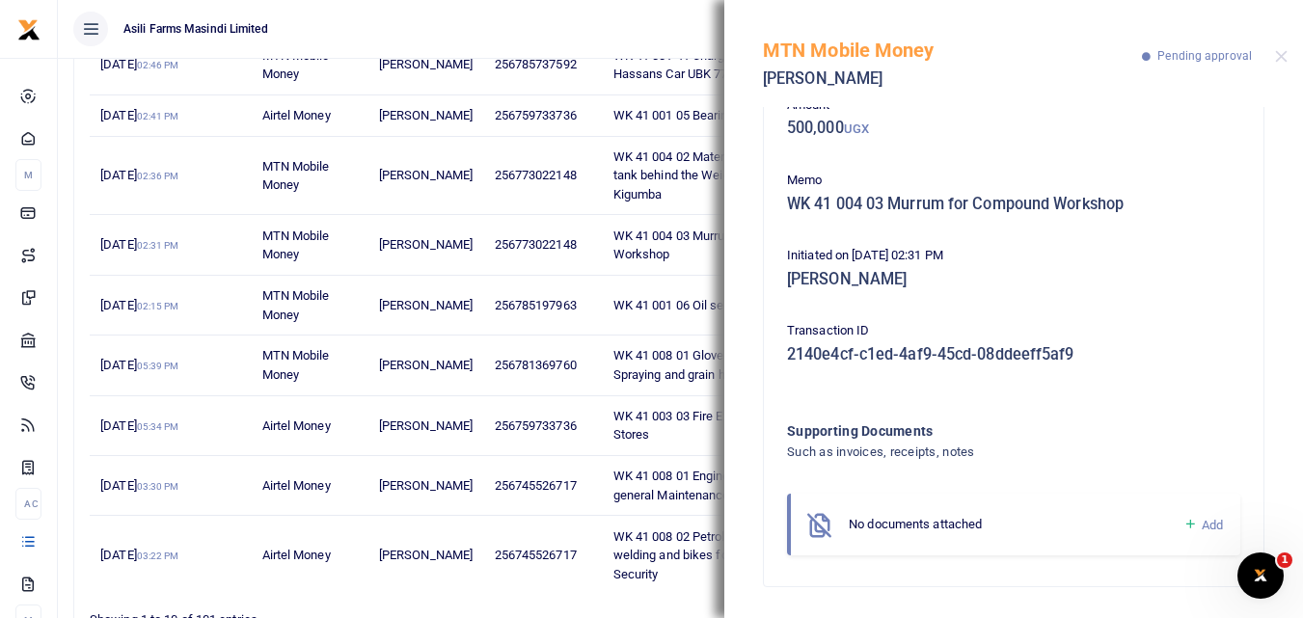
click at [1183, 527] on icon at bounding box center [1190, 524] width 14 height 17
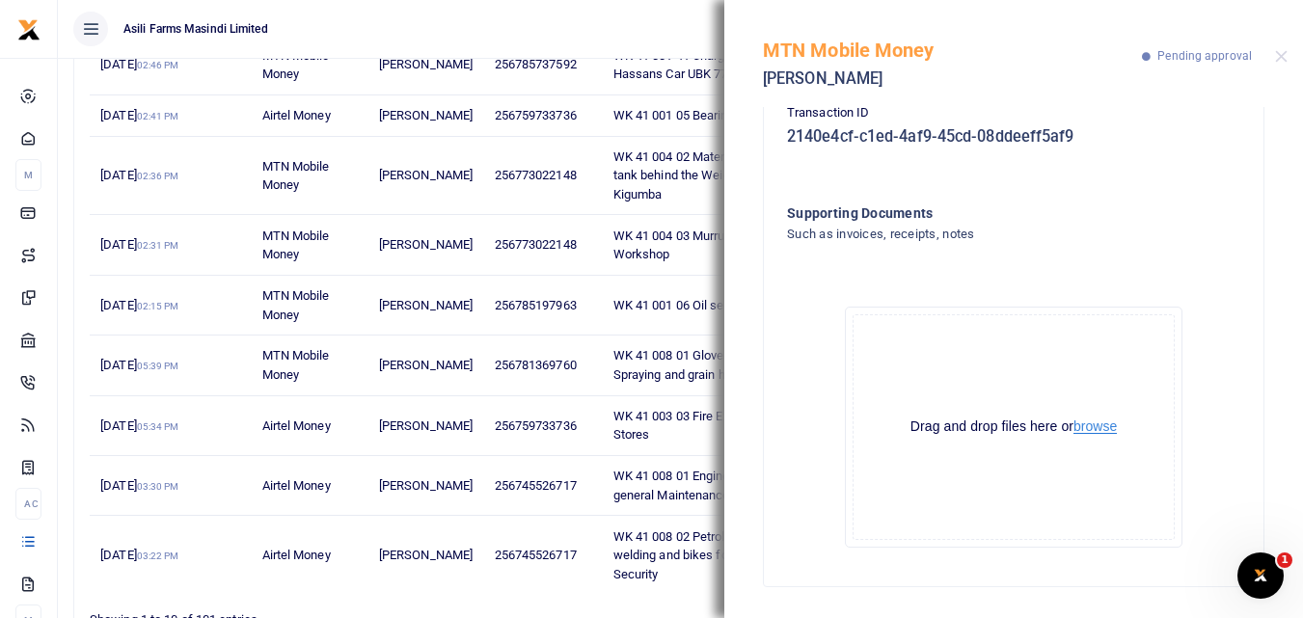
click at [1096, 429] on button "browse" at bounding box center [1094, 426] width 43 height 14
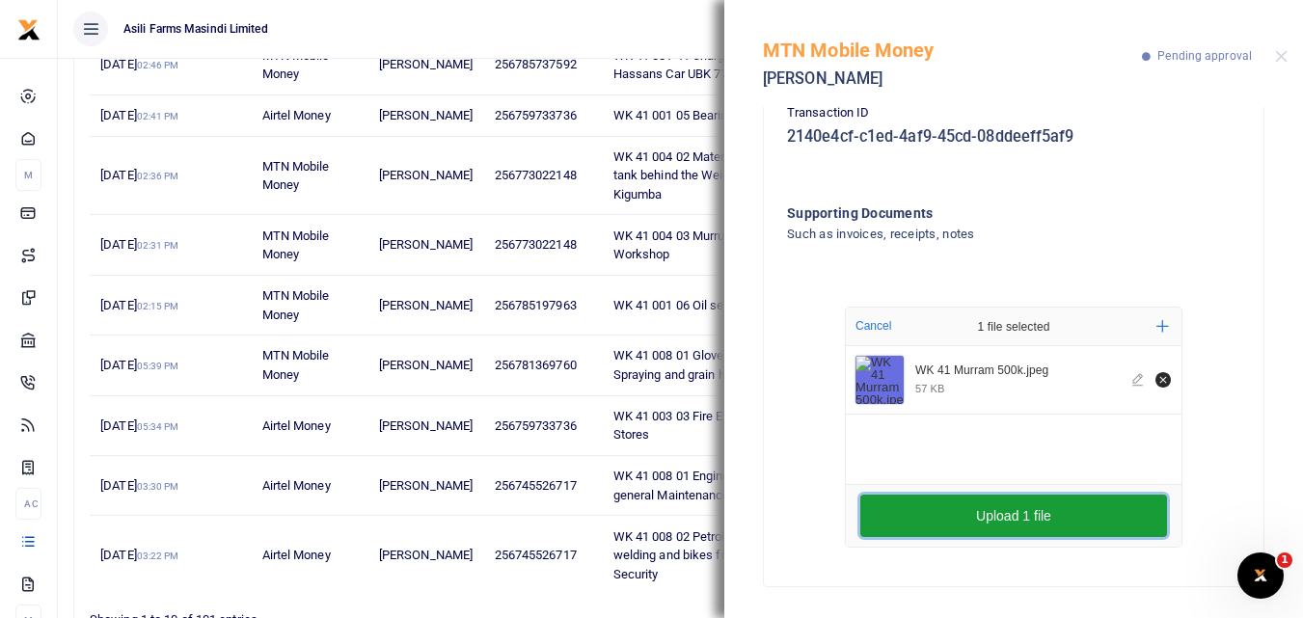
click at [880, 512] on button "Upload 1 file" at bounding box center [1013, 516] width 307 height 42
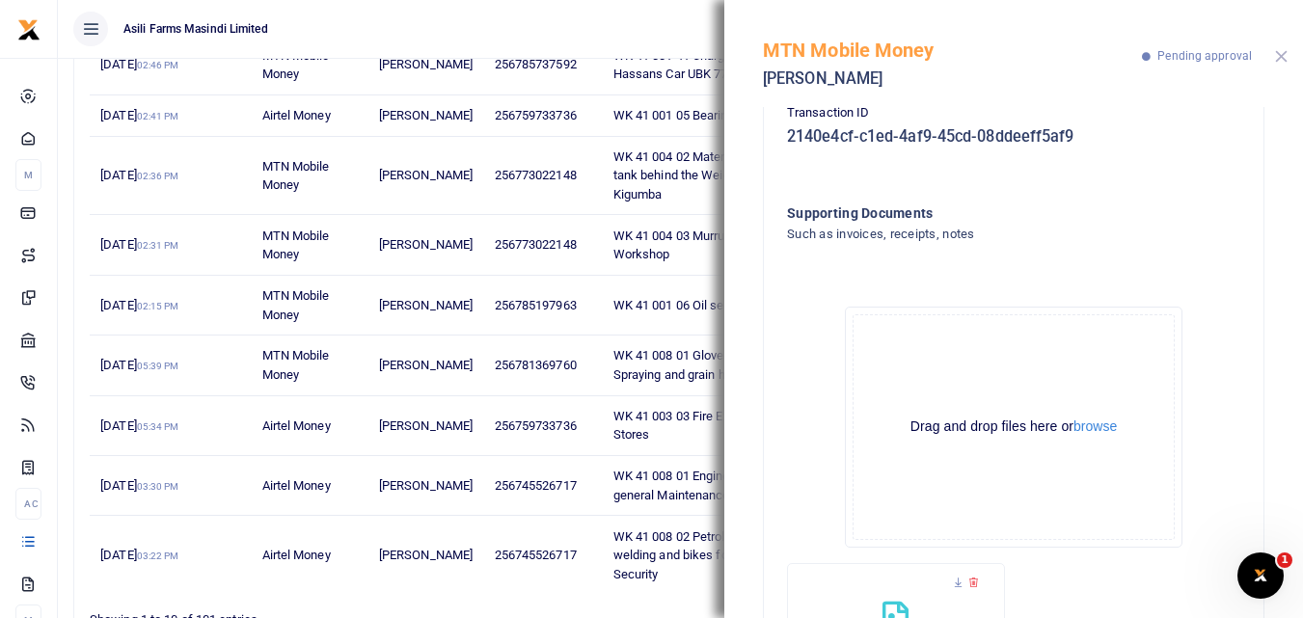
click at [1282, 62] on button "Close" at bounding box center [1281, 56] width 13 height 13
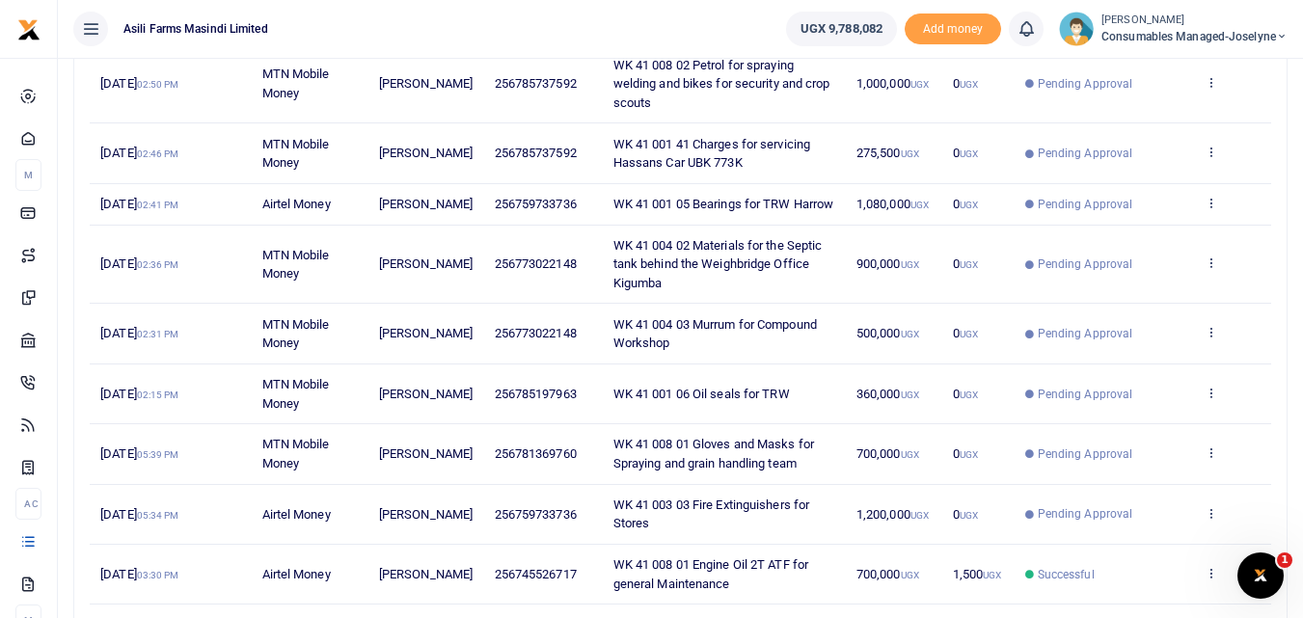
scroll to position [313, 0]
click at [1209, 271] on icon at bounding box center [1210, 264] width 13 height 14
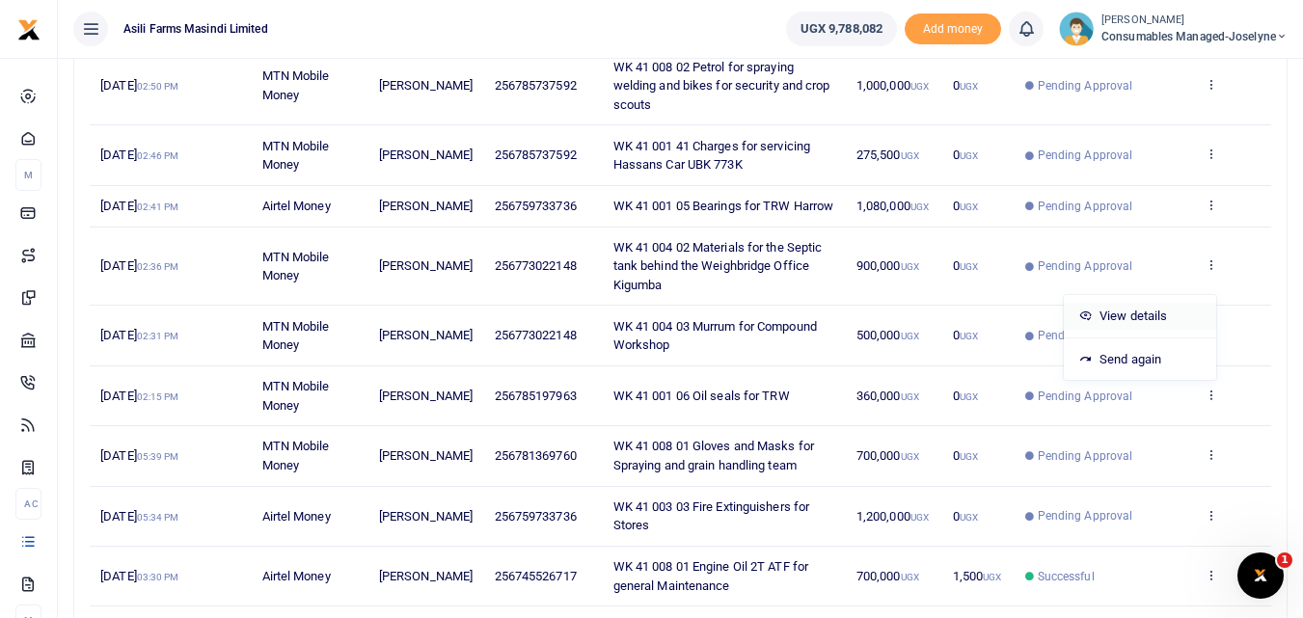
click at [1148, 312] on link "View details" at bounding box center [1140, 316] width 152 height 27
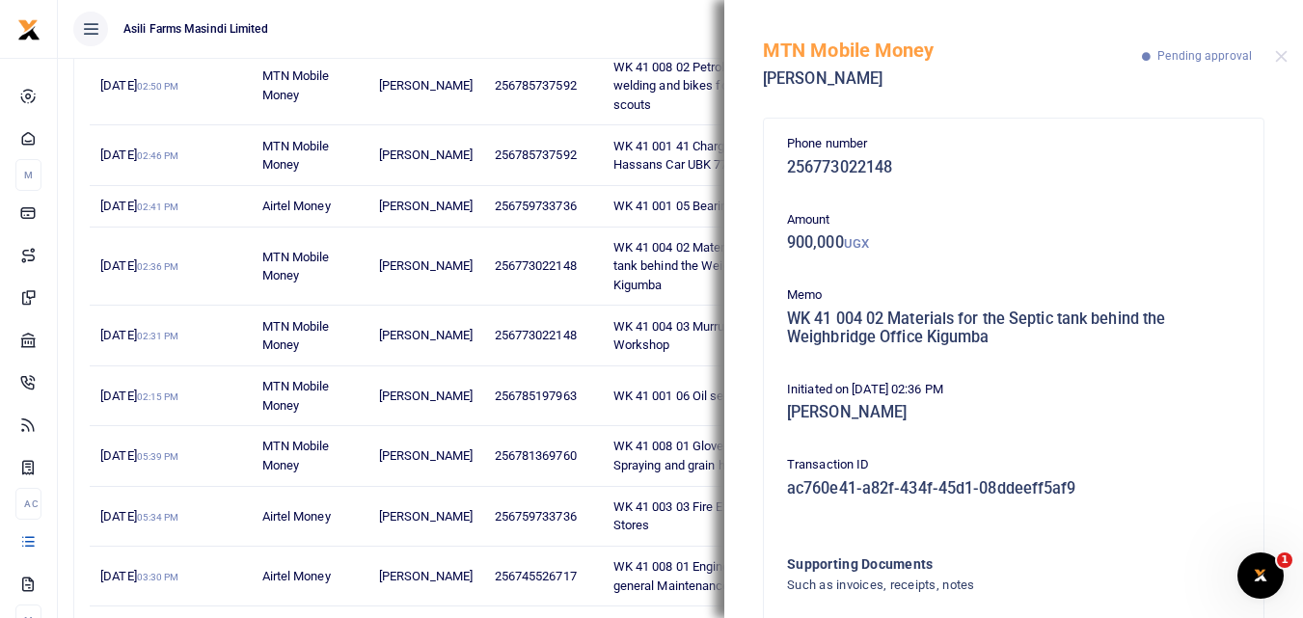
scroll to position [134, 0]
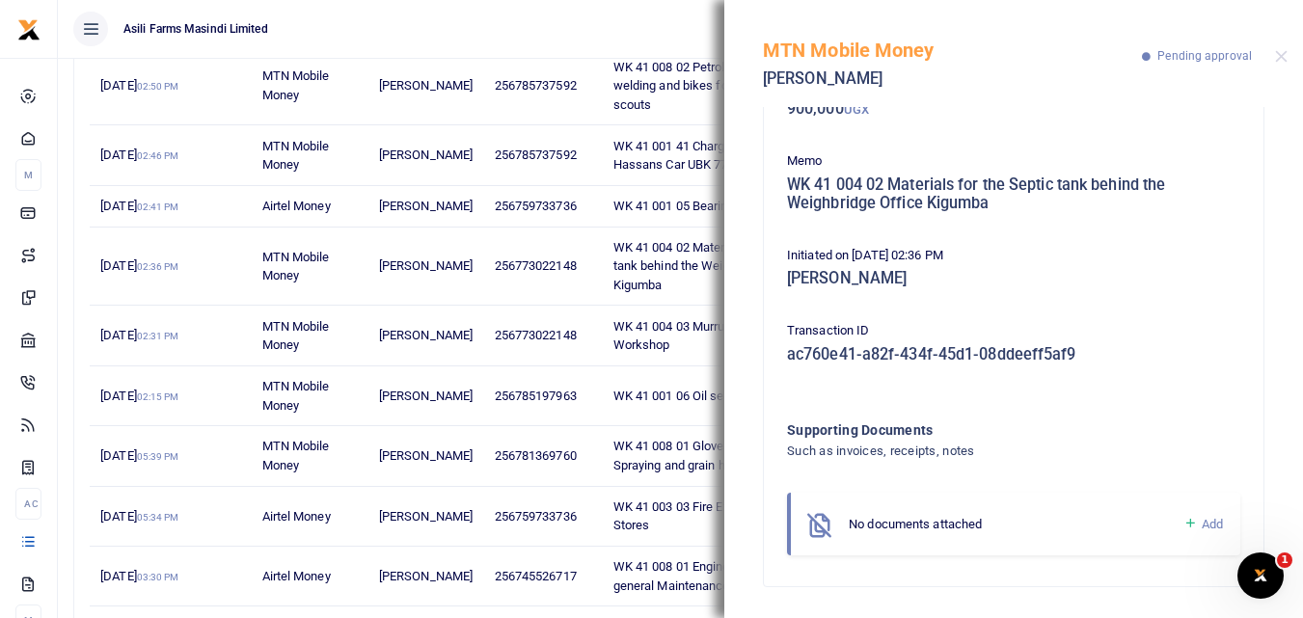
click at [1183, 519] on icon at bounding box center [1190, 523] width 14 height 17
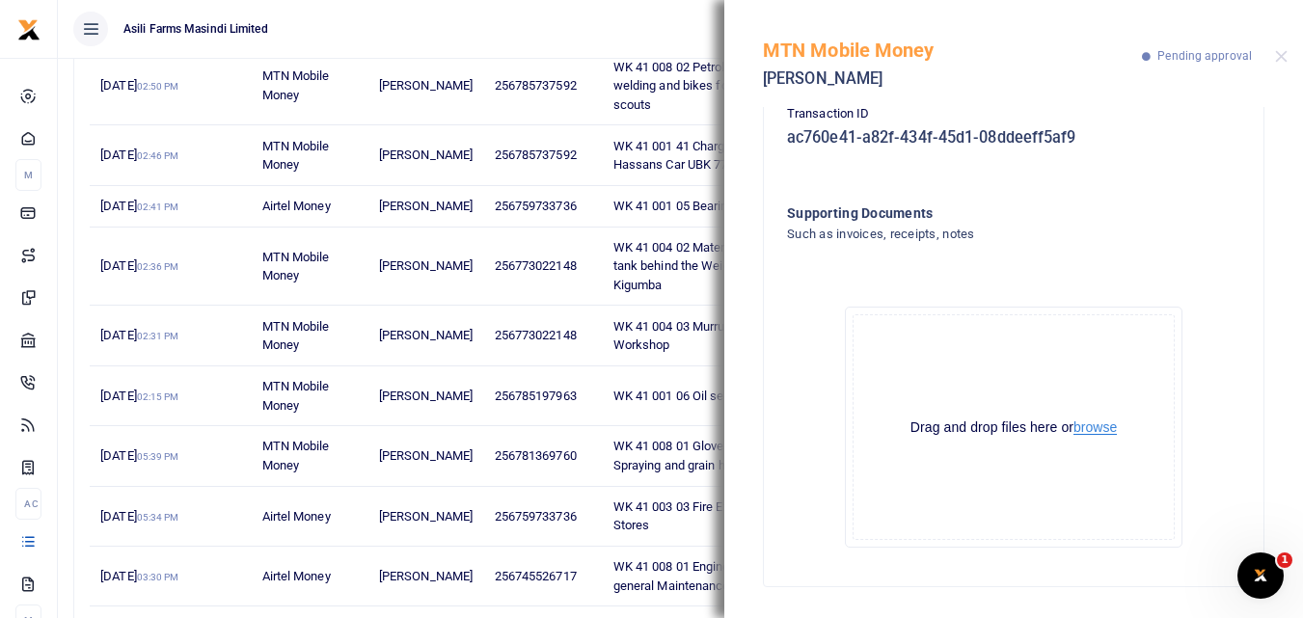
click at [1091, 429] on button "browse" at bounding box center [1094, 427] width 43 height 14
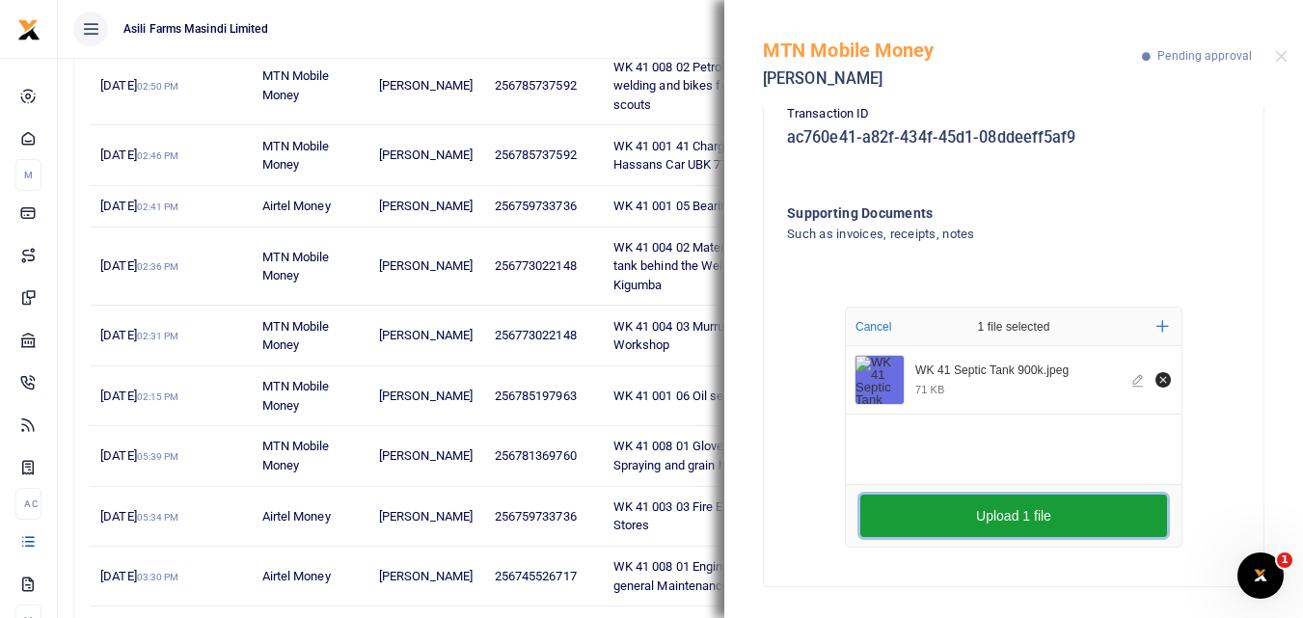
click at [962, 515] on button "Upload 1 file" at bounding box center [1013, 516] width 307 height 42
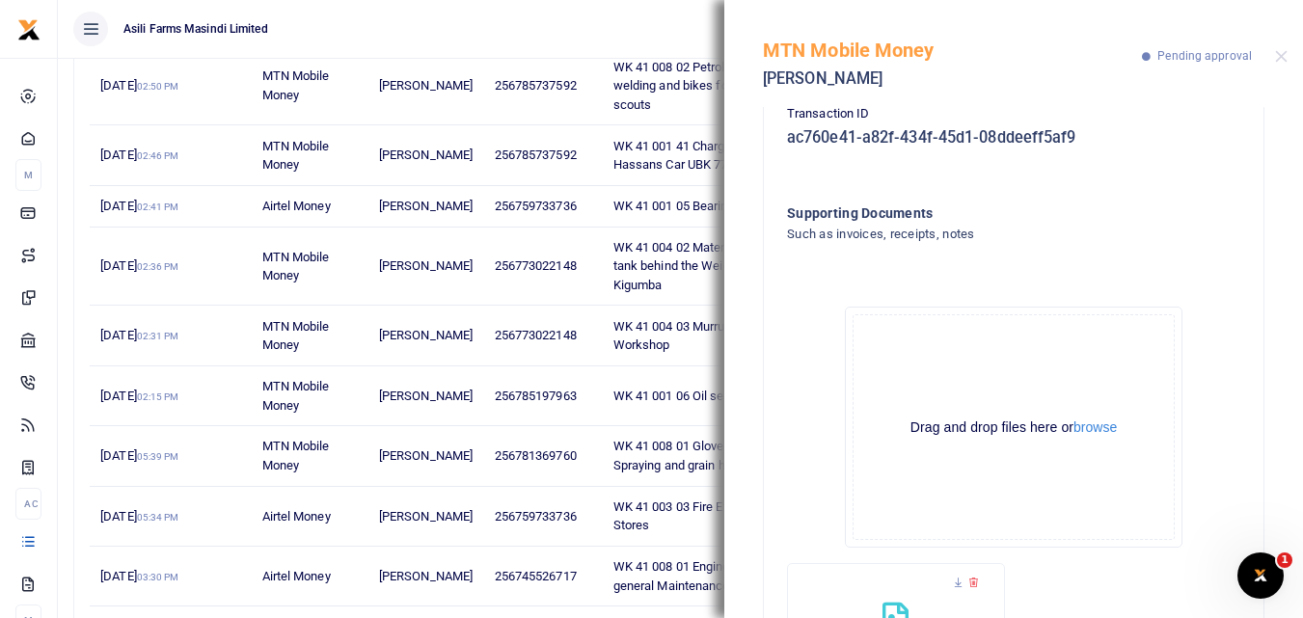
click at [1287, 58] on div "MTN Mobile Money Odyek Charles Agene Pending approval" at bounding box center [1013, 53] width 579 height 107
click at [1281, 60] on button "Close" at bounding box center [1281, 56] width 13 height 13
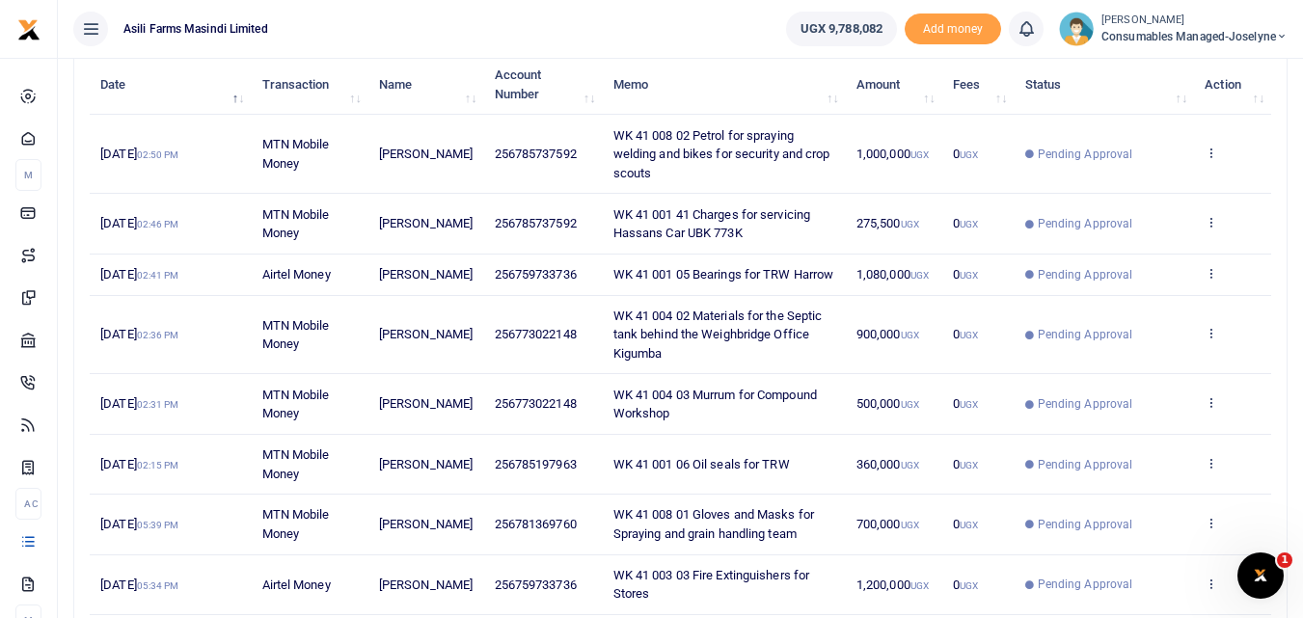
scroll to position [247, 0]
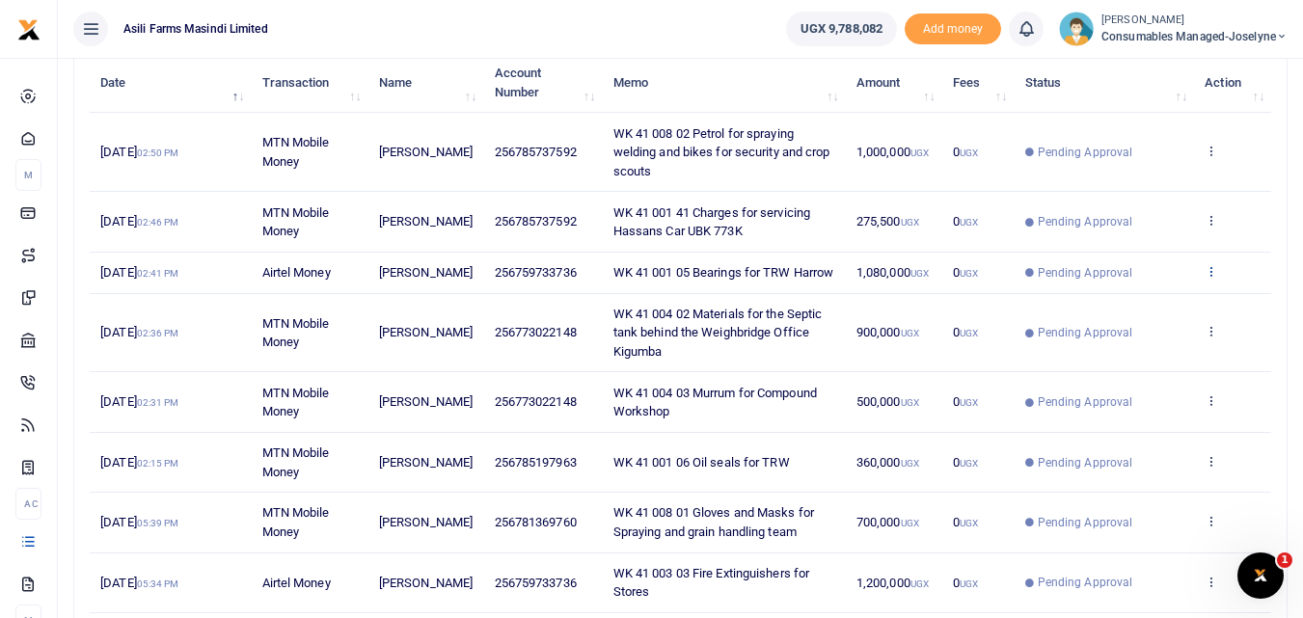
click at [1213, 278] on icon at bounding box center [1210, 271] width 13 height 14
click at [1153, 311] on link "View details" at bounding box center [1140, 313] width 152 height 27
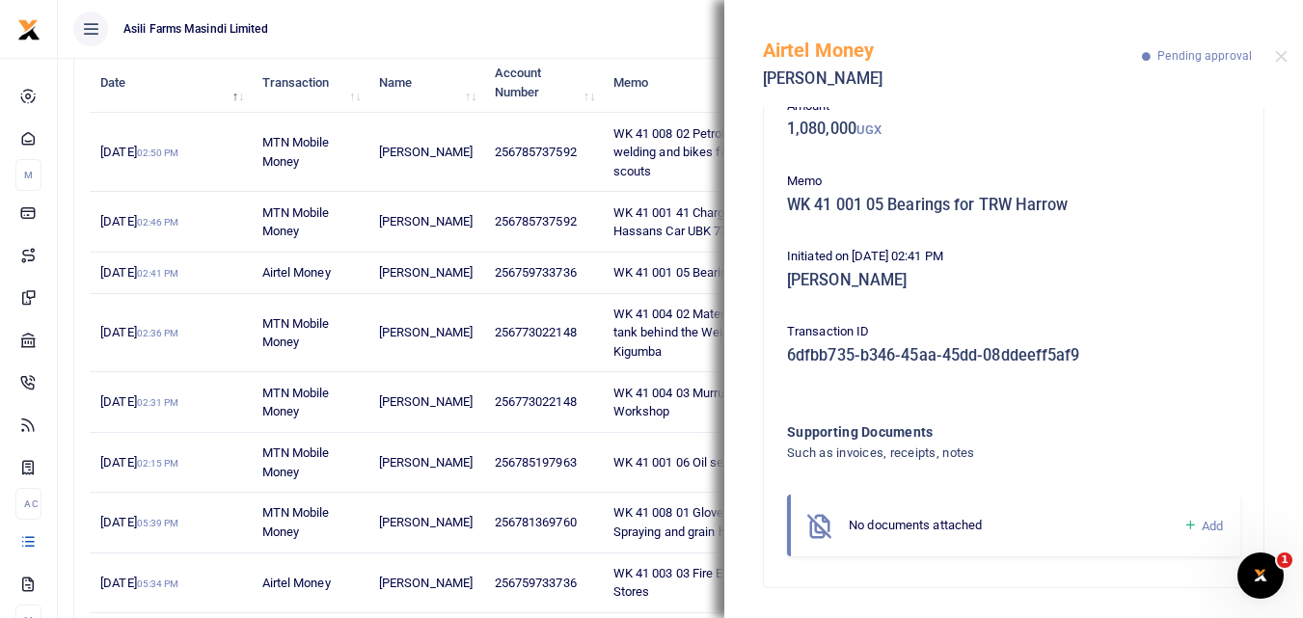
scroll to position [115, 0]
click at [1183, 521] on icon at bounding box center [1190, 524] width 14 height 17
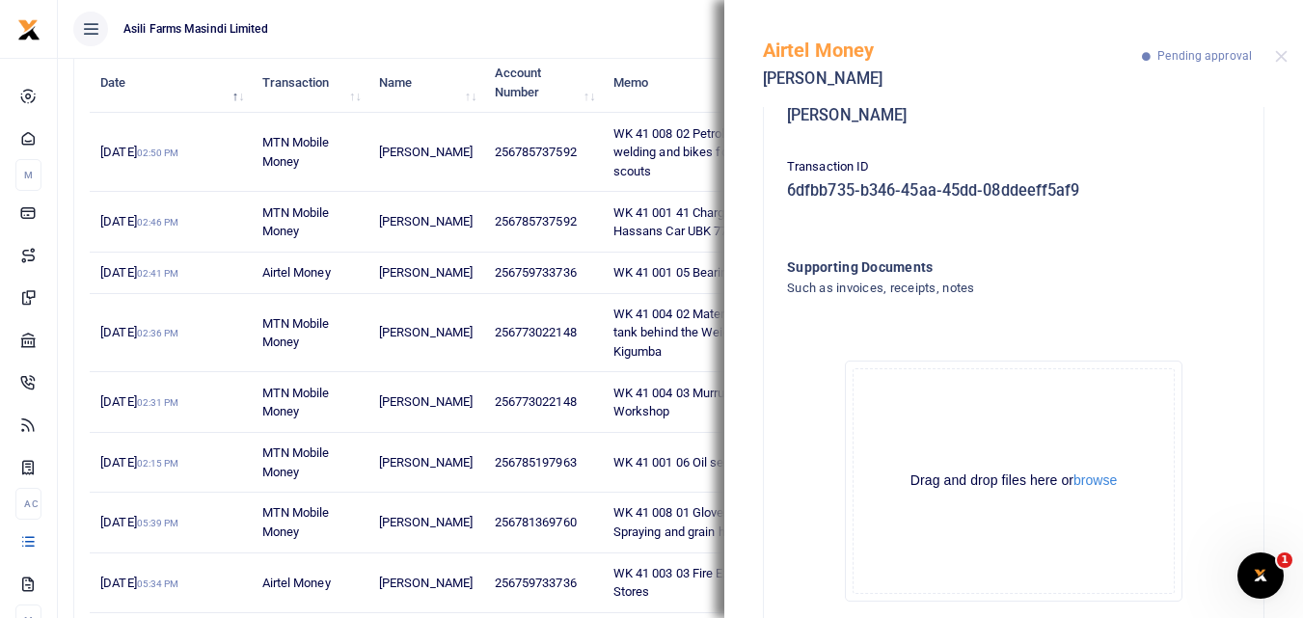
scroll to position [333, 0]
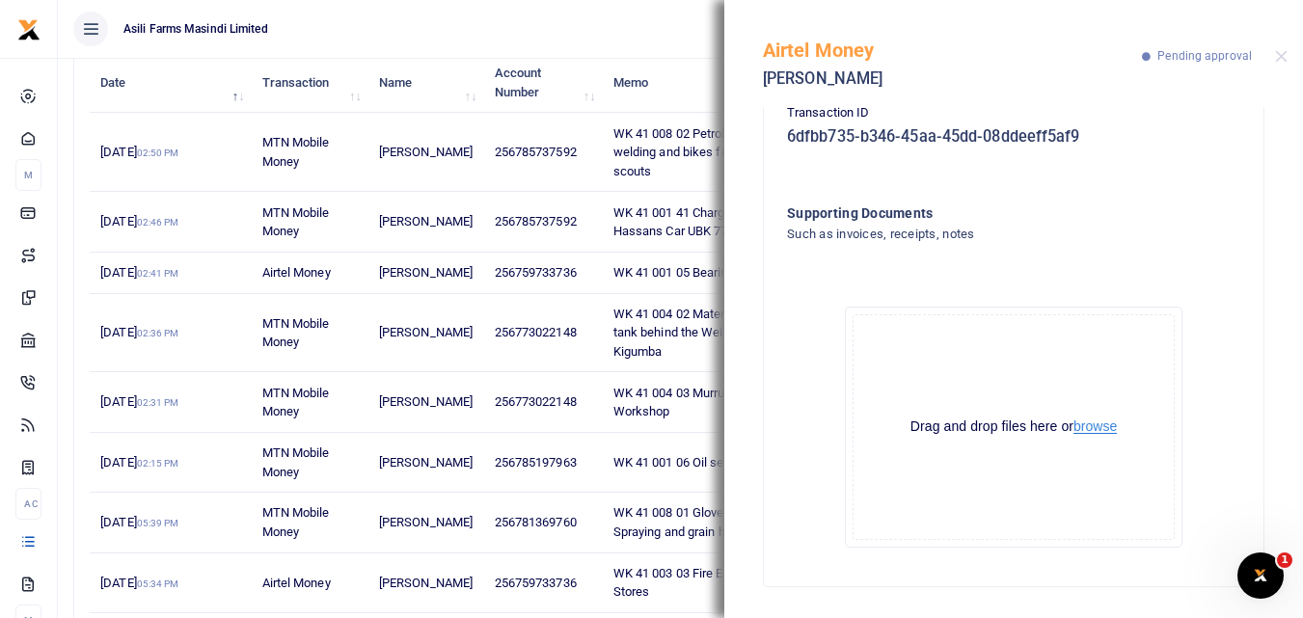
click at [1092, 419] on button "browse" at bounding box center [1094, 426] width 43 height 14
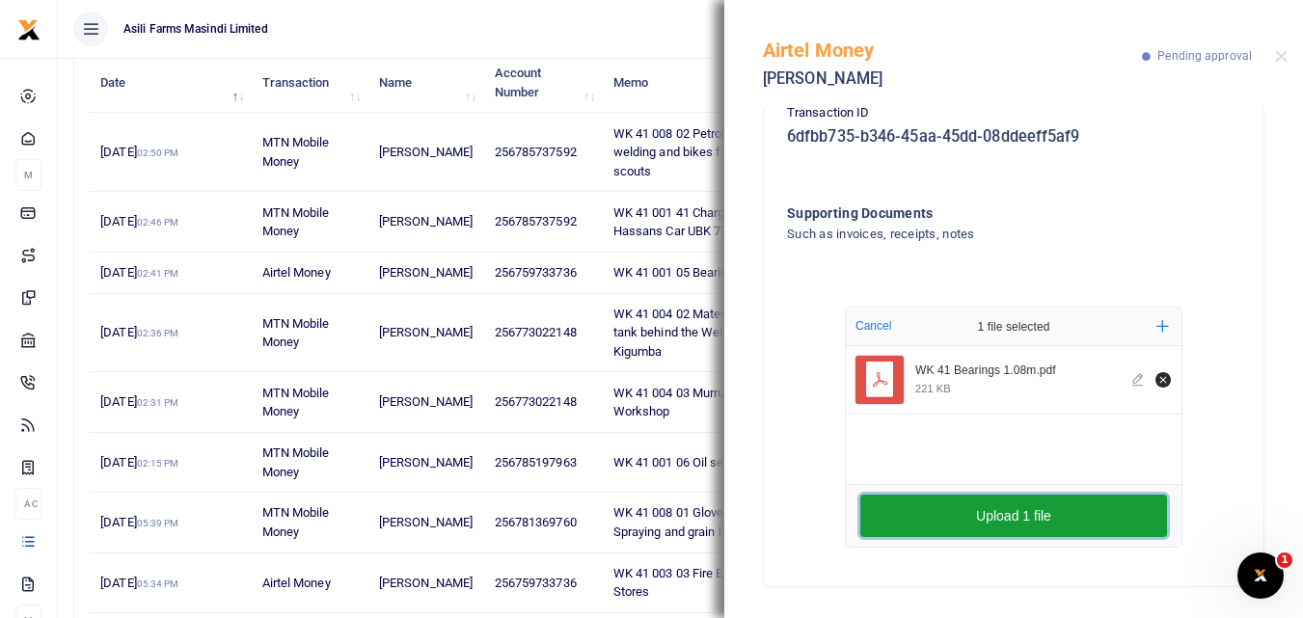
click at [944, 529] on button "Upload 1 file" at bounding box center [1013, 516] width 307 height 42
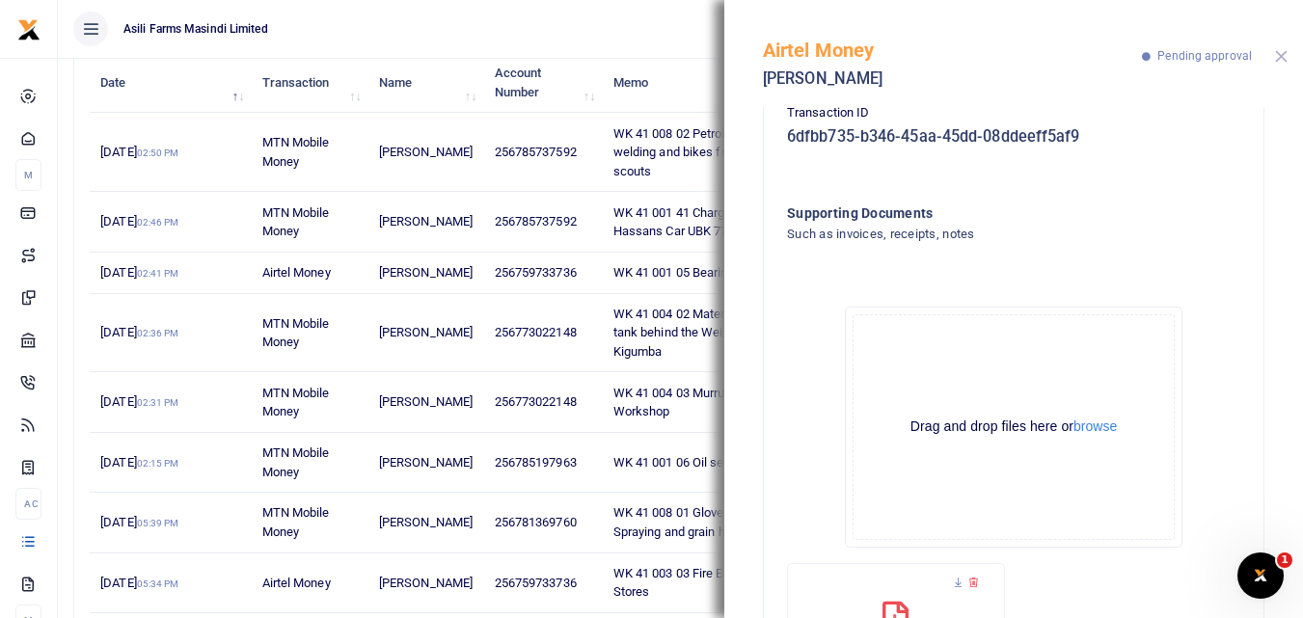
click at [1280, 56] on button "Close" at bounding box center [1281, 56] width 13 height 13
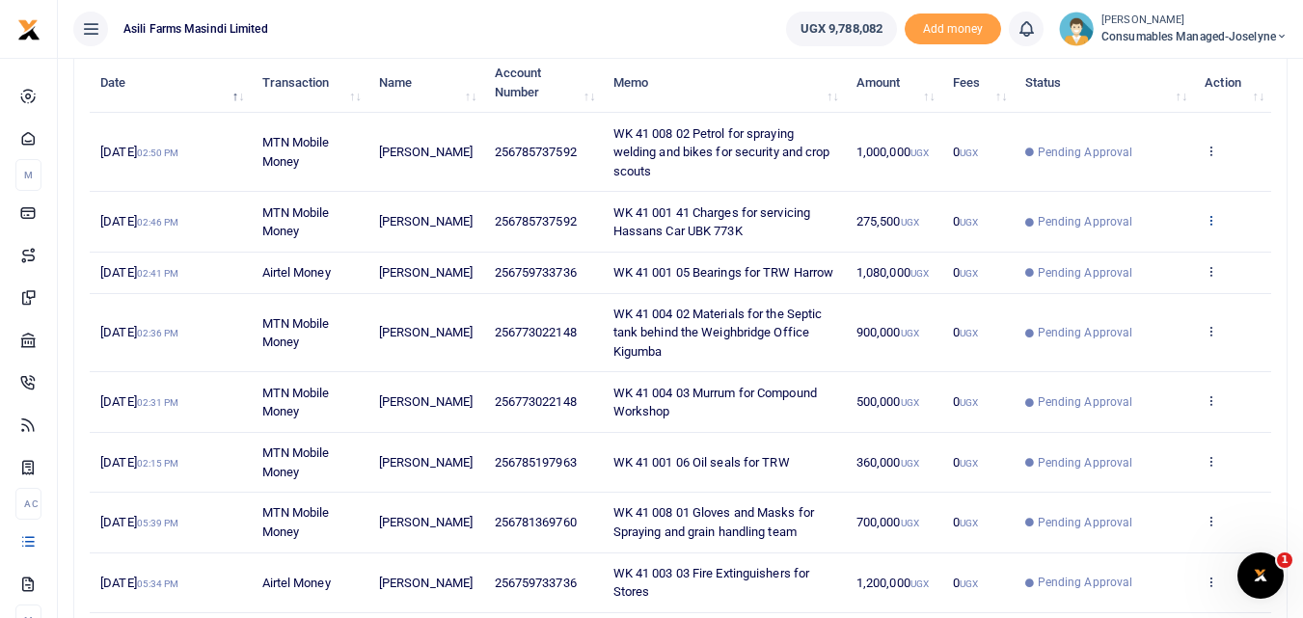
click at [1211, 225] on icon at bounding box center [1210, 220] width 13 height 14
click at [1136, 250] on link "View details" at bounding box center [1140, 252] width 152 height 27
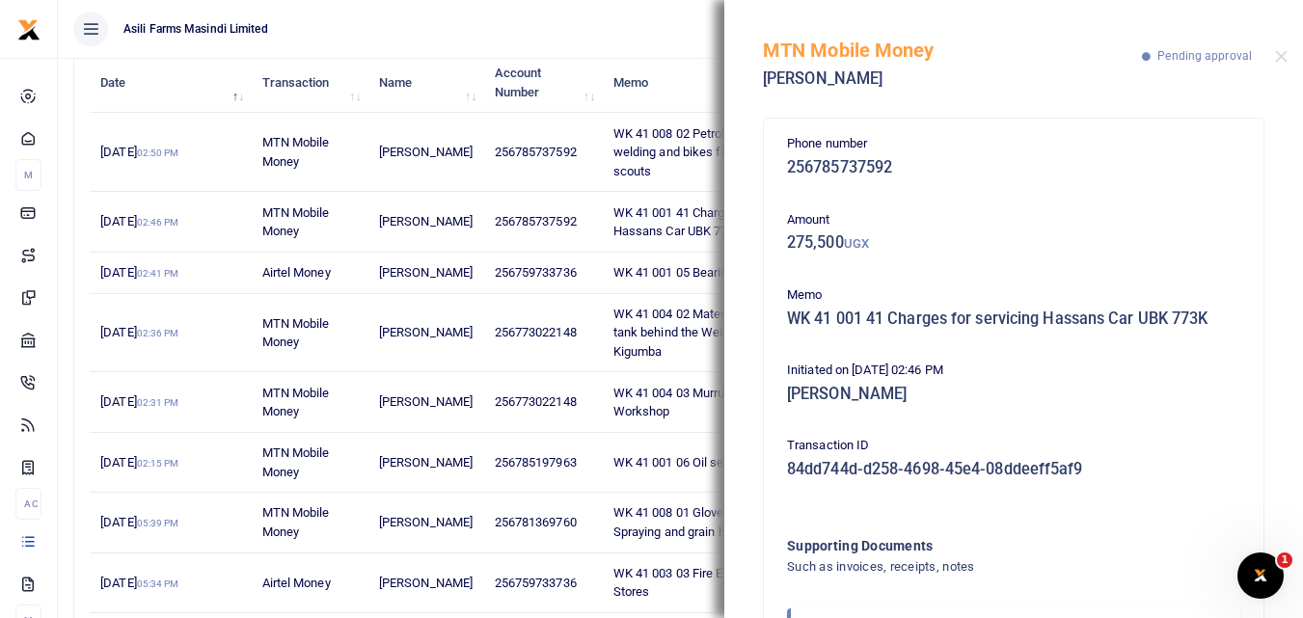
scroll to position [115, 0]
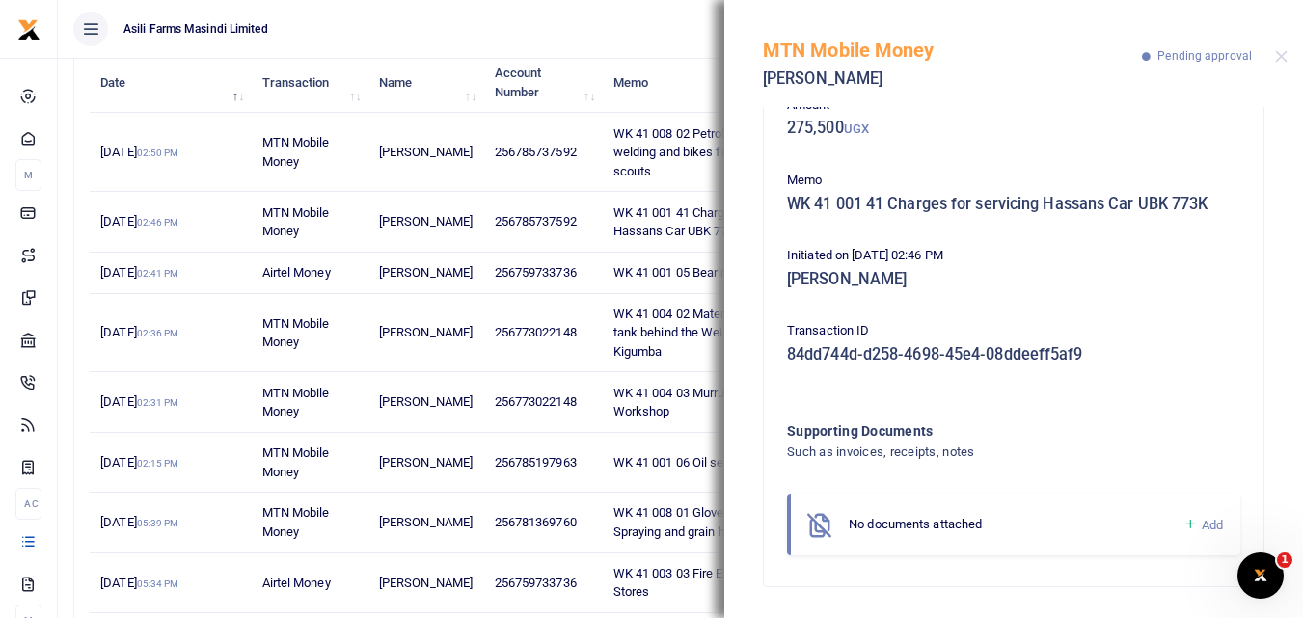
click at [1183, 524] on icon at bounding box center [1190, 524] width 14 height 17
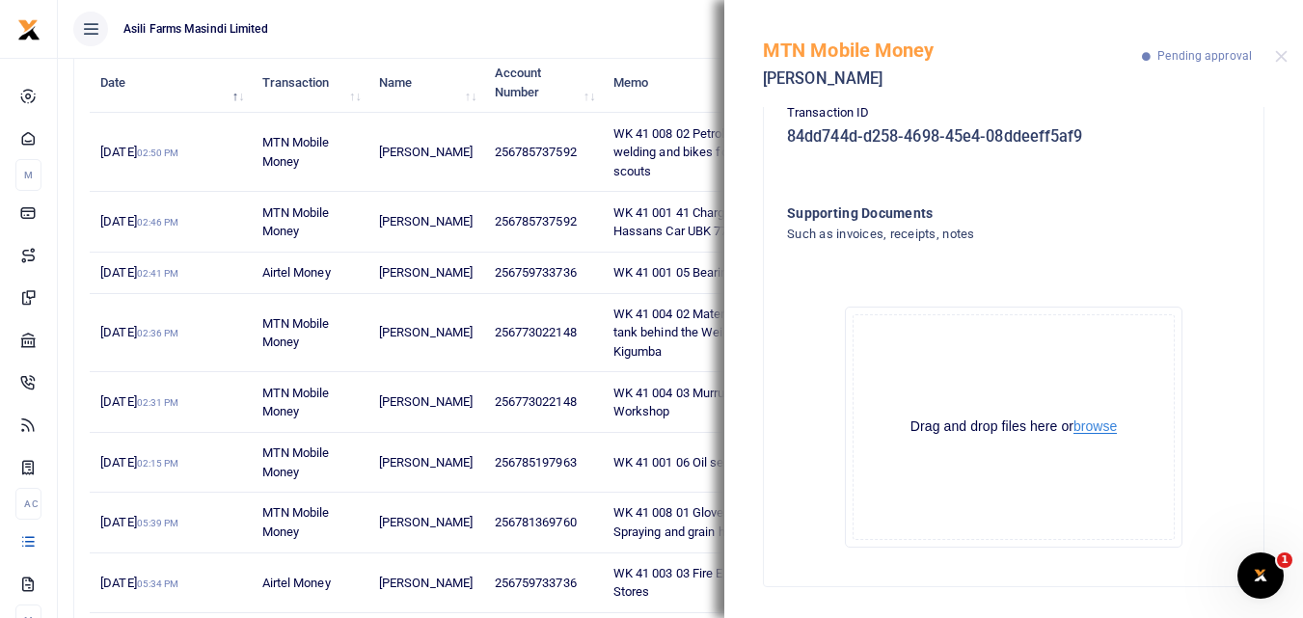
click at [1100, 419] on button "browse" at bounding box center [1094, 426] width 43 height 14
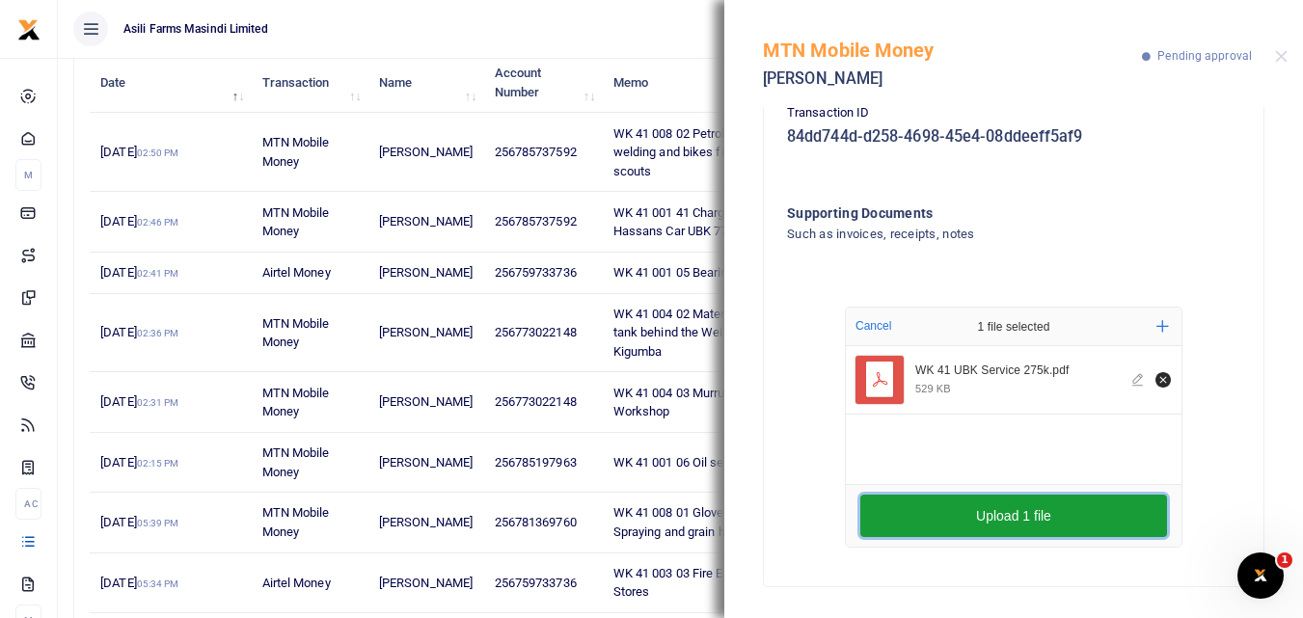
click at [973, 514] on button "Upload 1 file" at bounding box center [1013, 516] width 307 height 42
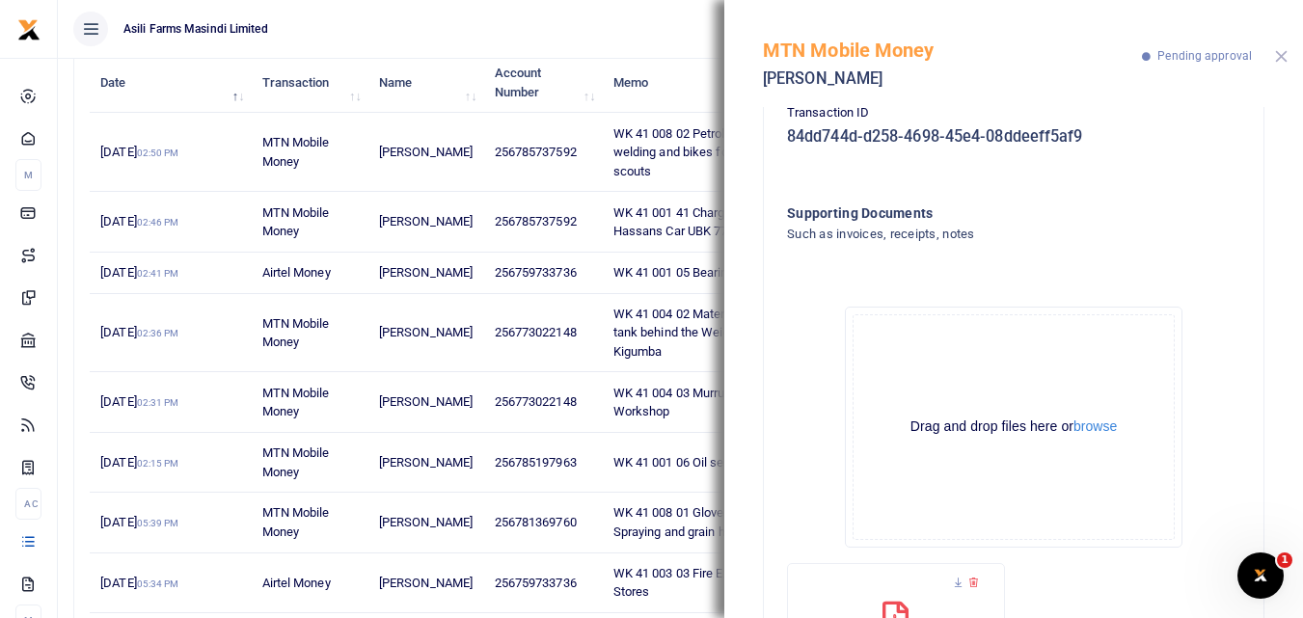
click at [1280, 57] on button "Close" at bounding box center [1281, 56] width 13 height 13
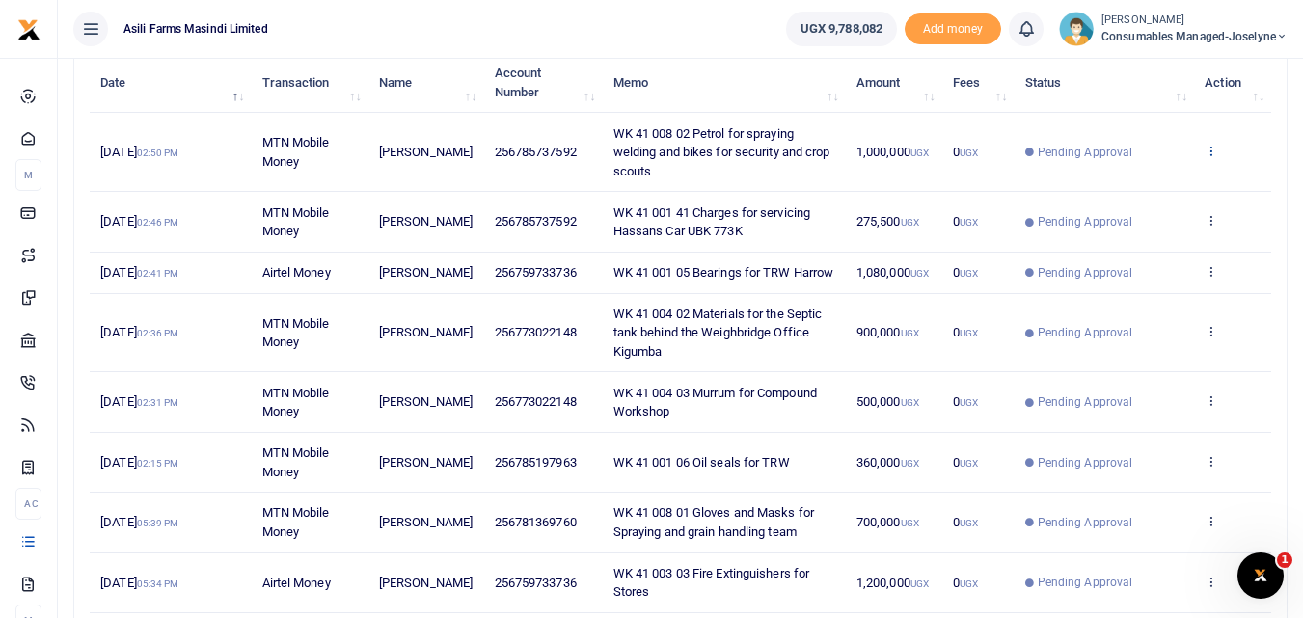
click at [1206, 148] on icon at bounding box center [1210, 151] width 13 height 14
click at [1148, 187] on link "View details" at bounding box center [1140, 183] width 152 height 27
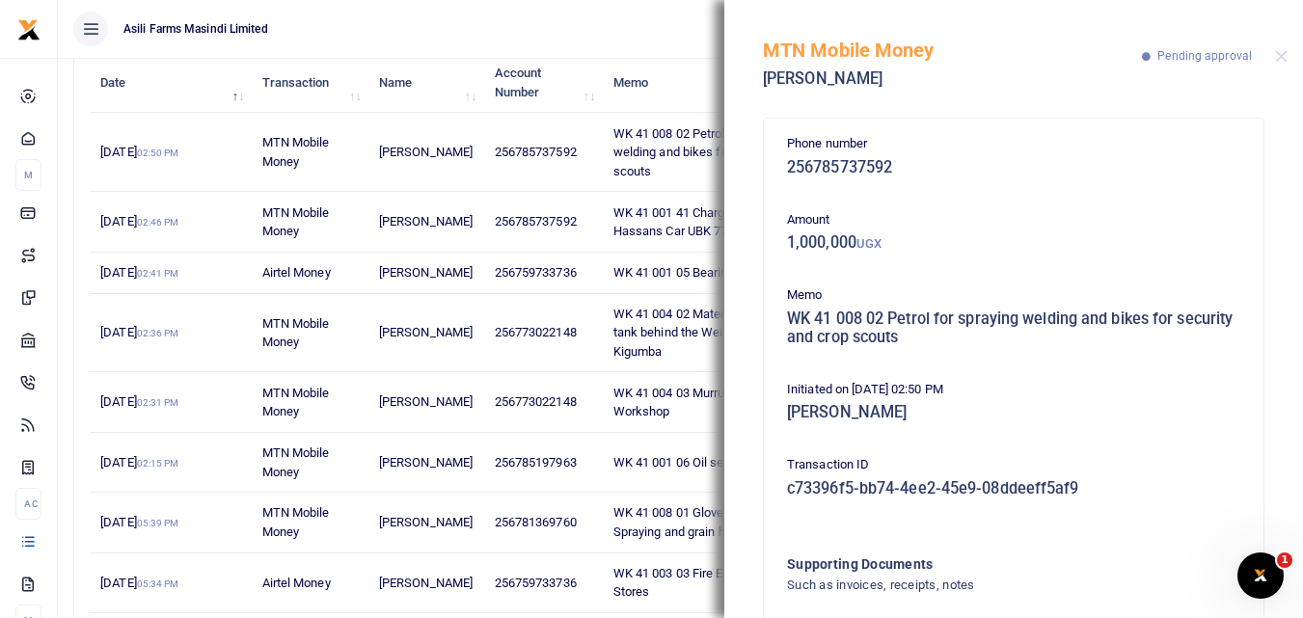
scroll to position [134, 0]
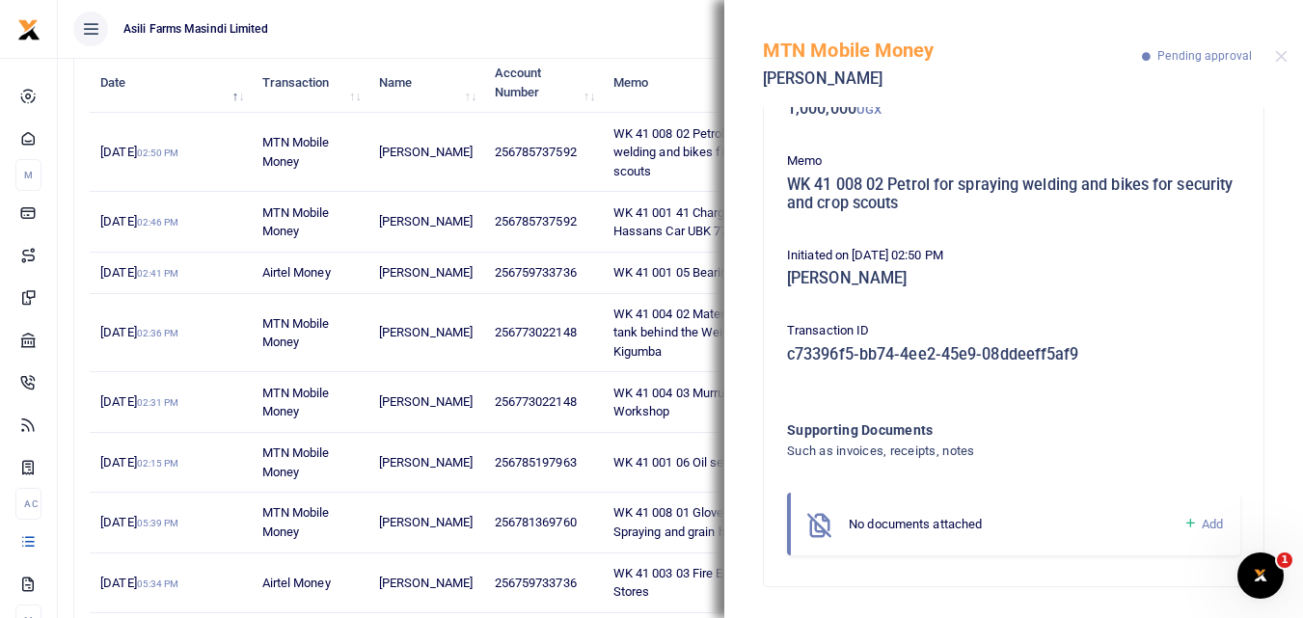
click at [1183, 519] on icon at bounding box center [1190, 523] width 14 height 17
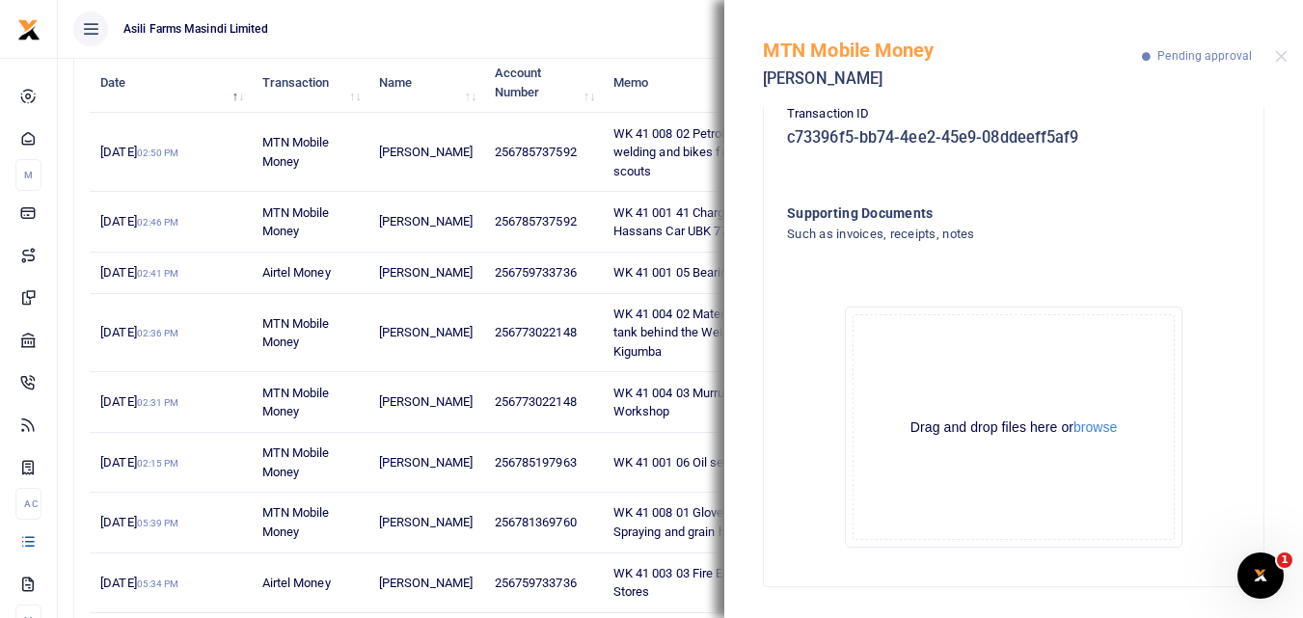
click at [1102, 437] on div "Drag and drop files here or browse Powered by Uppy" at bounding box center [1013, 427] width 322 height 226
click at [1094, 427] on button "browse" at bounding box center [1094, 427] width 43 height 14
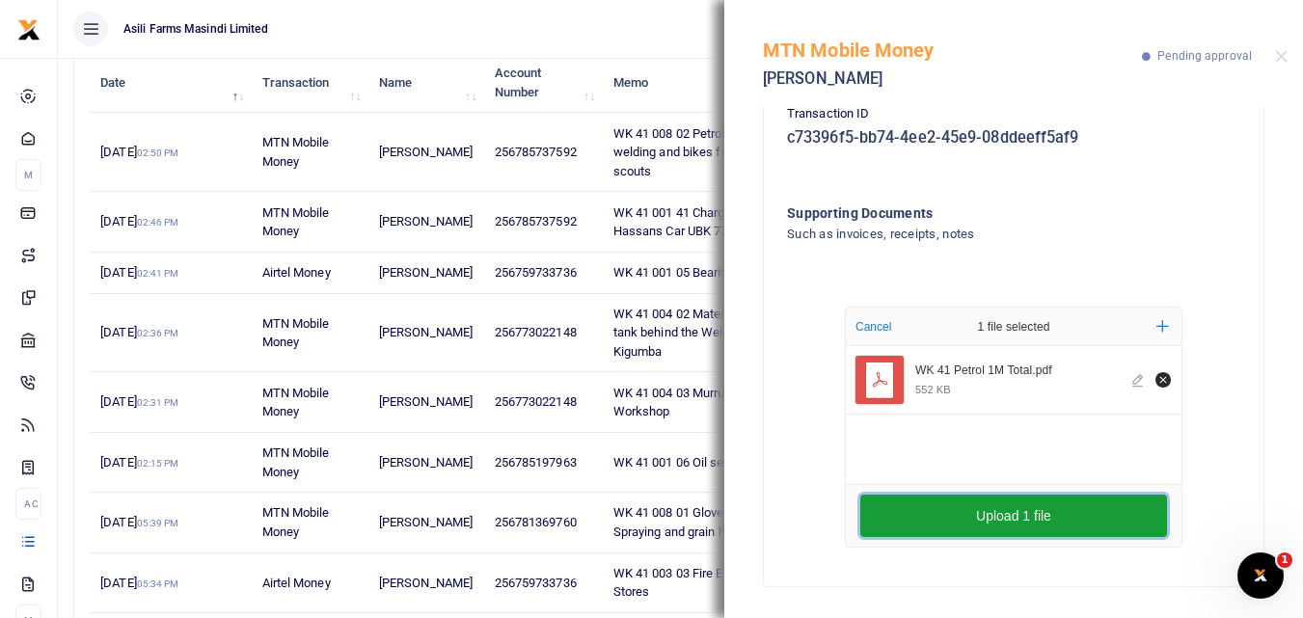
click at [949, 512] on button "Upload 1 file" at bounding box center [1013, 516] width 307 height 42
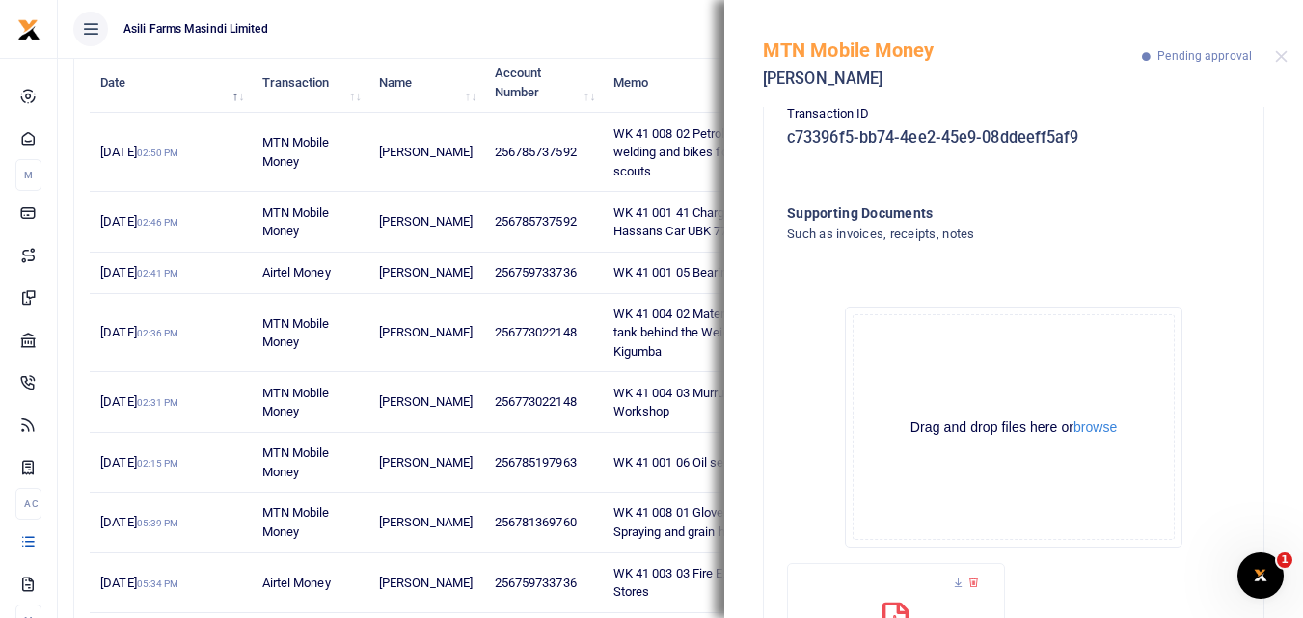
click at [1287, 49] on div "MTN Mobile Money Godfrey Balikata Pending approval" at bounding box center [1013, 53] width 579 height 107
click at [1279, 48] on div "MTN Mobile Money Godfrey Balikata Pending approval" at bounding box center [1013, 53] width 579 height 107
click at [1282, 56] on button "Close" at bounding box center [1281, 56] width 13 height 13
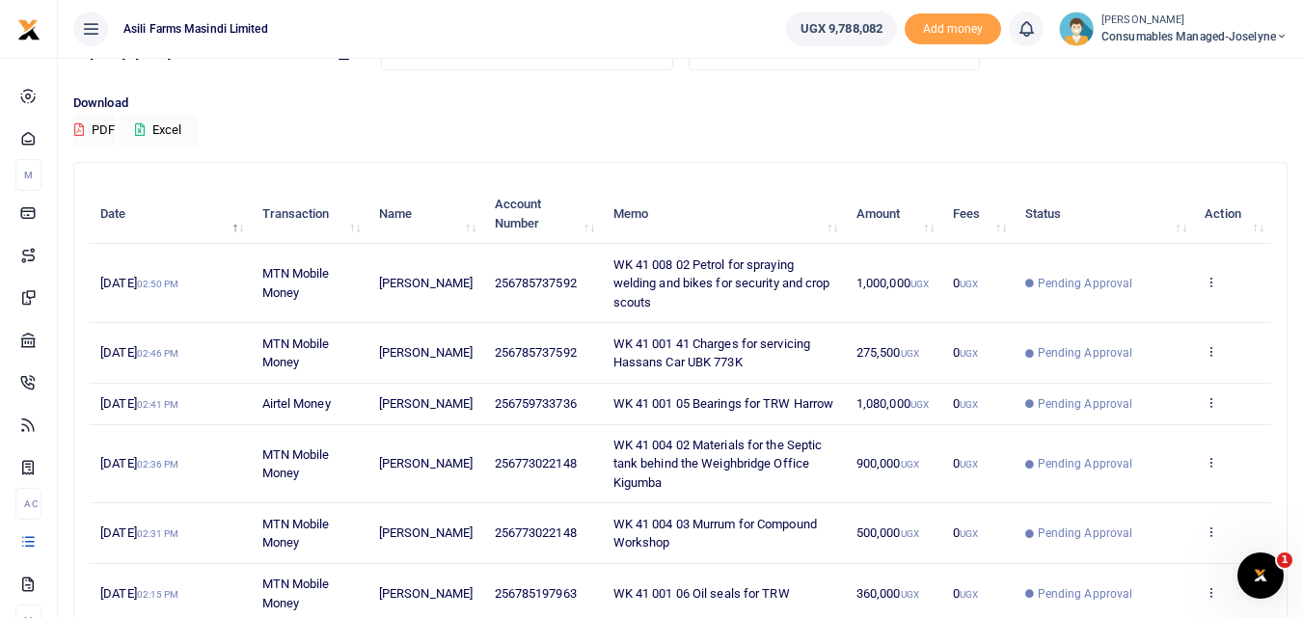
scroll to position [56, 0]
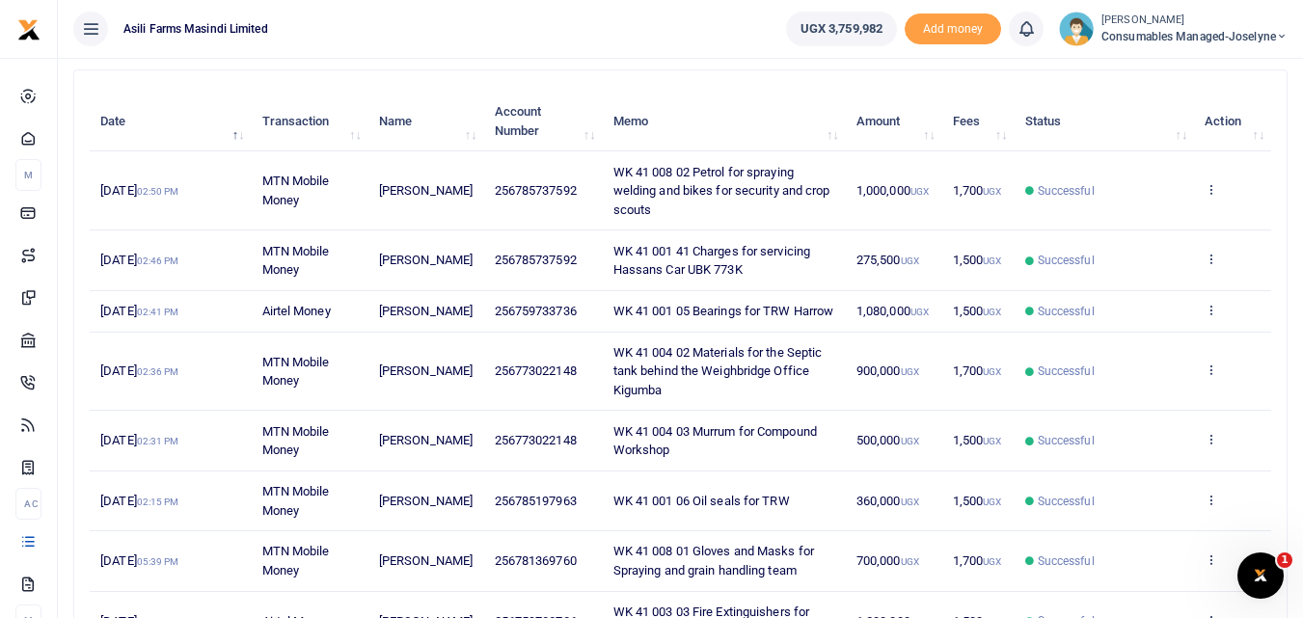
scroll to position [206, 0]
